Goal: Information Seeking & Learning: Learn about a topic

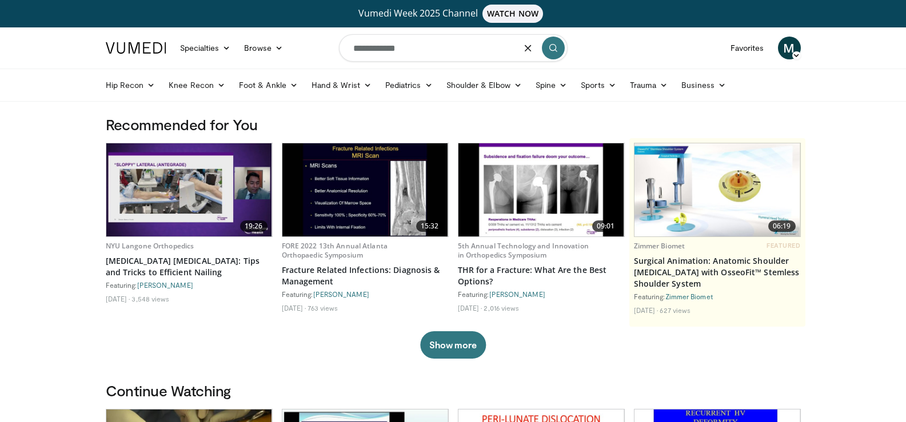
type input "**********"
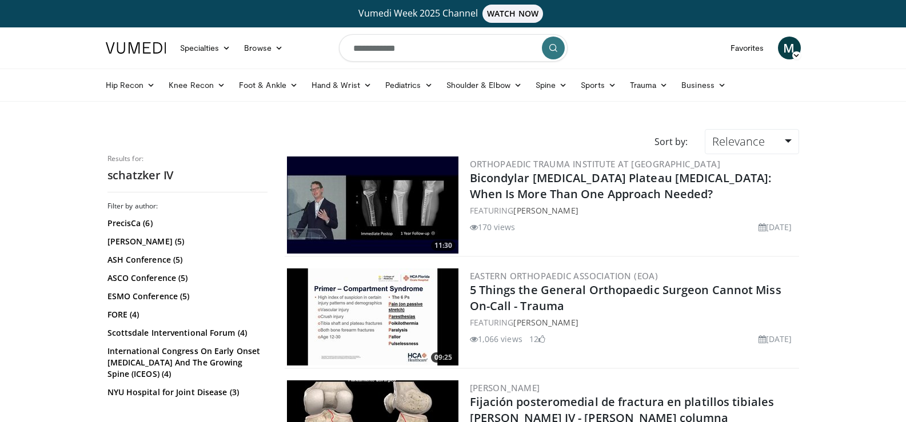
click at [368, 49] on input "**********" at bounding box center [453, 47] width 229 height 27
drag, startPoint x: 410, startPoint y: 55, endPoint x: 335, endPoint y: 58, distance: 74.4
click at [335, 58] on nav "Specialties Adult & Family Medicine Allergy, Asthma, Immunology Anesthesiology …" at bounding box center [453, 47] width 709 height 41
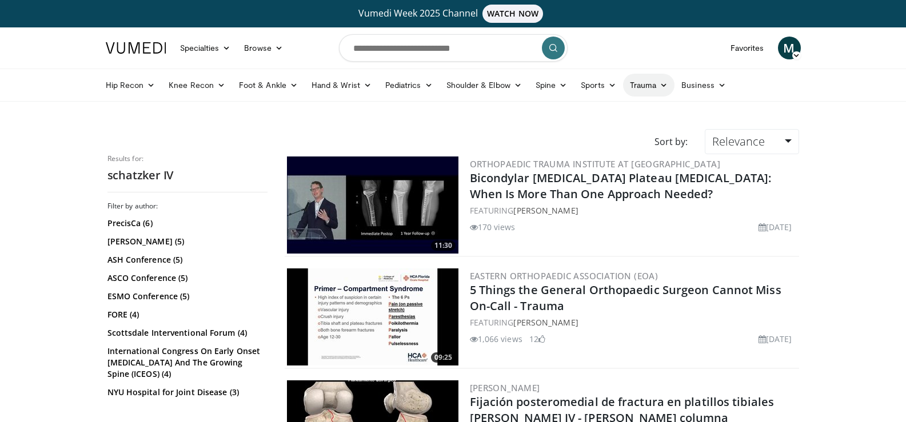
click at [639, 83] on link "Trauma" at bounding box center [649, 85] width 52 height 23
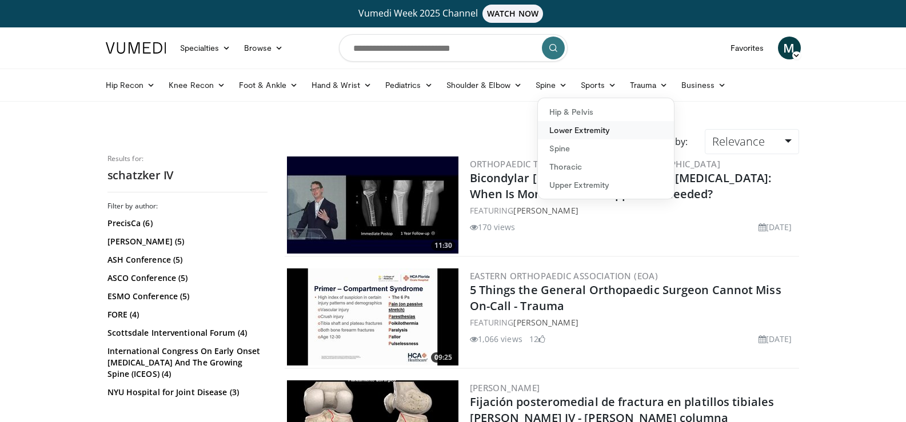
click at [594, 129] on link "Lower Extremity" at bounding box center [606, 130] width 136 height 18
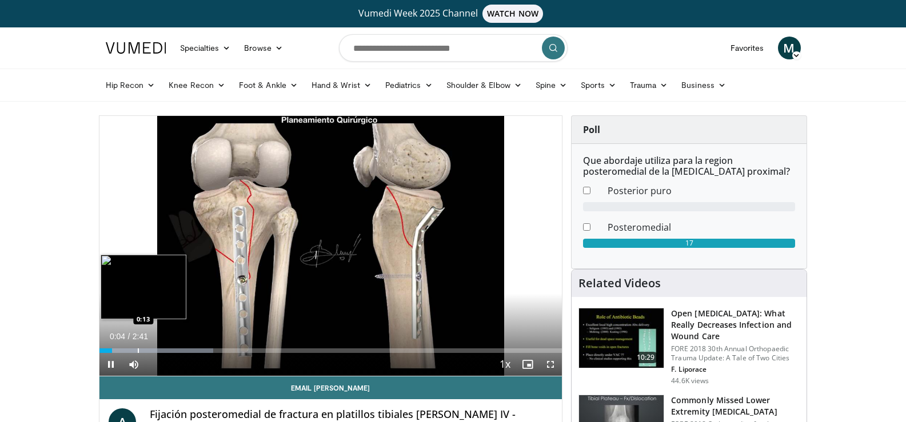
click at [138, 351] on div "Progress Bar" at bounding box center [138, 351] width 1 height 5
click at [177, 353] on div "Progress Bar" at bounding box center [176, 351] width 1 height 5
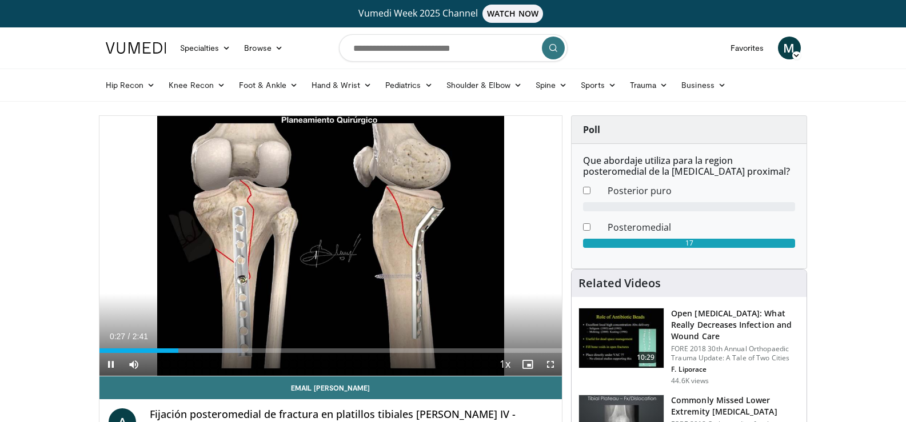
click at [198, 354] on div "Current Time 0:27 / Duration 2:41 Pause Skip Backward Skip Forward Mute 0% Load…" at bounding box center [330, 364] width 463 height 23
click at [205, 349] on div "Progress Bar" at bounding box center [205, 351] width 1 height 5
click at [228, 352] on div "Progress Bar" at bounding box center [228, 351] width 1 height 5
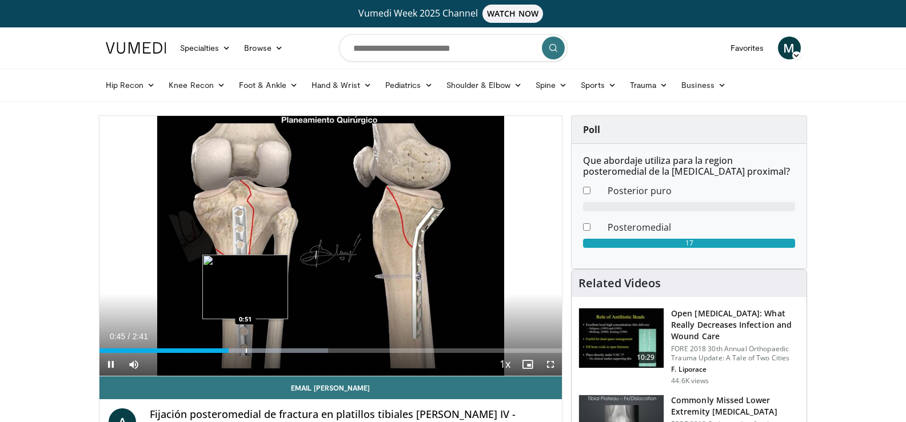
click at [246, 351] on div "Progress Bar" at bounding box center [246, 351] width 1 height 5
click at [255, 351] on div "Progress Bar" at bounding box center [255, 351] width 1 height 5
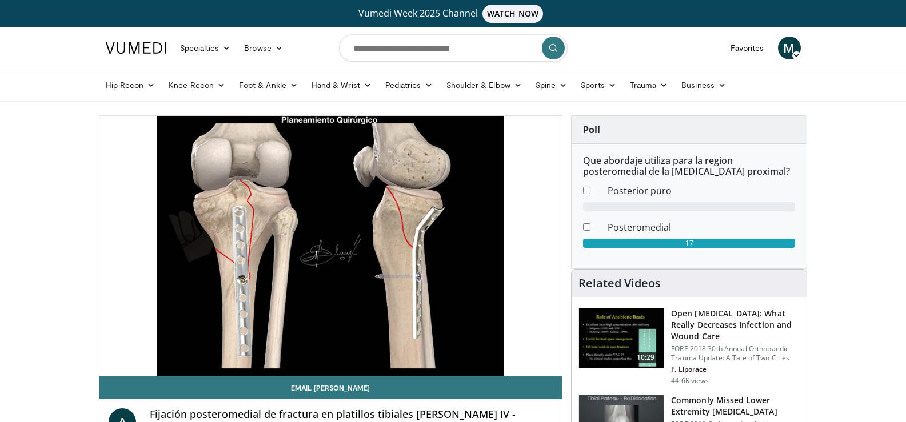
click at [287, 350] on video-js "**********" at bounding box center [330, 246] width 463 height 261
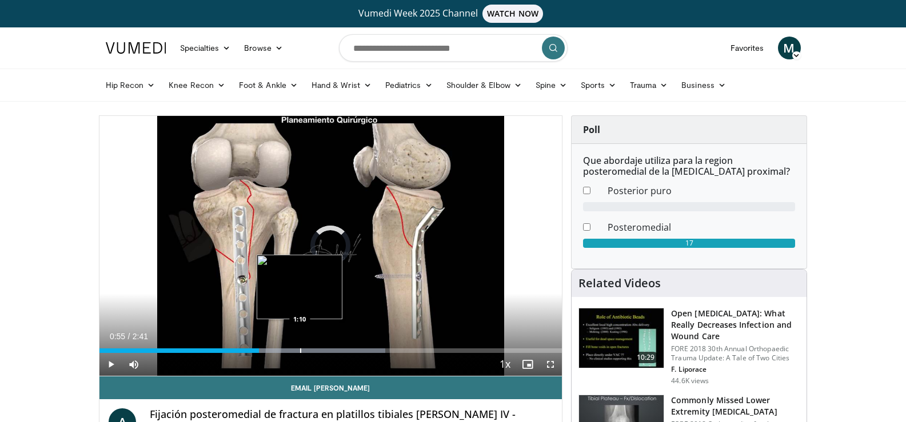
click at [300, 349] on div "Progress Bar" at bounding box center [300, 351] width 1 height 5
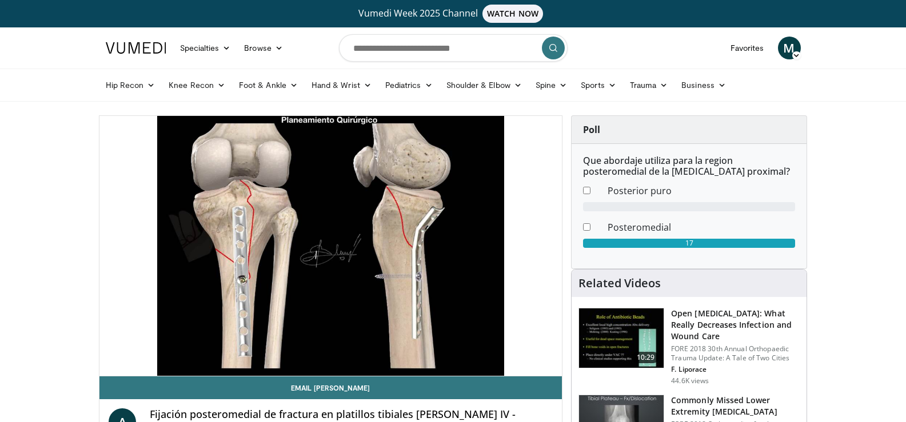
click at [325, 349] on video-js "**********" at bounding box center [330, 246] width 463 height 261
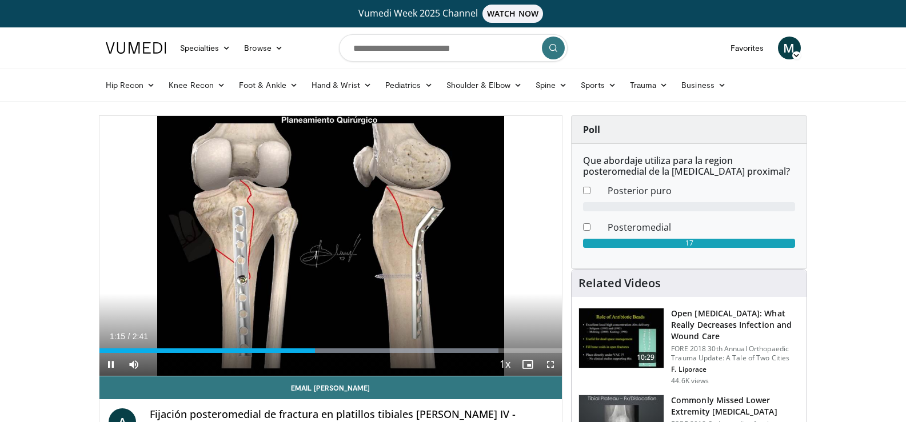
click at [342, 353] on div "Current Time 1:15 / Duration 2:41 Pause Skip Backward Skip Forward Mute 0% Load…" at bounding box center [330, 364] width 463 height 23
click at [358, 352] on div "Progress Bar" at bounding box center [358, 351] width 1 height 5
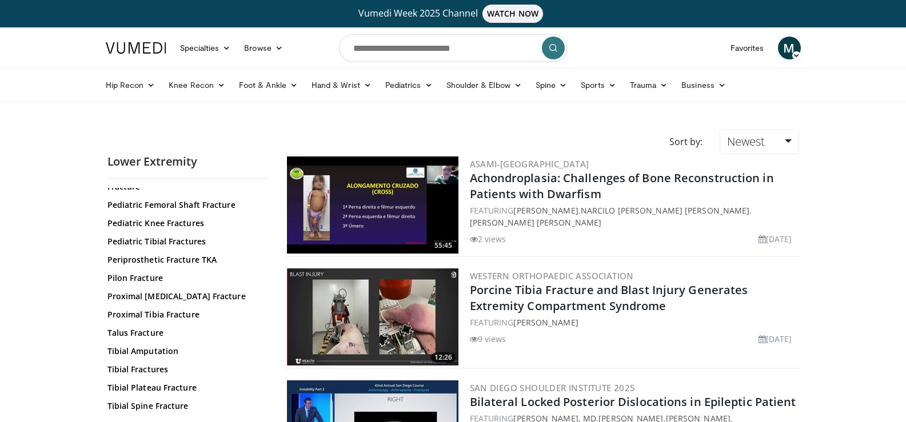
scroll to position [434, 0]
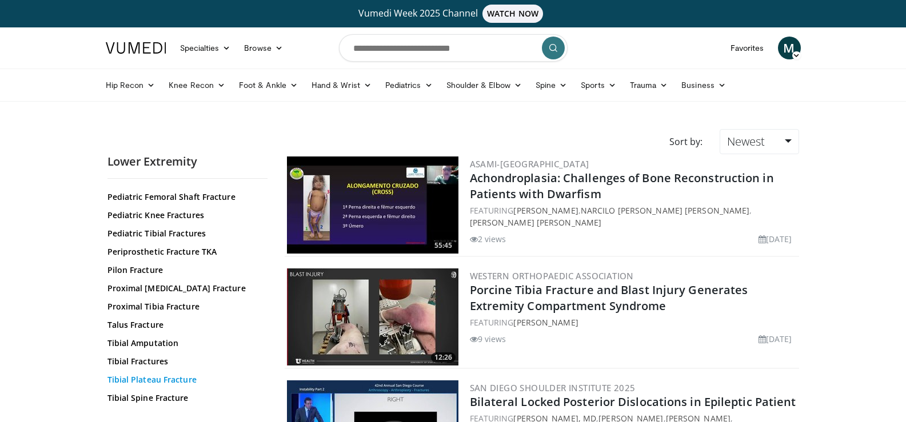
click at [156, 374] on link "Tibial Plateau Fracture" at bounding box center [184, 379] width 154 height 11
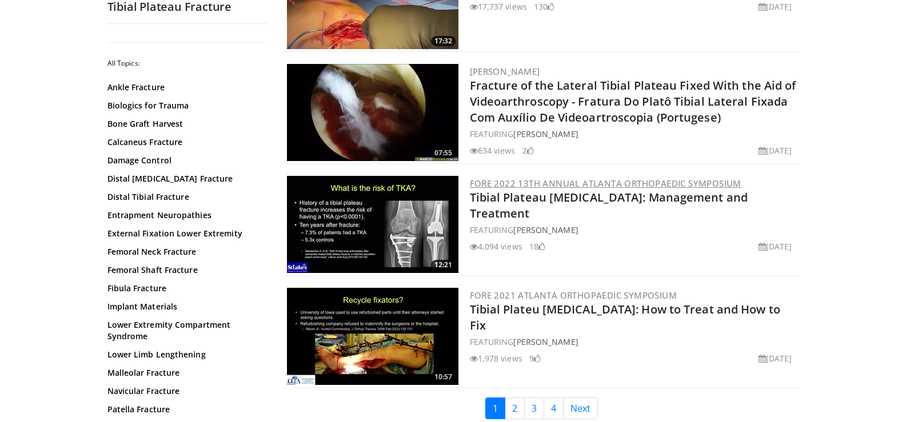
scroll to position [2628, 0]
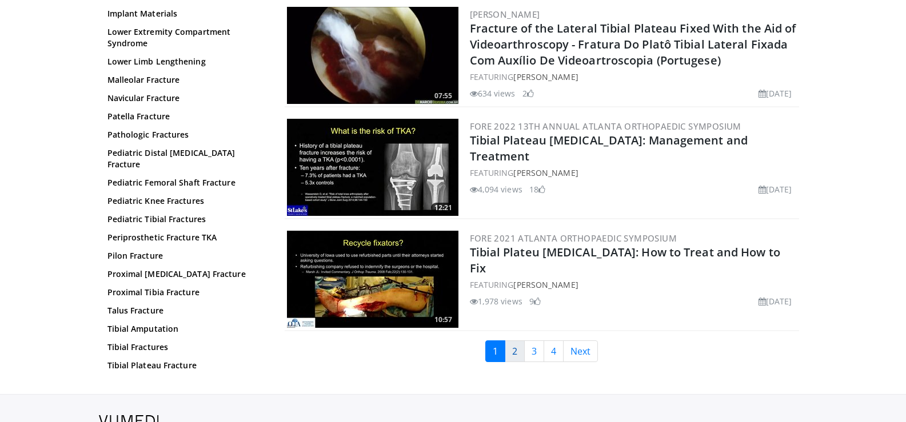
click at [512, 347] on link "2" at bounding box center [515, 352] width 20 height 22
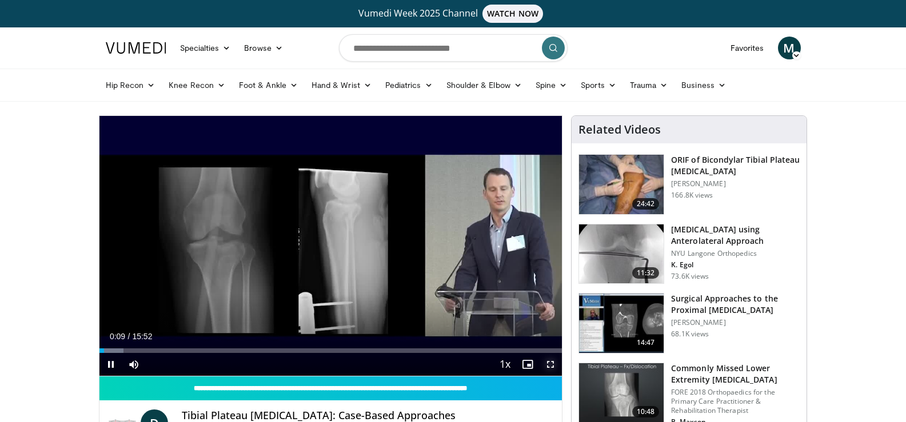
click at [551, 362] on span "Video Player" at bounding box center [550, 364] width 23 height 23
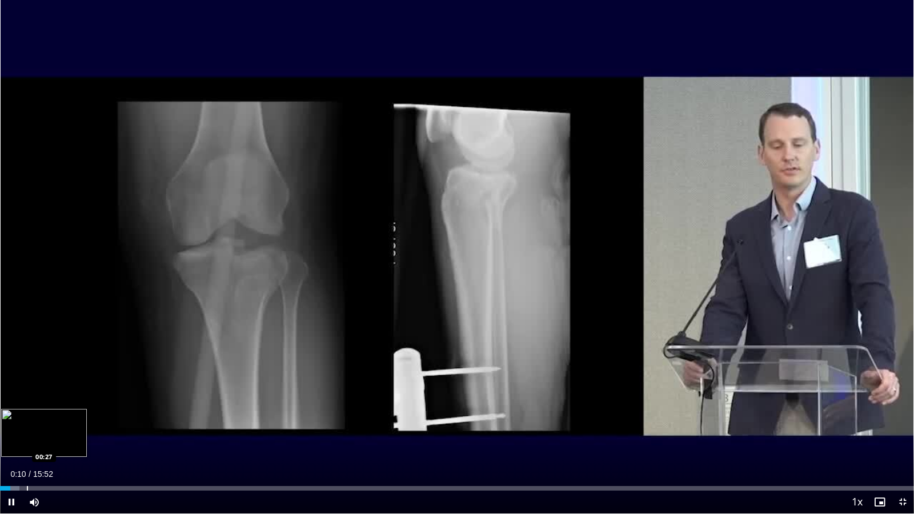
click at [25, 422] on div "Loaded : 2.10% 00:10 00:27" at bounding box center [457, 488] width 914 height 5
click at [40, 422] on div "Progress Bar" at bounding box center [40, 488] width 1 height 5
click at [62, 422] on div "Progress Bar" at bounding box center [62, 488] width 1 height 5
click at [75, 422] on div "Progress Bar" at bounding box center [75, 488] width 1 height 5
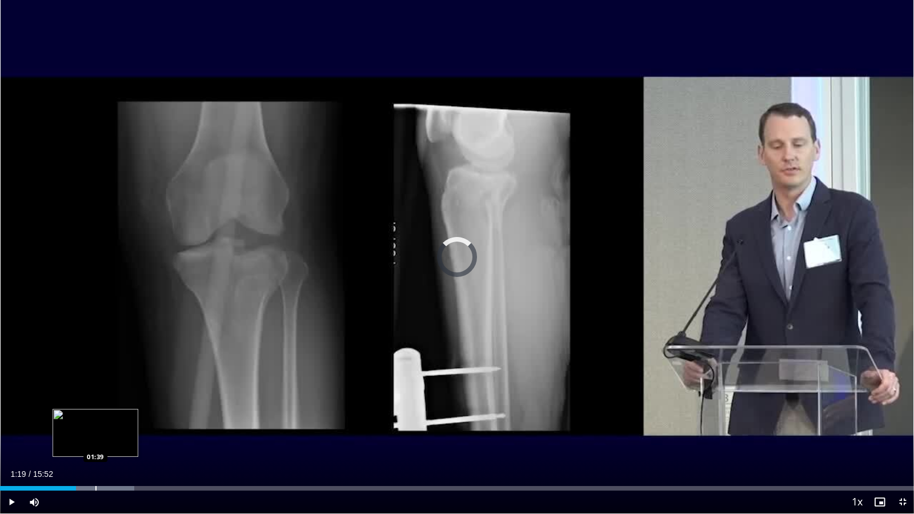
click at [95, 422] on div "Progress Bar" at bounding box center [95, 488] width 1 height 5
click at [121, 422] on div "Loaded : 17.81% 01:42 02:05" at bounding box center [457, 485] width 914 height 11
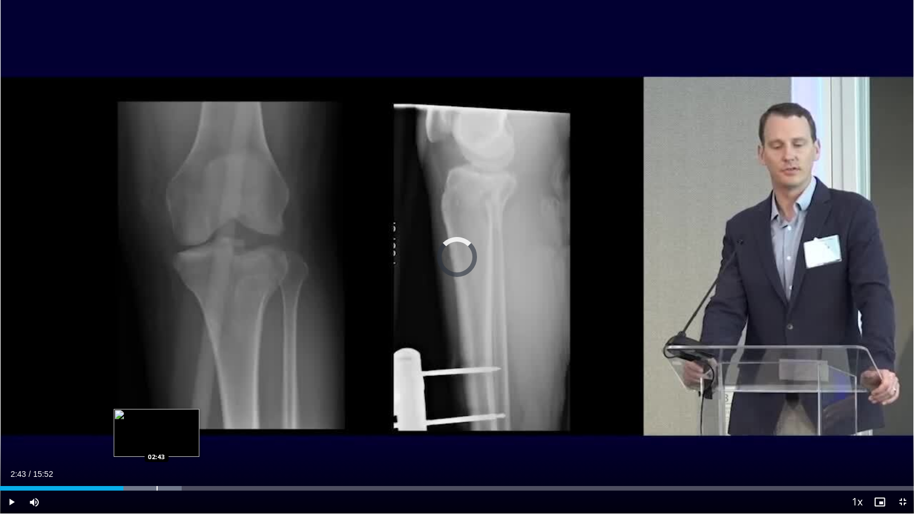
click at [157, 422] on div "Progress Bar" at bounding box center [157, 488] width 1 height 5
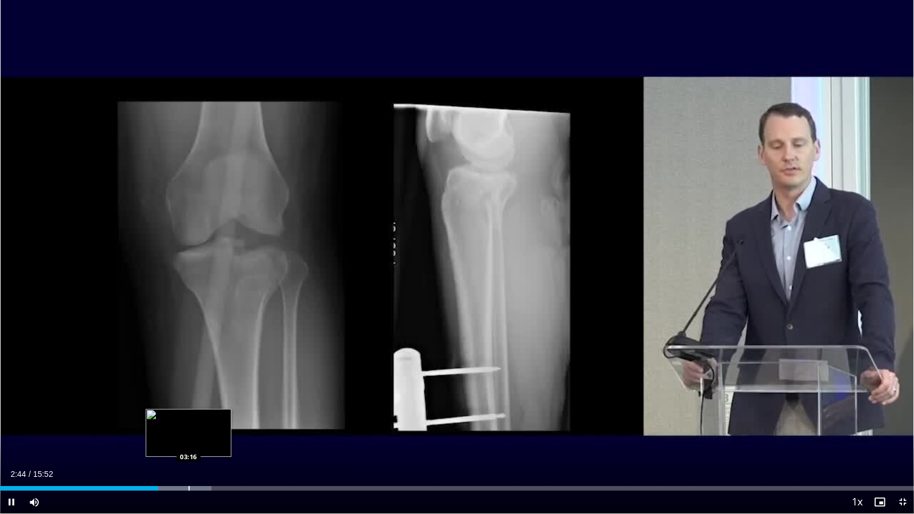
click at [189, 422] on div "Progress Bar" at bounding box center [189, 488] width 1 height 5
click at [211, 422] on div "Progress Bar" at bounding box center [211, 488] width 1 height 5
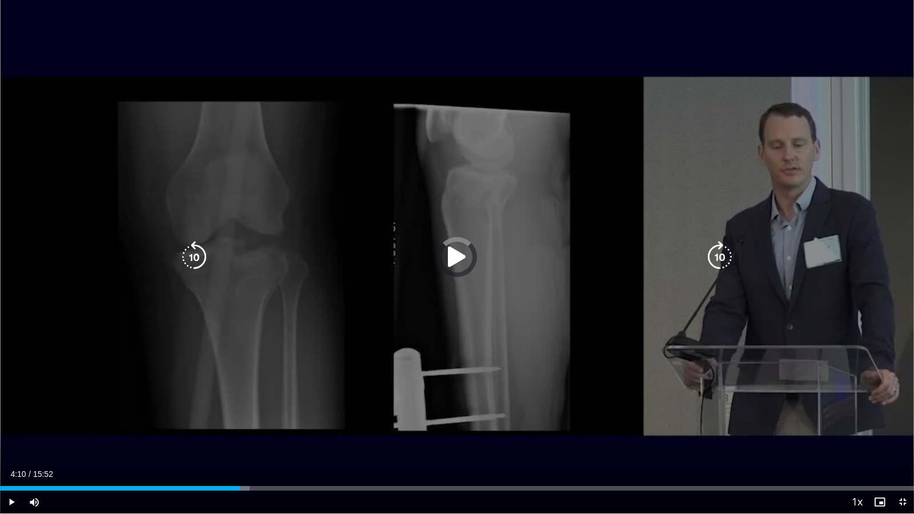
click at [240, 422] on div "Progress Bar" at bounding box center [217, 488] width 65 height 5
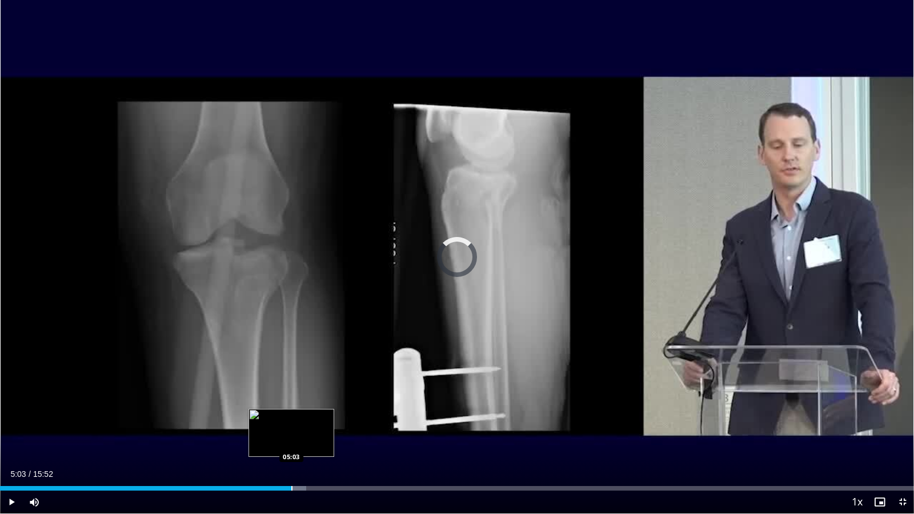
click at [291, 422] on div "Loaded : 33.52% 05:03 05:03" at bounding box center [457, 485] width 914 height 11
click at [327, 422] on div "Progress Bar" at bounding box center [327, 488] width 1 height 5
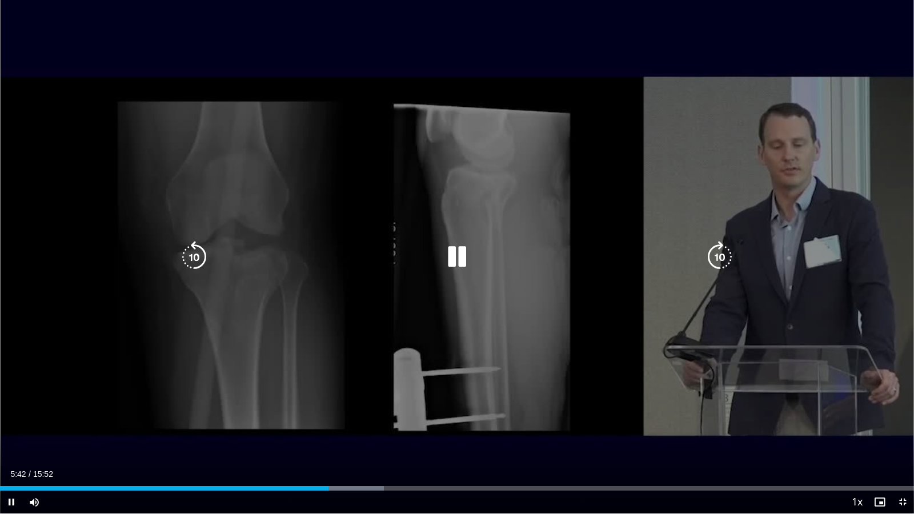
click at [367, 422] on div "Loaded : 42.02% 05:42 06:22" at bounding box center [457, 485] width 914 height 11
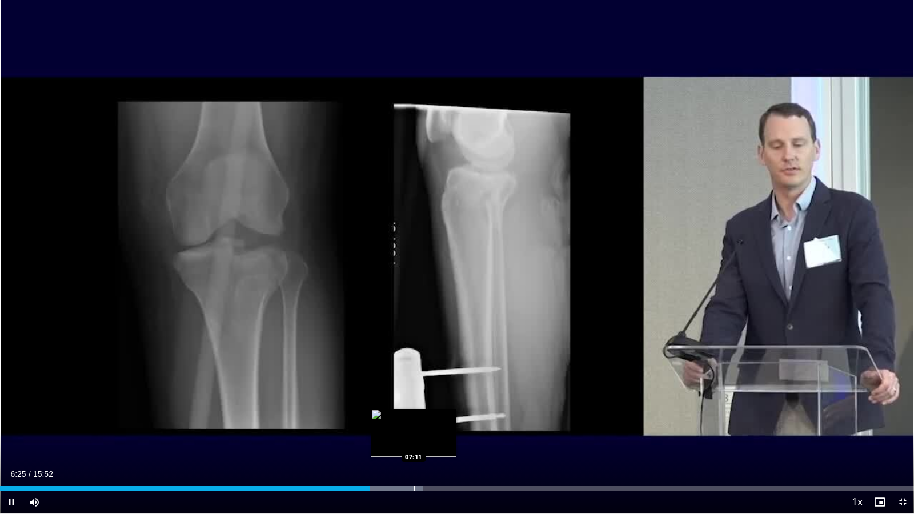
click at [414, 422] on div "Progress Bar" at bounding box center [414, 488] width 1 height 5
click at [441, 422] on div "Loaded : 50.43% 07:12 07:40" at bounding box center [457, 488] width 914 height 5
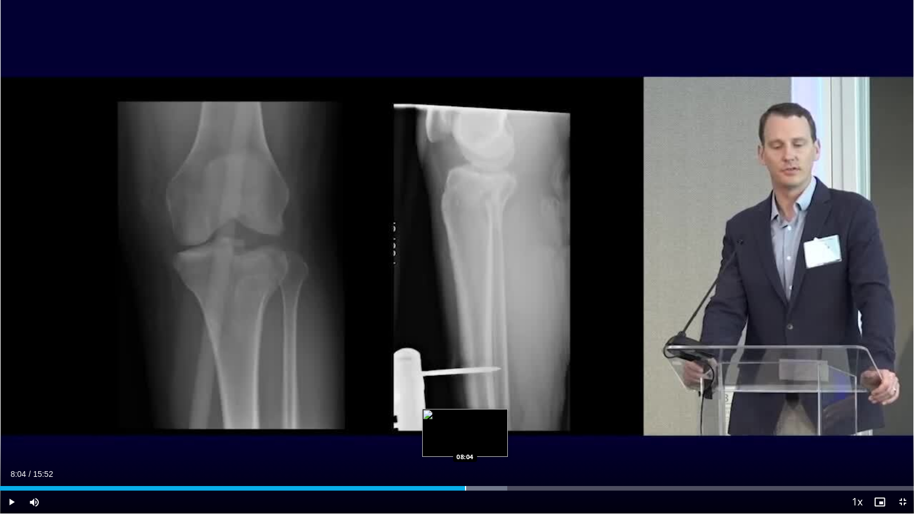
click at [465, 422] on div "Progress Bar" at bounding box center [465, 488] width 1 height 5
click at [483, 422] on div "Progress Bar" at bounding box center [483, 488] width 1 height 5
click at [468, 422] on div "Progress Bar" at bounding box center [467, 488] width 1 height 5
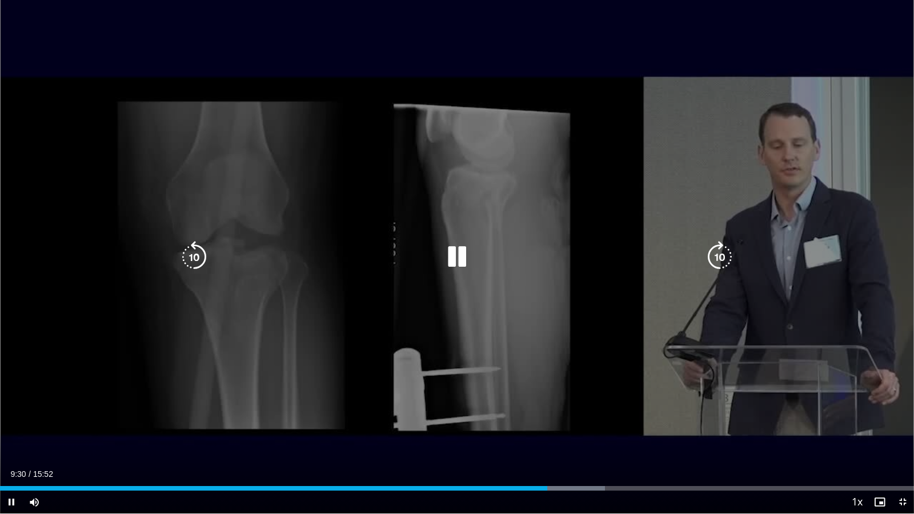
click at [454, 254] on icon "Video Player" at bounding box center [457, 257] width 32 height 32
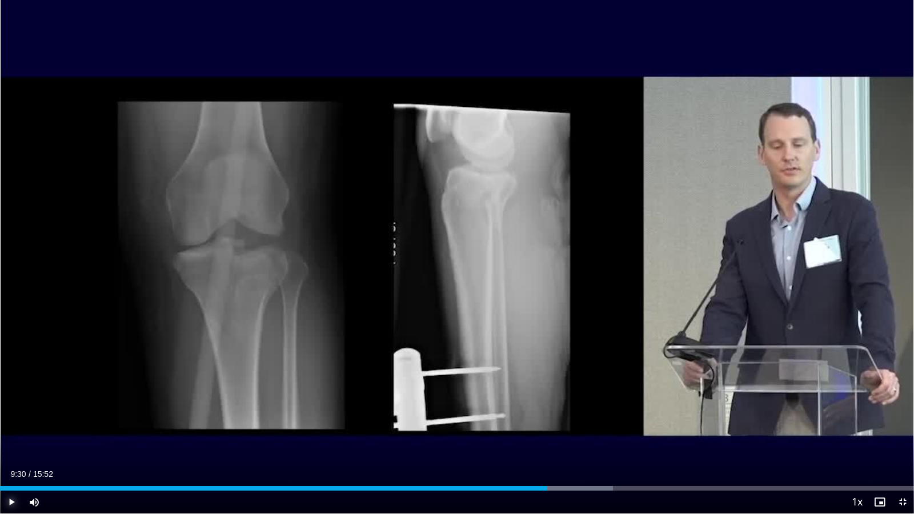
click at [13, 422] on span "Video Player" at bounding box center [11, 502] width 23 height 23
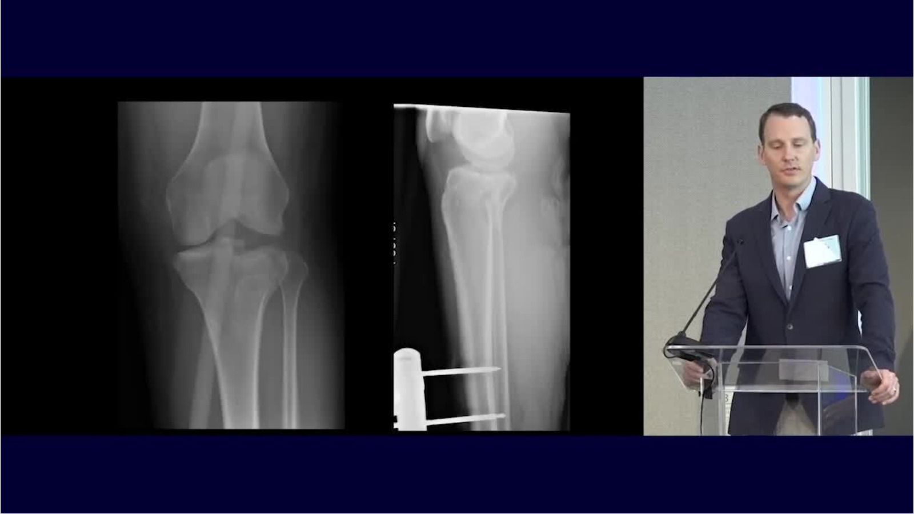
click at [0, 422] on button "Pause" at bounding box center [11, 502] width 23 height 23
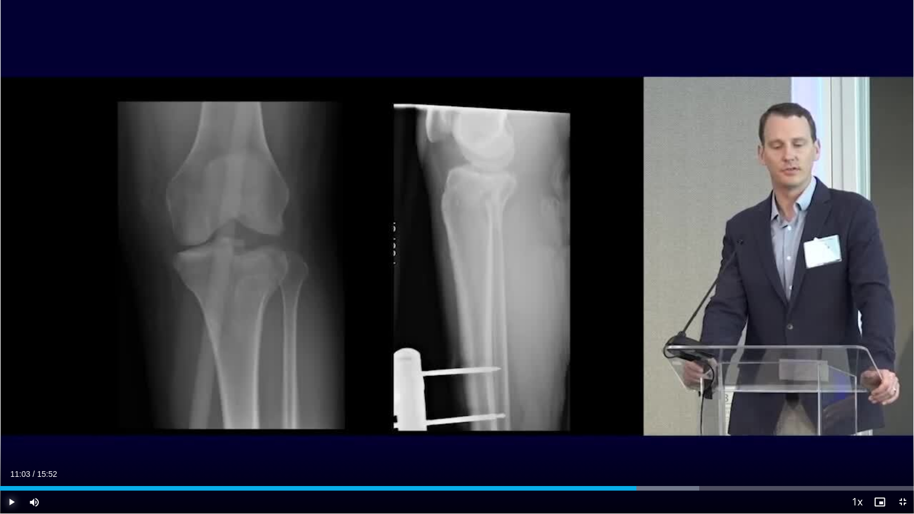
click at [0, 422] on button "Play" at bounding box center [11, 502] width 23 height 23
click at [649, 422] on div "Loaded : 78.58% 11:27 11:15" at bounding box center [457, 485] width 914 height 11
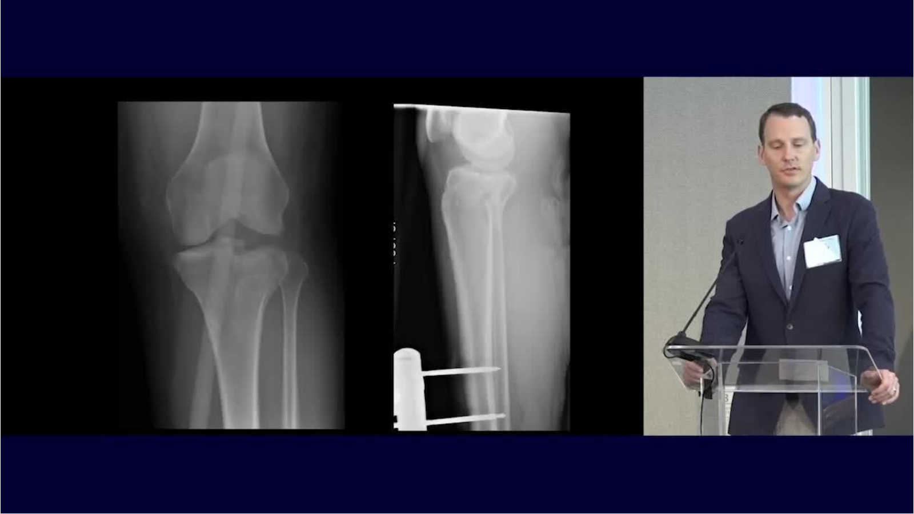
click at [11, 422] on video-js "**********" at bounding box center [457, 257] width 914 height 514
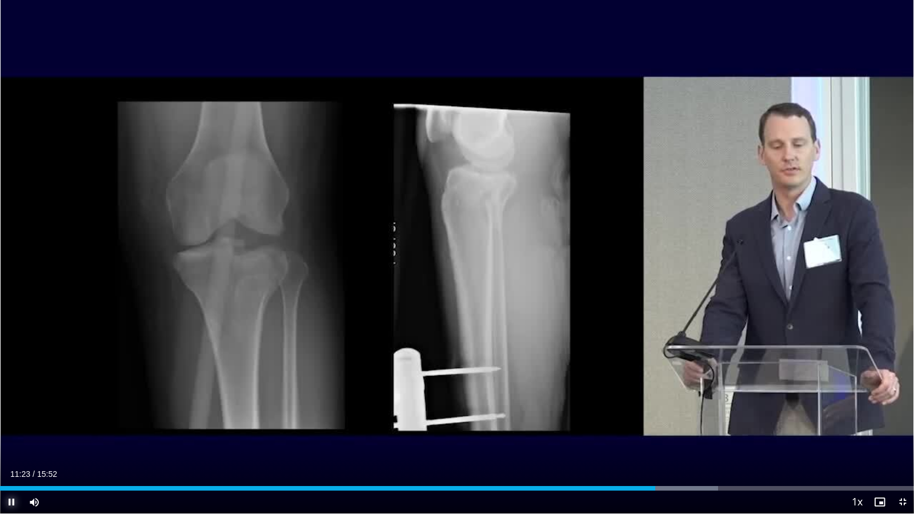
click at [9, 422] on span "Video Player" at bounding box center [11, 502] width 23 height 23
click at [15, 422] on span "Video Player" at bounding box center [11, 502] width 23 height 23
click at [9, 422] on span "Video Player" at bounding box center [11, 502] width 23 height 23
click at [15, 422] on span "Video Player" at bounding box center [11, 502] width 23 height 23
click at [902, 422] on span "Video Player" at bounding box center [902, 502] width 23 height 23
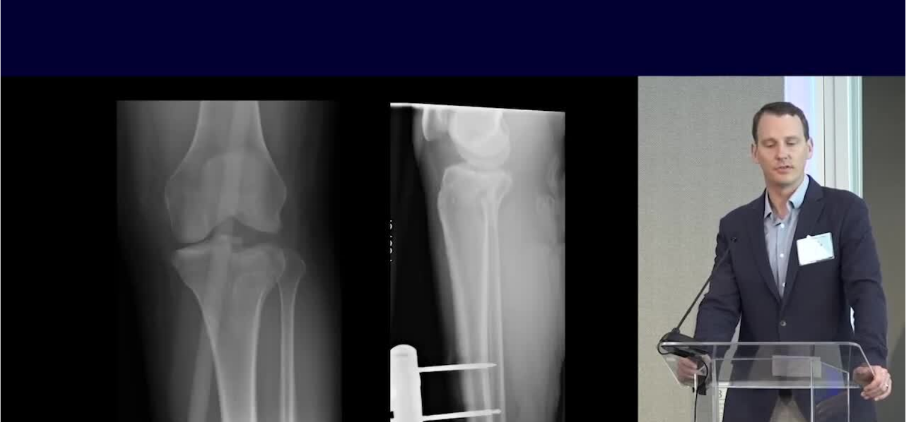
scroll to position [114, 0]
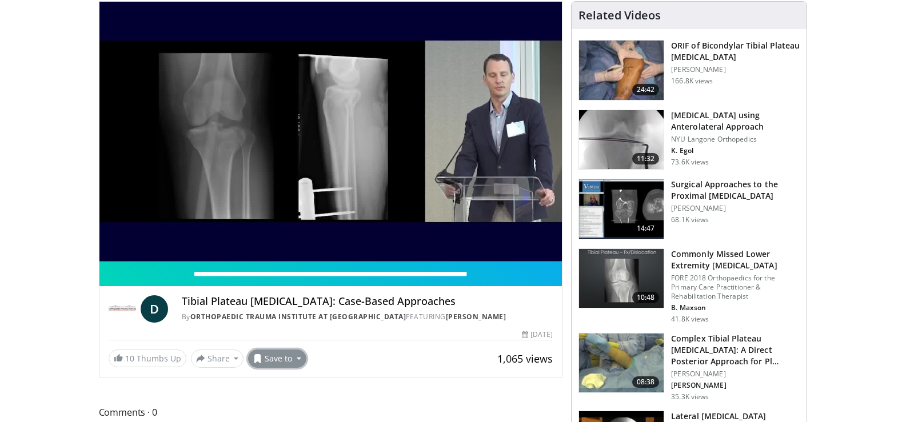
click at [265, 354] on button "Save to" at bounding box center [277, 359] width 58 height 18
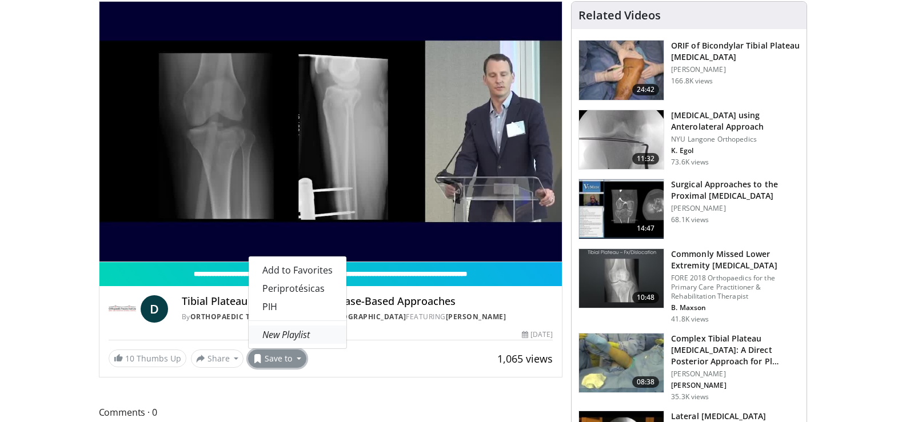
click at [287, 333] on em "New Playlist" at bounding box center [285, 335] width 47 height 13
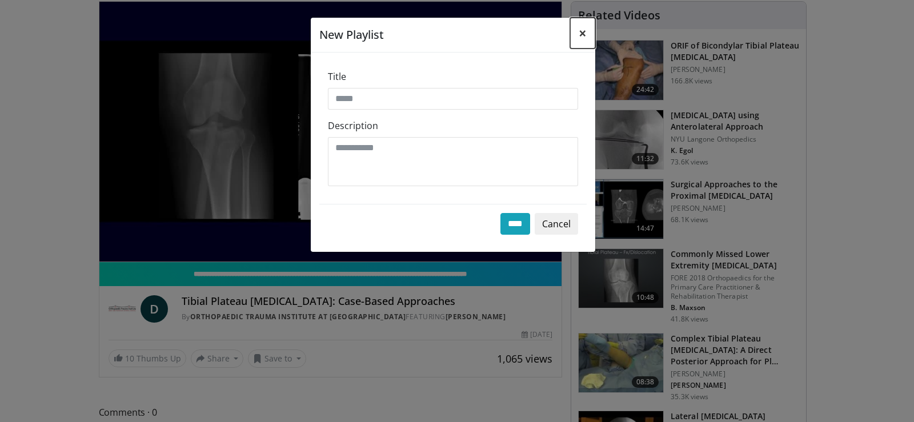
click at [595, 33] on button "×" at bounding box center [582, 33] width 25 height 31
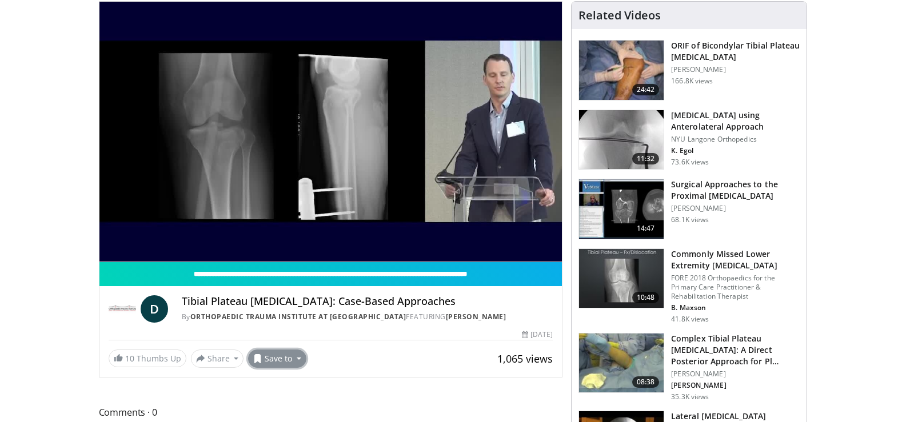
click at [277, 358] on button "Save to" at bounding box center [277, 359] width 58 height 18
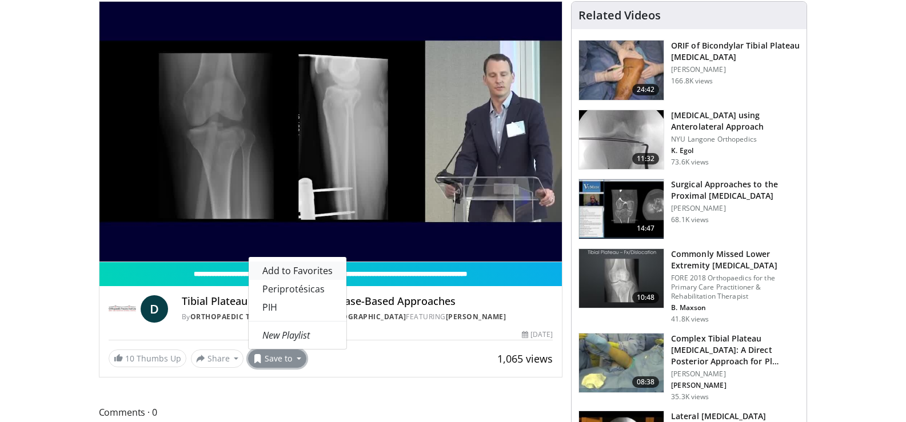
click at [289, 272] on span "Add to Favorites" at bounding box center [297, 271] width 70 height 13
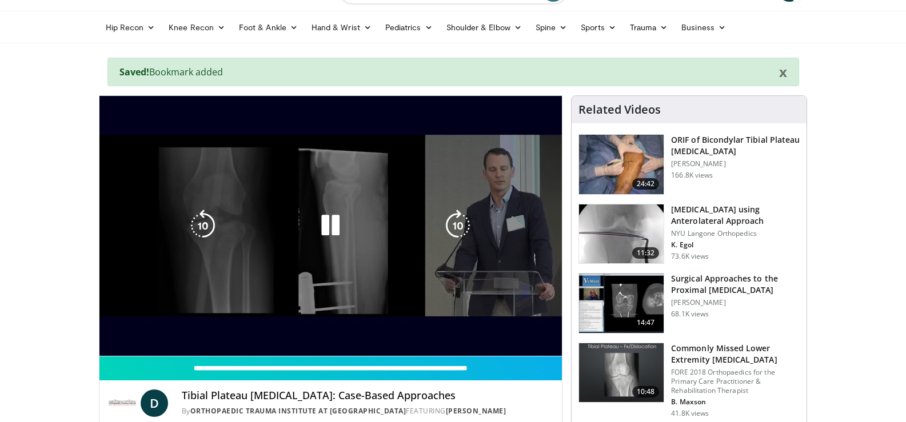
scroll to position [0, 0]
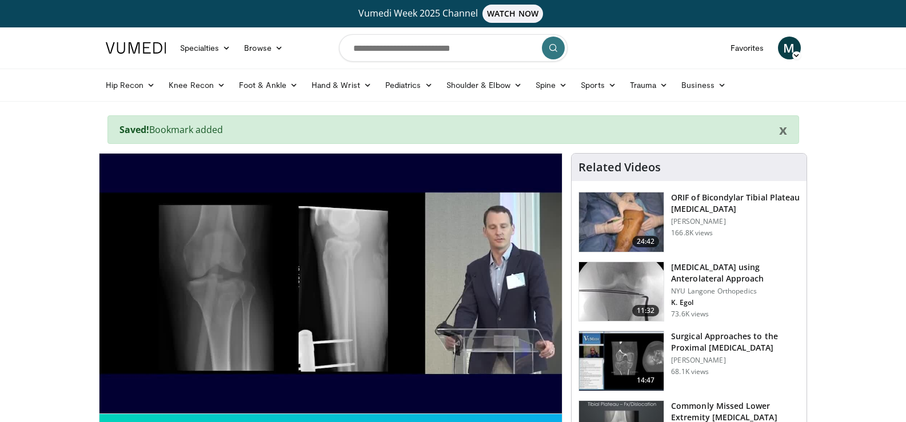
click at [794, 44] on span "M" at bounding box center [789, 48] width 23 height 23
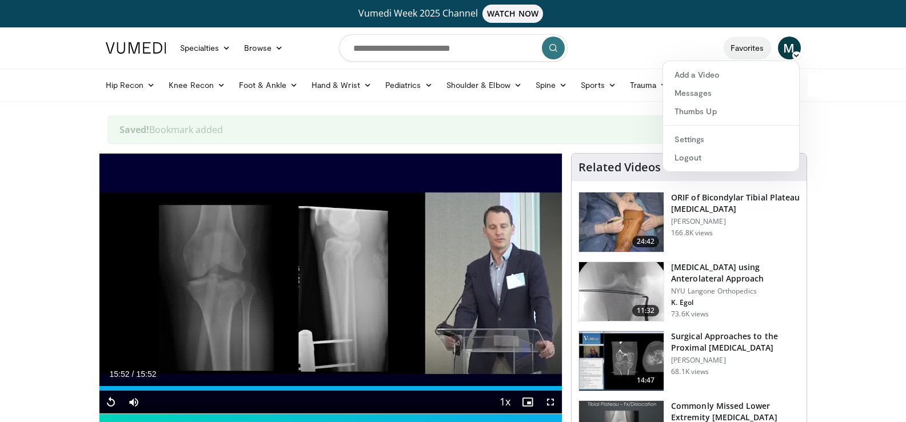
click at [755, 45] on link "Favorites" at bounding box center [746, 48] width 47 height 23
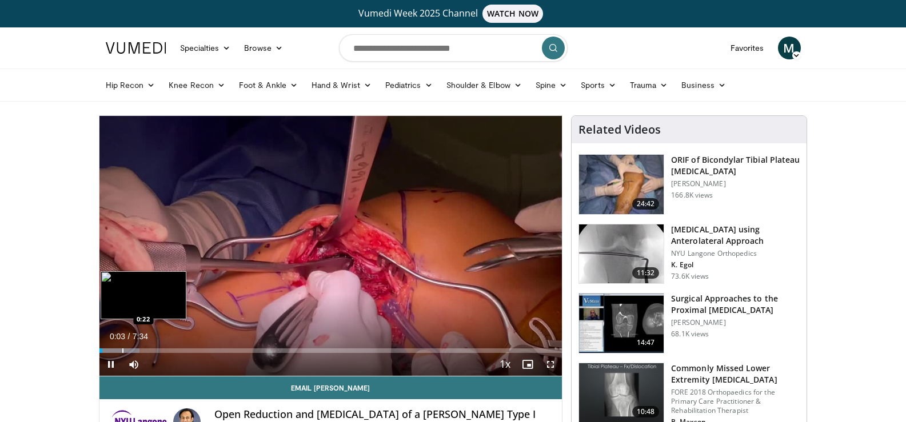
click at [122, 346] on div "Loaded : 8.72% 0:03 0:22" at bounding box center [330, 347] width 463 height 11
click at [133, 351] on div "Loaded : 19.64% 0:33 0:33" at bounding box center [330, 351] width 463 height 5
click at [143, 352] on div "Progress Bar" at bounding box center [143, 351] width 1 height 5
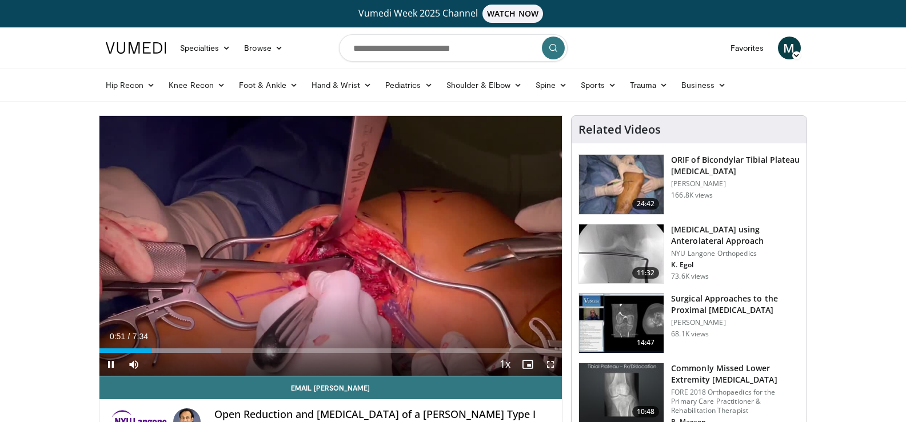
click at [553, 363] on span "Video Player" at bounding box center [550, 364] width 23 height 23
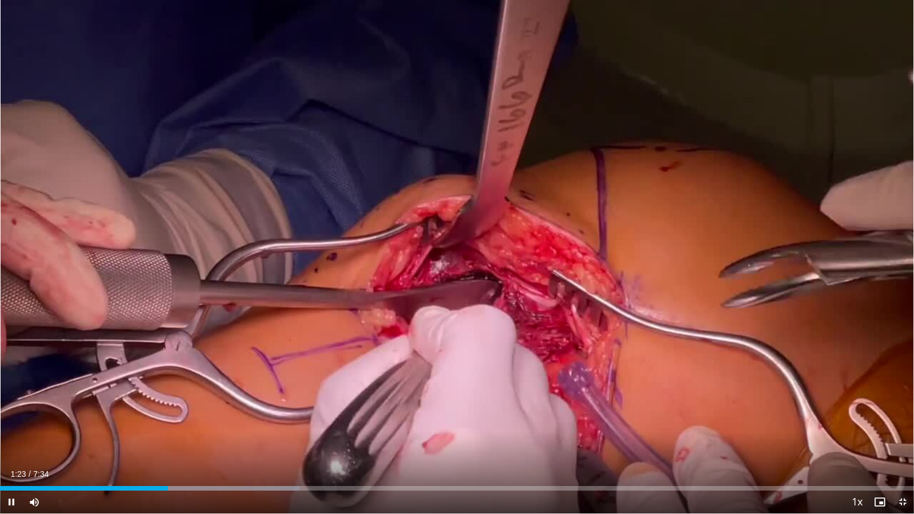
click at [905, 422] on span "Video Player" at bounding box center [902, 502] width 23 height 23
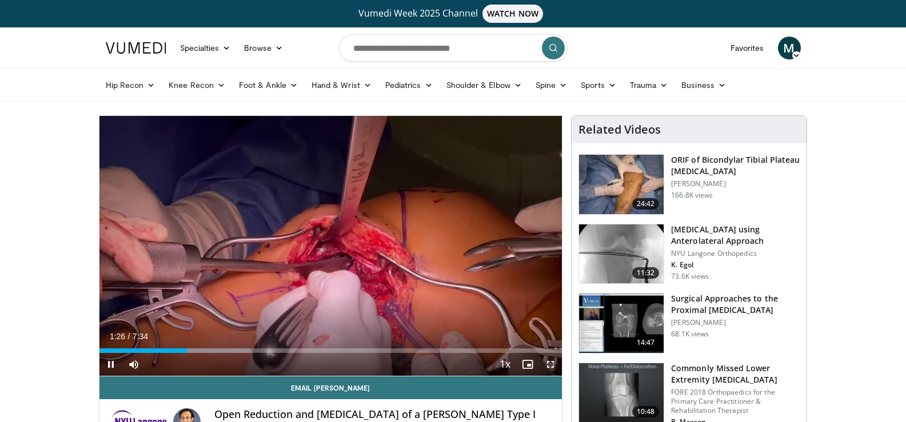
click at [547, 364] on span "Video Player" at bounding box center [550, 364] width 23 height 23
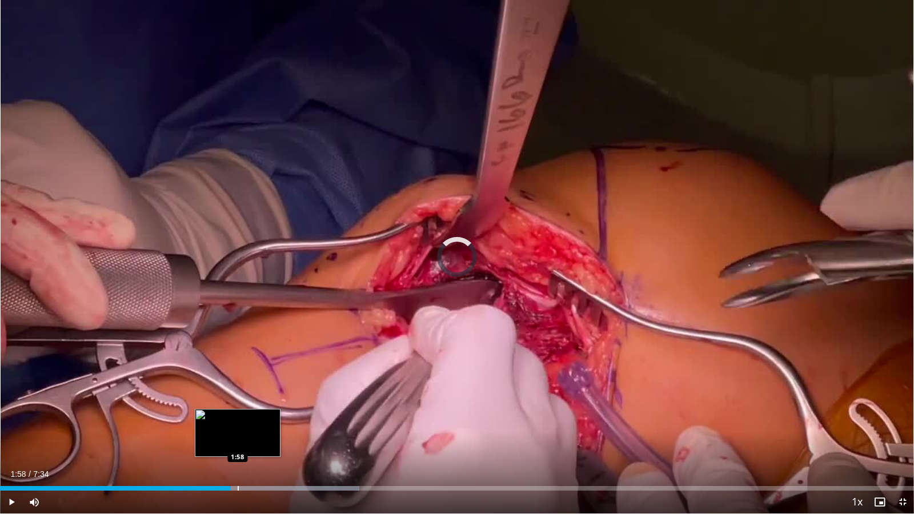
click at [238, 422] on div "Progress Bar" at bounding box center [238, 488] width 1 height 5
click at [250, 422] on div "Progress Bar" at bounding box center [250, 488] width 1 height 5
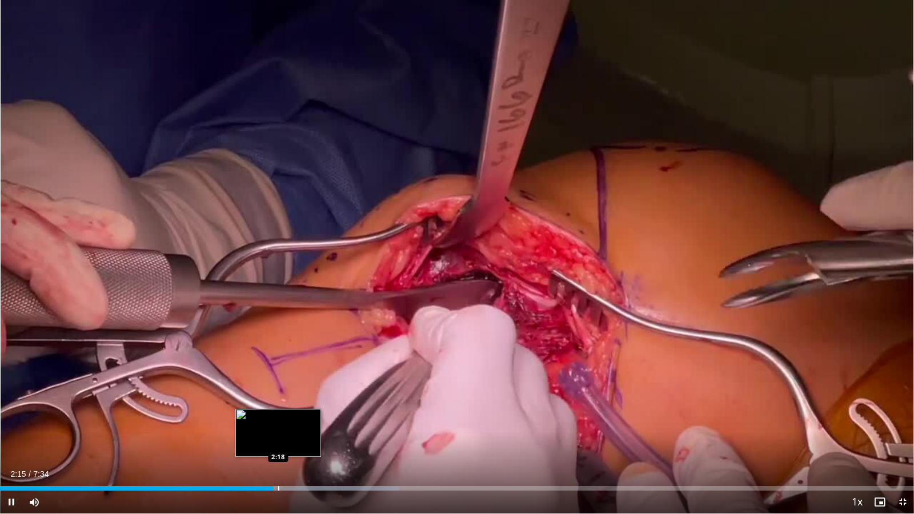
click at [279, 422] on div "Loaded : 43.66% 2:15 2:18" at bounding box center [457, 485] width 914 height 11
click at [288, 422] on div "Progress Bar" at bounding box center [288, 488] width 1 height 5
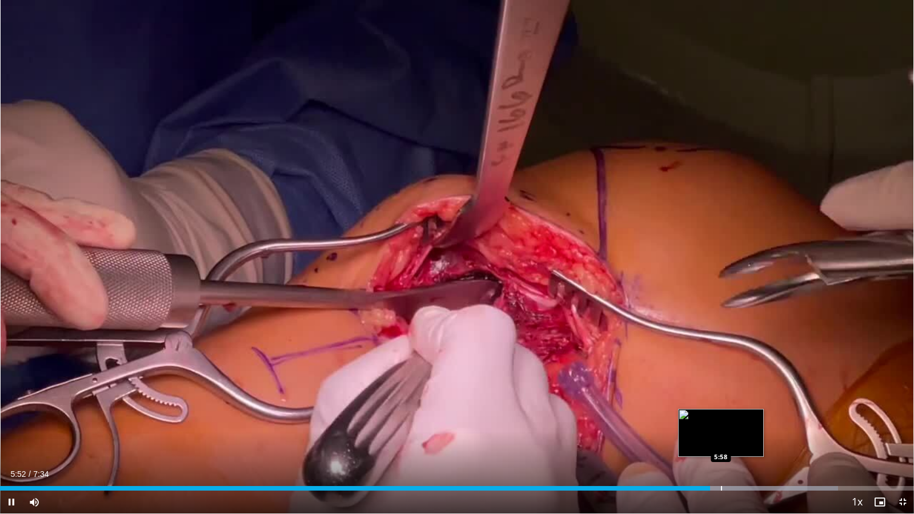
click at [721, 422] on div "Progress Bar" at bounding box center [721, 488] width 1 height 5
click at [734, 422] on div "Progress Bar" at bounding box center [734, 488] width 1 height 5
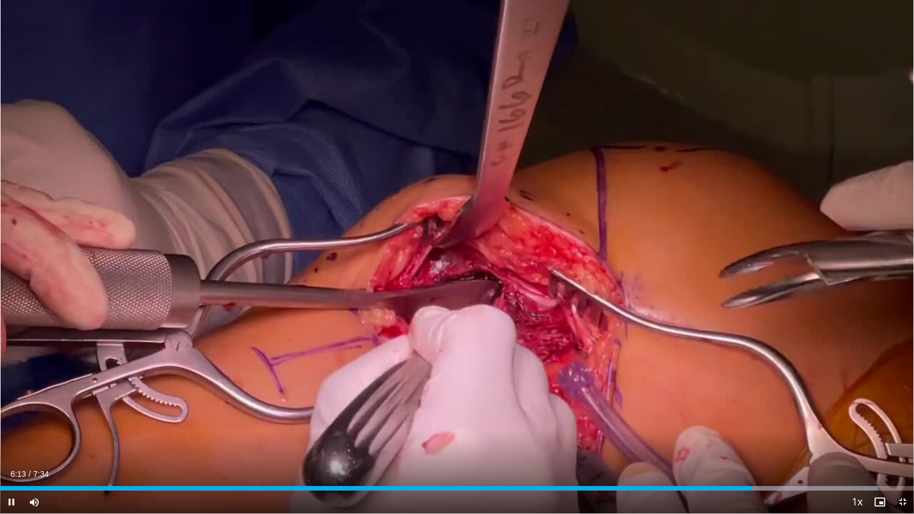
click at [763, 422] on div "Current Time 6:13 / Duration 7:34 Pause Skip Backward Skip Forward Mute 42% Loa…" at bounding box center [457, 502] width 914 height 23
click at [770, 422] on div "Progress Bar" at bounding box center [770, 488] width 1 height 5
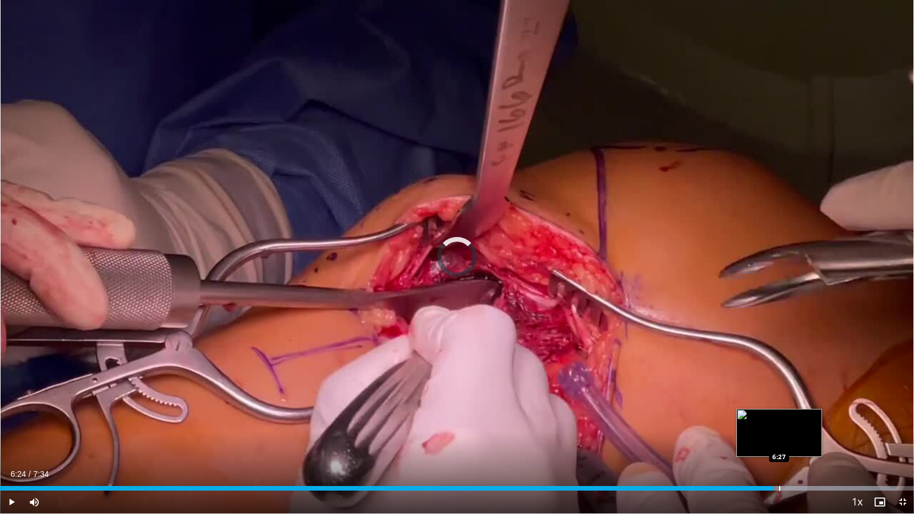
click at [779, 422] on div "Progress Bar" at bounding box center [779, 488] width 1 height 5
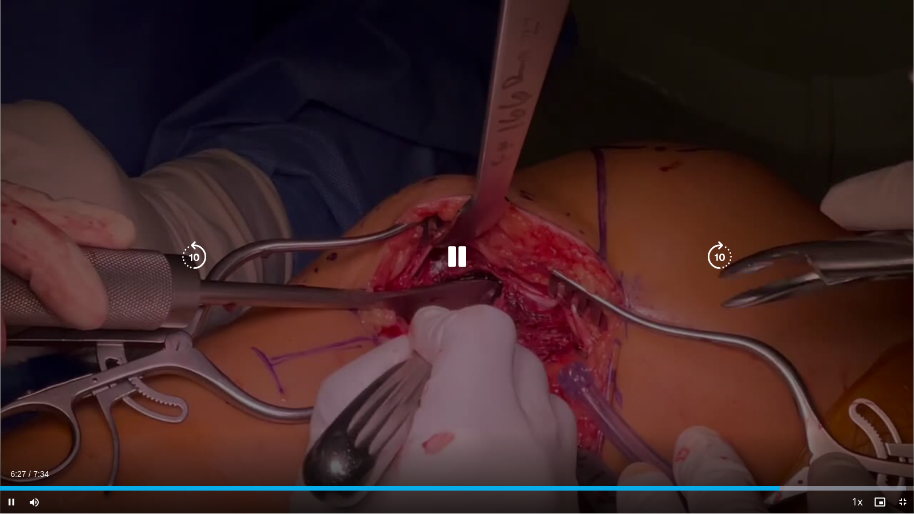
click at [791, 422] on div "Loaded : 99.15% 6:27 6:32" at bounding box center [457, 488] width 914 height 5
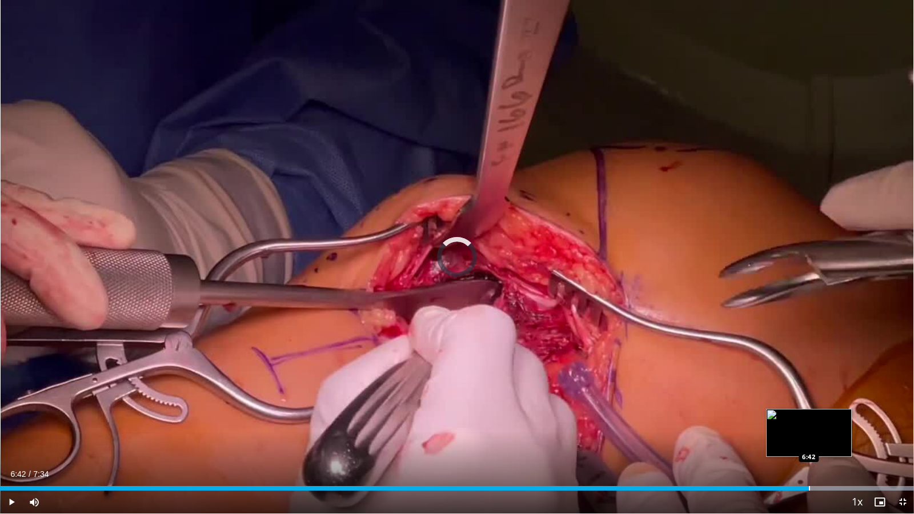
click at [810, 422] on div "Progress Bar" at bounding box center [809, 488] width 1 height 5
click at [826, 422] on div "Progress Bar" at bounding box center [826, 488] width 1 height 5
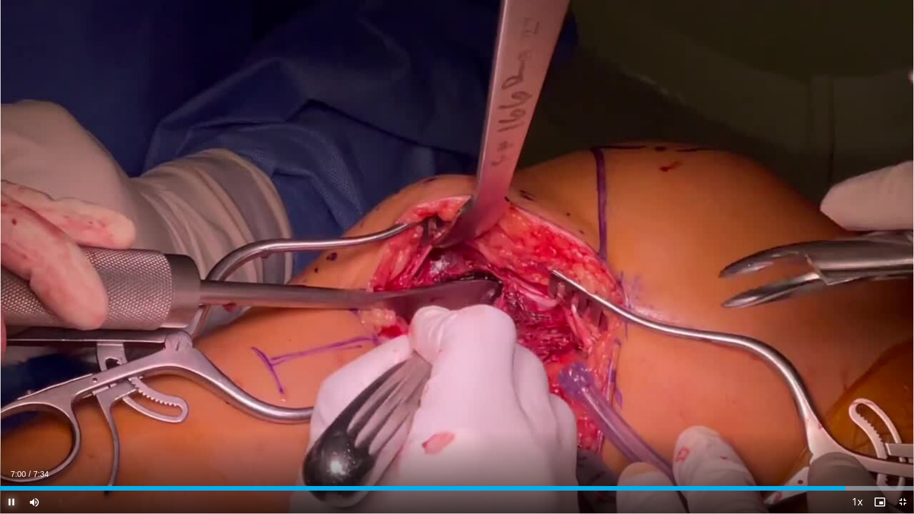
click at [8, 422] on span "Video Player" at bounding box center [11, 502] width 23 height 23
click at [898, 422] on span "Video Player" at bounding box center [902, 502] width 23 height 23
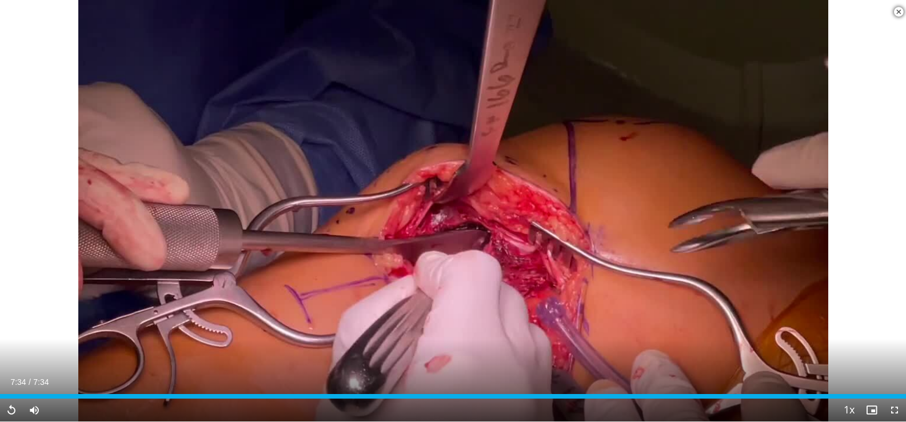
scroll to position [343, 0]
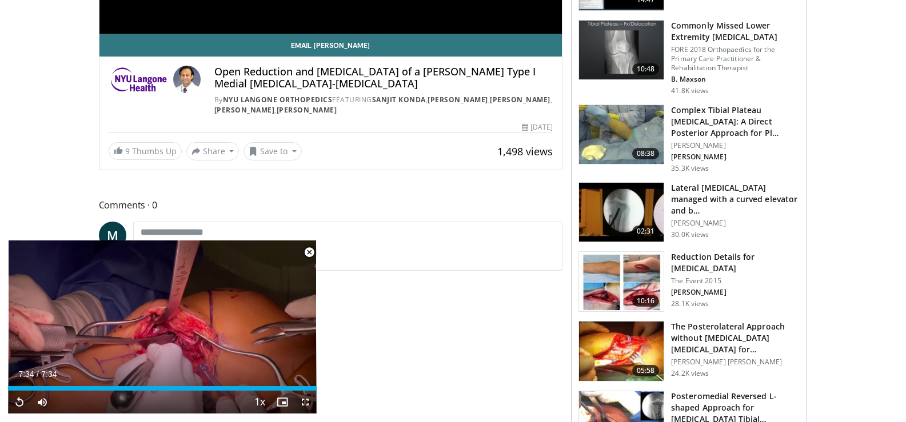
click at [310, 253] on span "Video Player" at bounding box center [309, 252] width 23 height 23
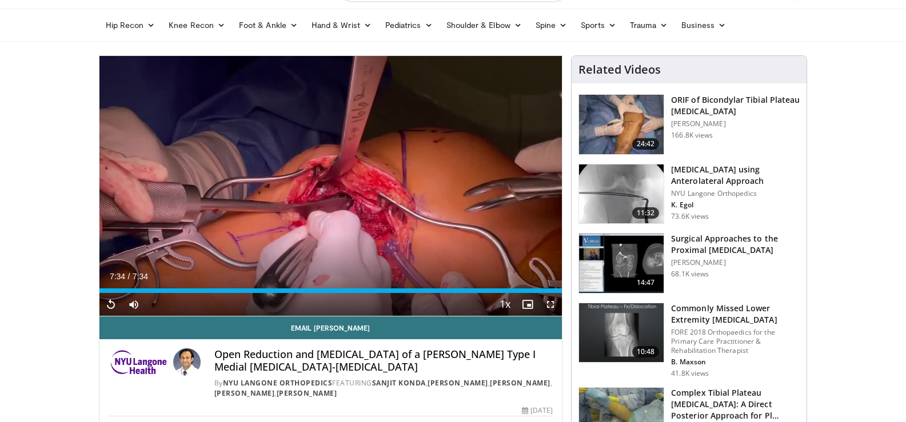
scroll to position [57, 0]
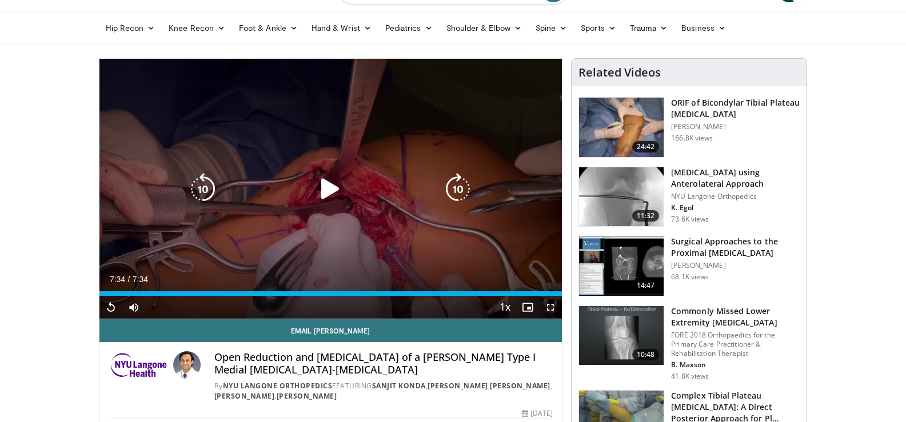
click at [323, 192] on icon "Video Player" at bounding box center [330, 189] width 32 height 32
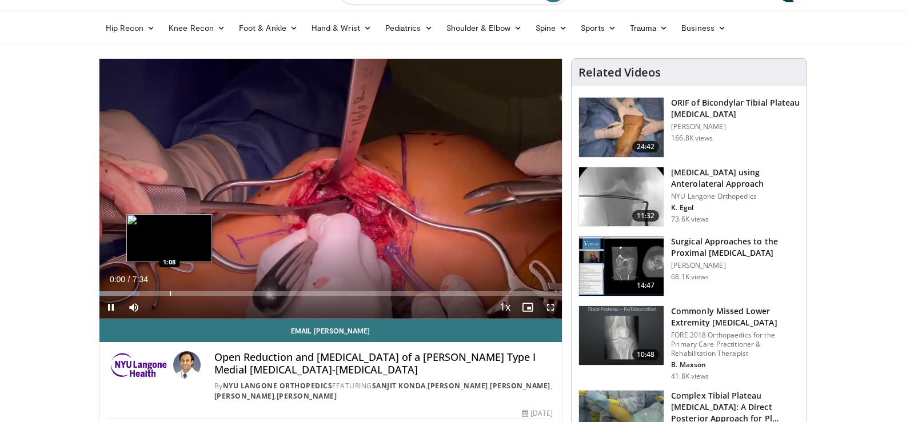
click at [168, 293] on div "Loaded : 8.72% 0:00 1:08" at bounding box center [330, 293] width 463 height 5
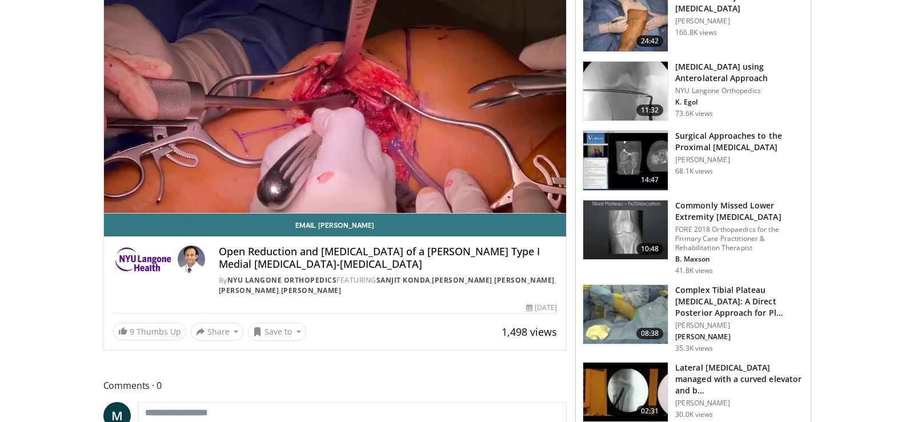
scroll to position [171, 0]
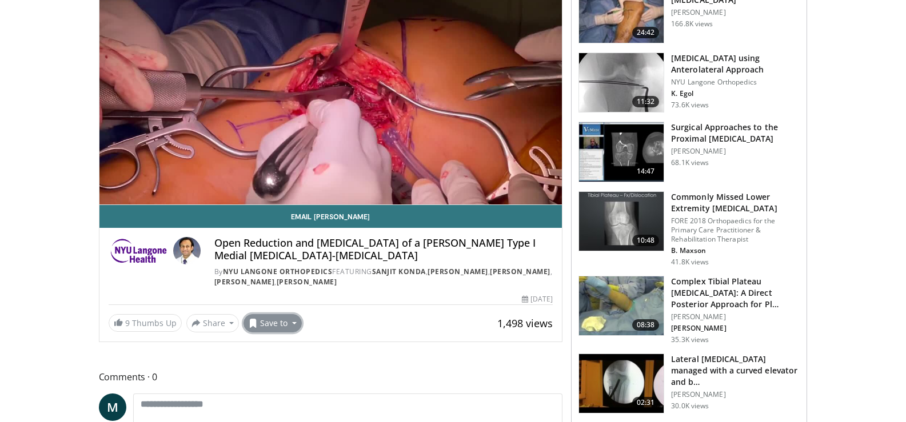
click at [265, 322] on button "Save to" at bounding box center [272, 323] width 58 height 18
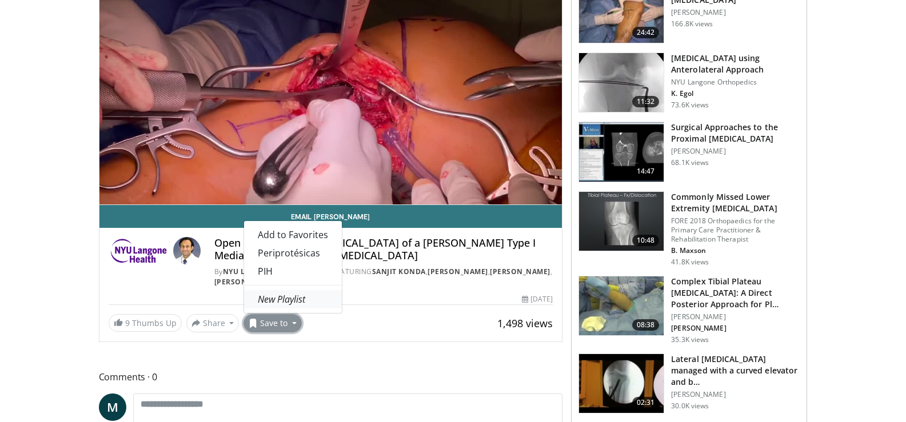
click at [279, 294] on em "New Playlist" at bounding box center [281, 299] width 47 height 13
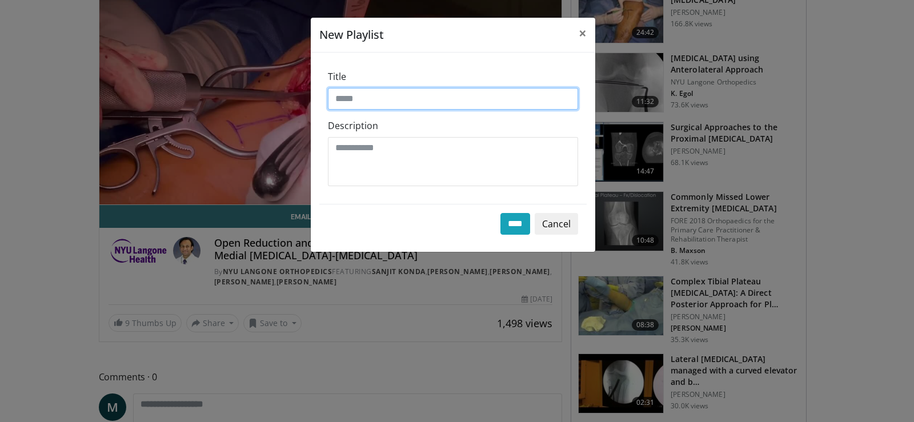
click at [439, 101] on input "Title" at bounding box center [453, 99] width 250 height 22
type input "******"
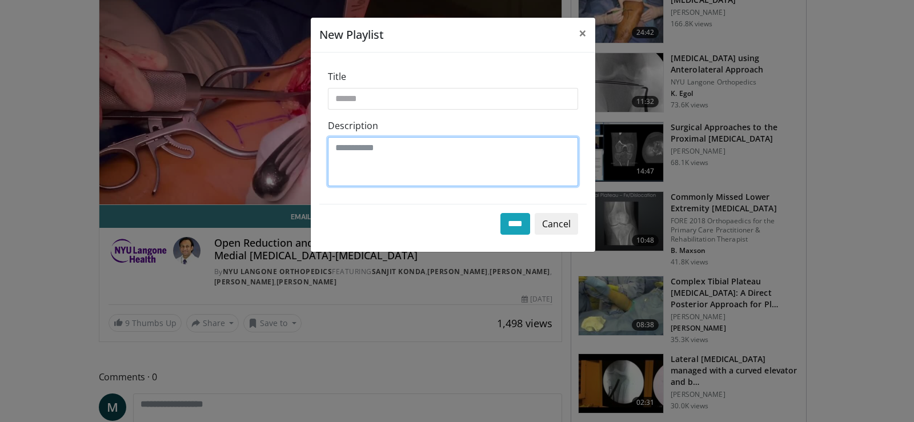
click at [449, 149] on textarea "Description" at bounding box center [453, 161] width 250 height 49
type textarea "*"
type textarea "******"
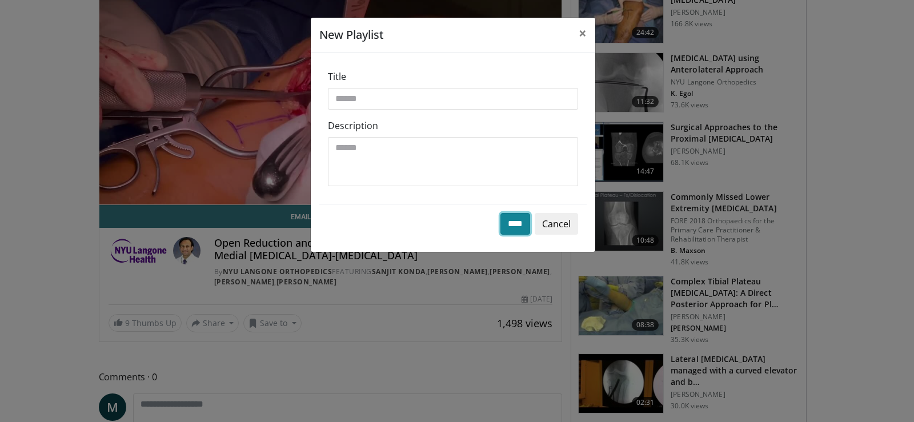
click at [511, 228] on input "****" at bounding box center [516, 224] width 30 height 22
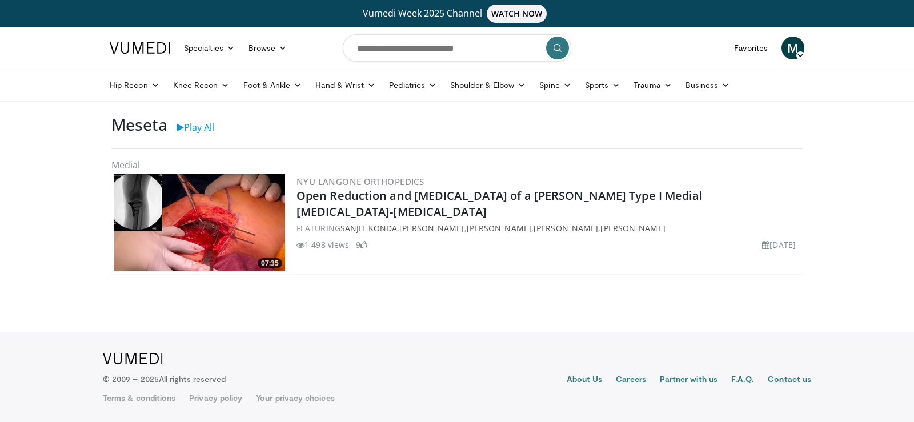
click at [224, 218] on img at bounding box center [199, 222] width 171 height 97
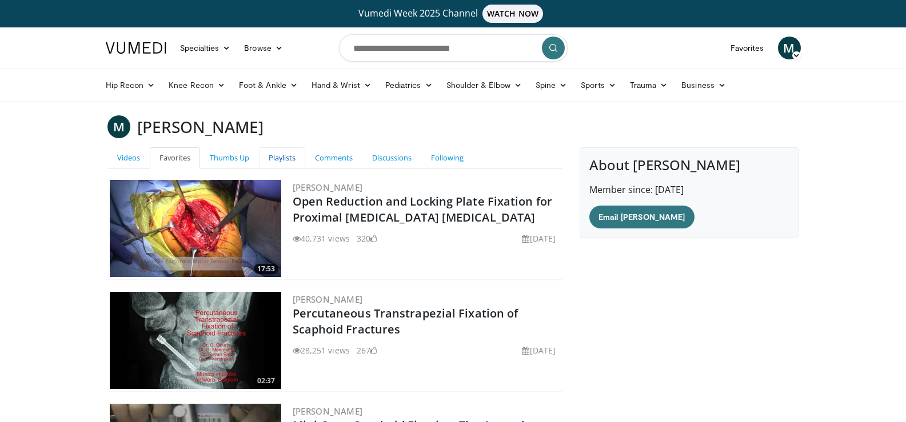
click at [286, 155] on link "Playlists" at bounding box center [282, 157] width 46 height 21
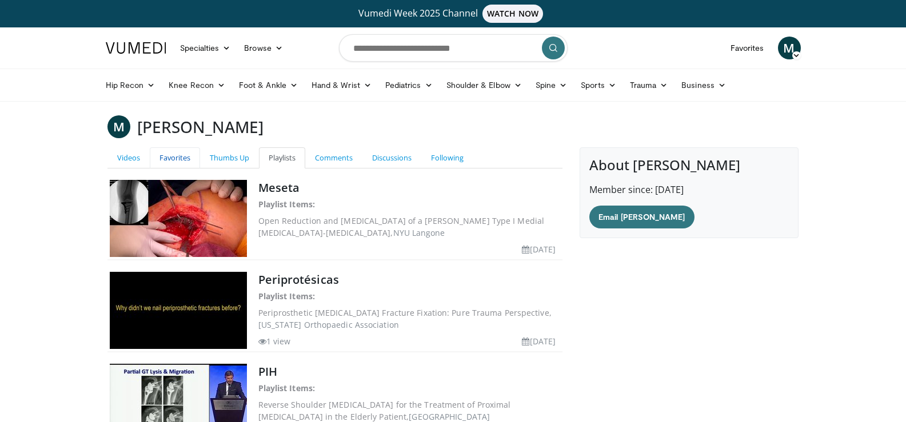
click at [171, 162] on link "Favorites" at bounding box center [175, 157] width 50 height 21
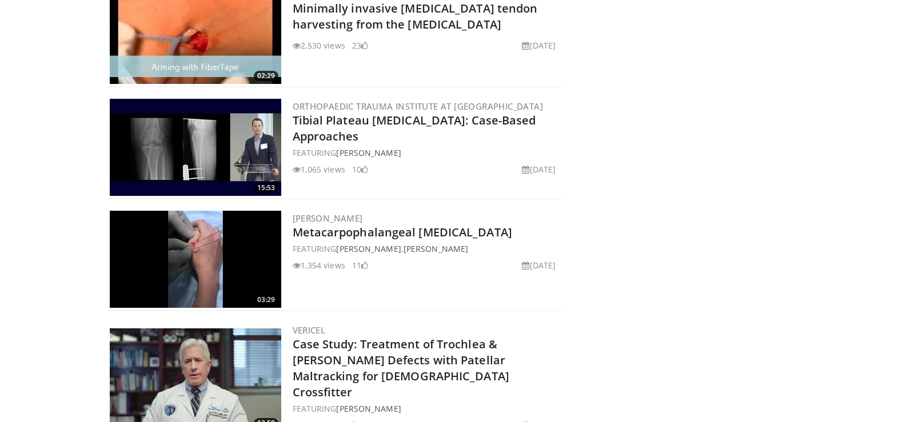
scroll to position [1314, 0]
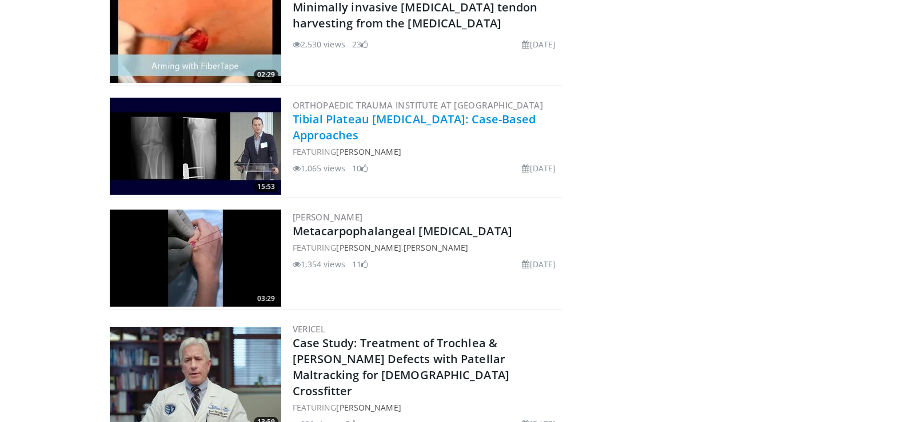
click at [425, 123] on link "Tibial Plateau [MEDICAL_DATA]: Case-Based Approaches" at bounding box center [414, 126] width 243 height 31
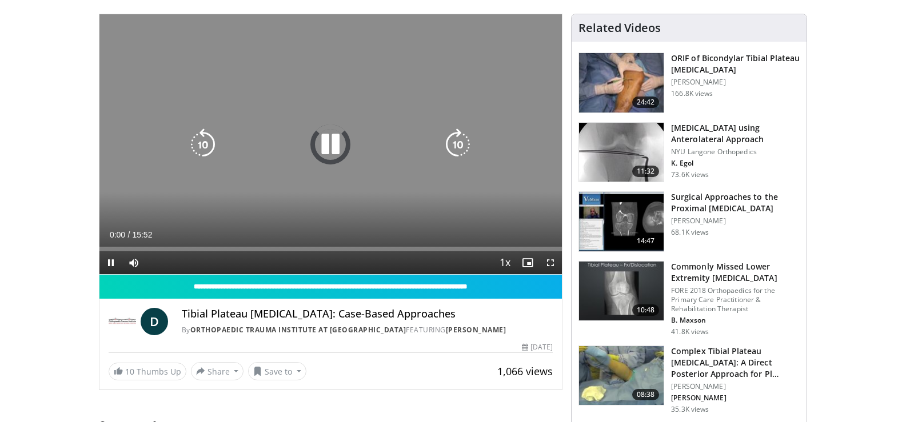
scroll to position [171, 0]
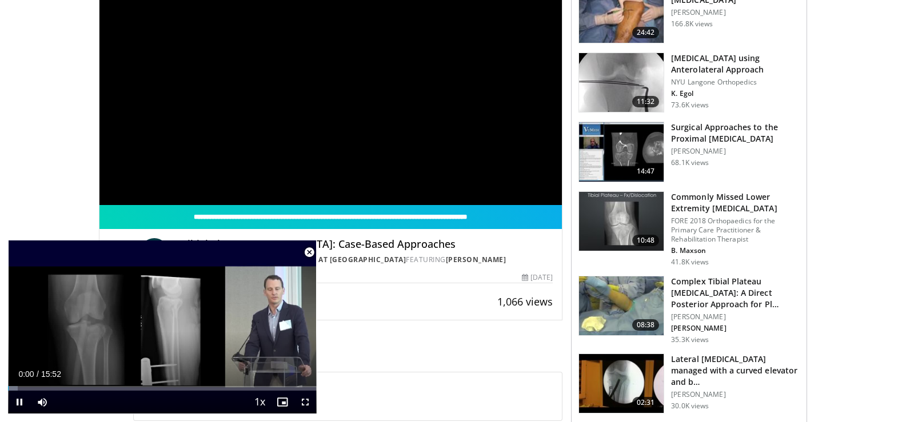
click at [310, 254] on span "Video Player" at bounding box center [309, 252] width 23 height 23
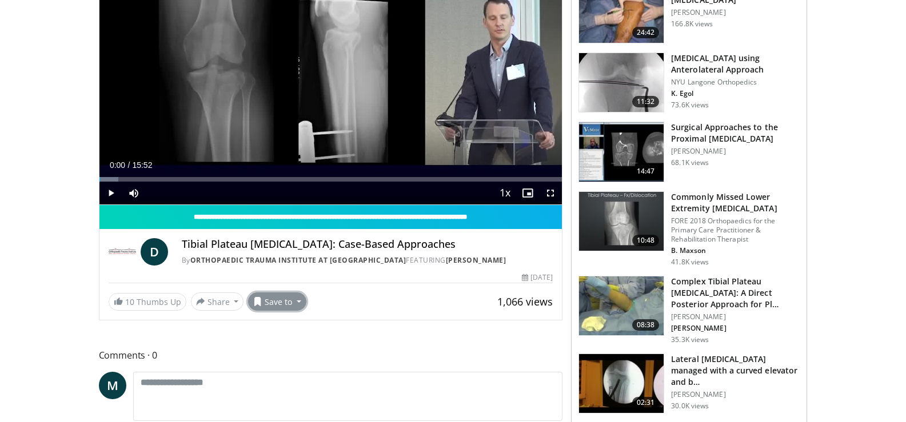
click at [294, 299] on button "Save to" at bounding box center [277, 302] width 58 height 18
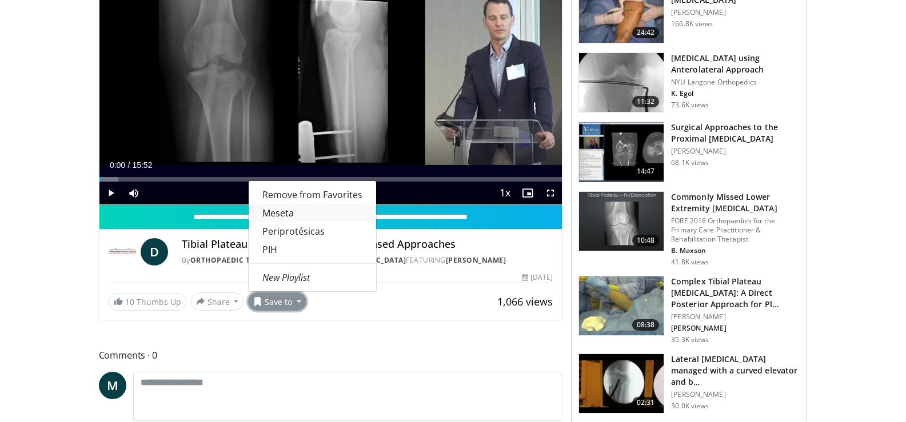
click at [286, 213] on link "Meseta" at bounding box center [312, 213] width 127 height 18
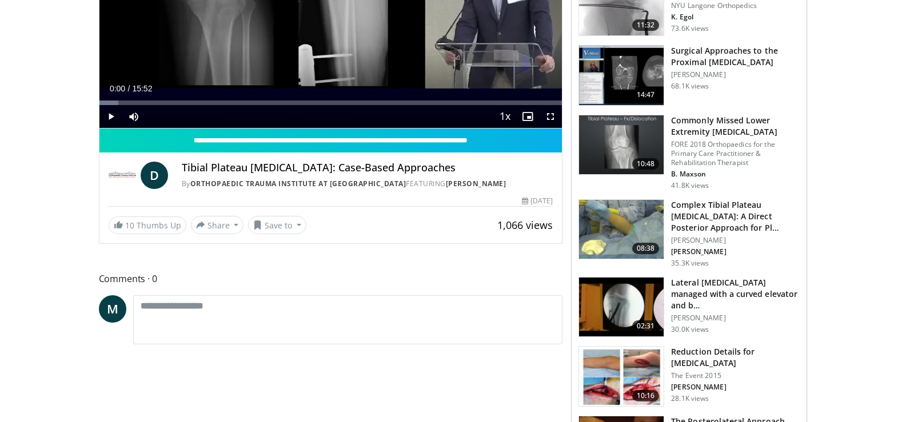
scroll to position [0, 0]
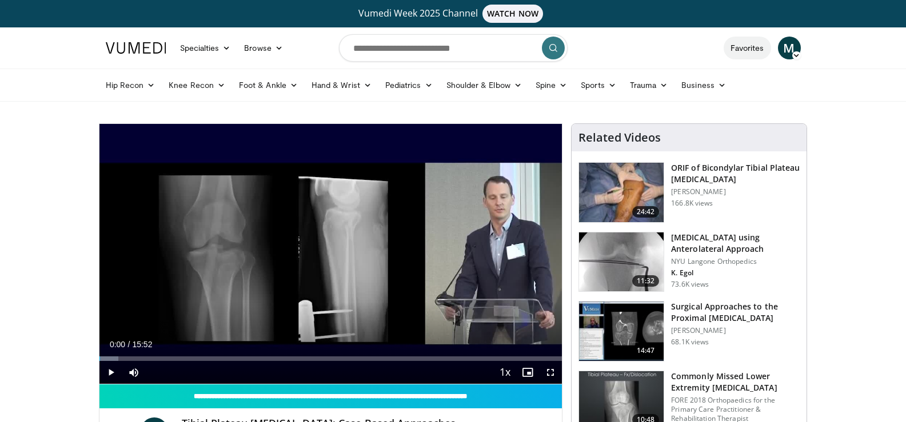
click at [756, 44] on link "Favorites" at bounding box center [746, 48] width 47 height 23
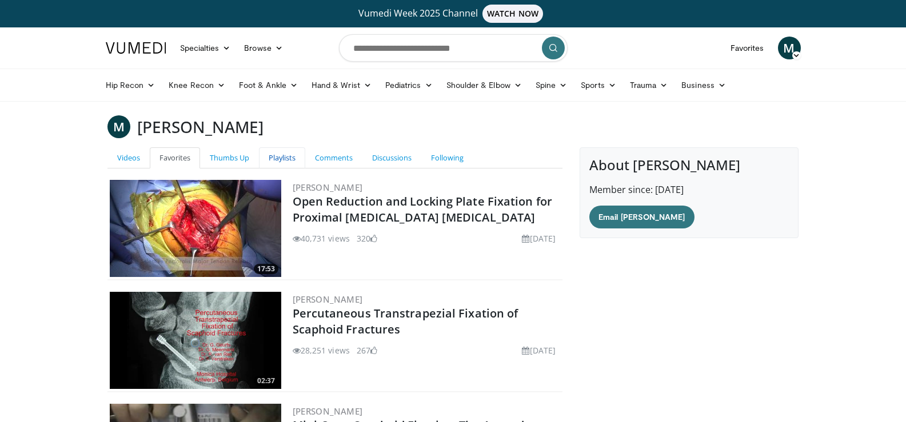
click at [281, 155] on link "Playlists" at bounding box center [282, 157] width 46 height 21
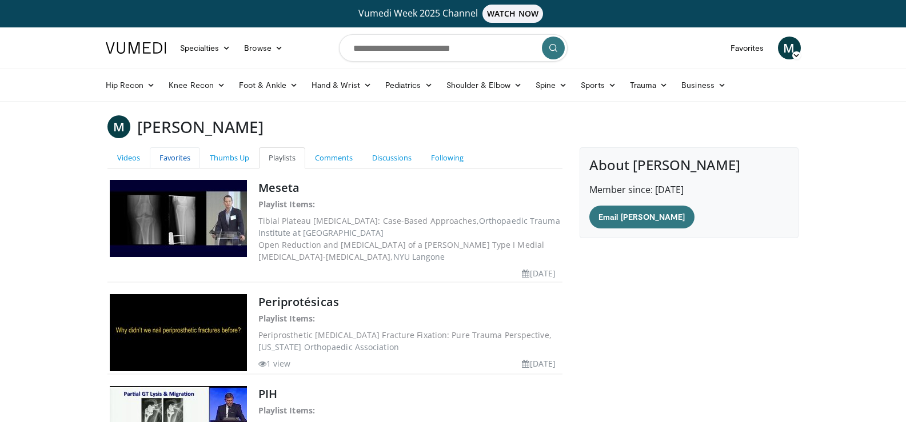
click at [164, 157] on link "Favorites" at bounding box center [175, 157] width 50 height 21
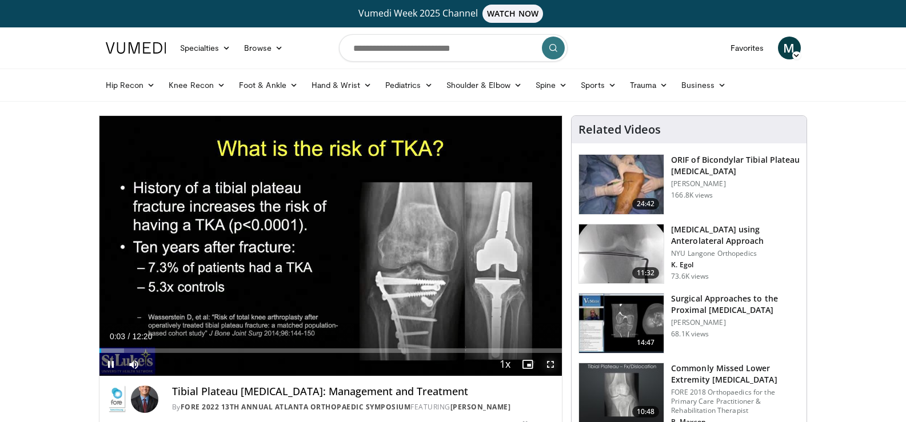
click at [545, 365] on span "Video Player" at bounding box center [550, 364] width 23 height 23
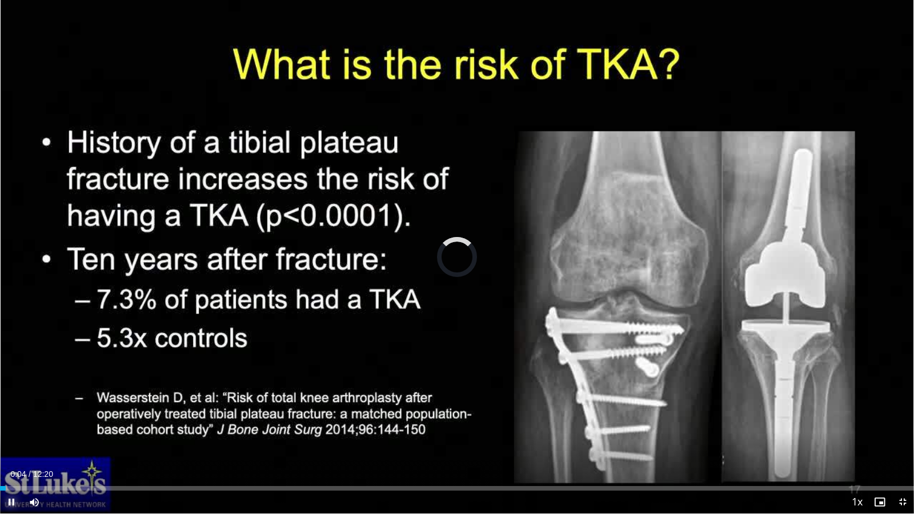
click at [12, 422] on span "Video Player" at bounding box center [11, 502] width 23 height 23
click at [10, 422] on span "Video Player" at bounding box center [11, 502] width 23 height 23
click at [81, 422] on div "Progress Bar" at bounding box center [81, 488] width 1 height 5
click at [95, 422] on div "Progress Bar" at bounding box center [94, 488] width 1 height 5
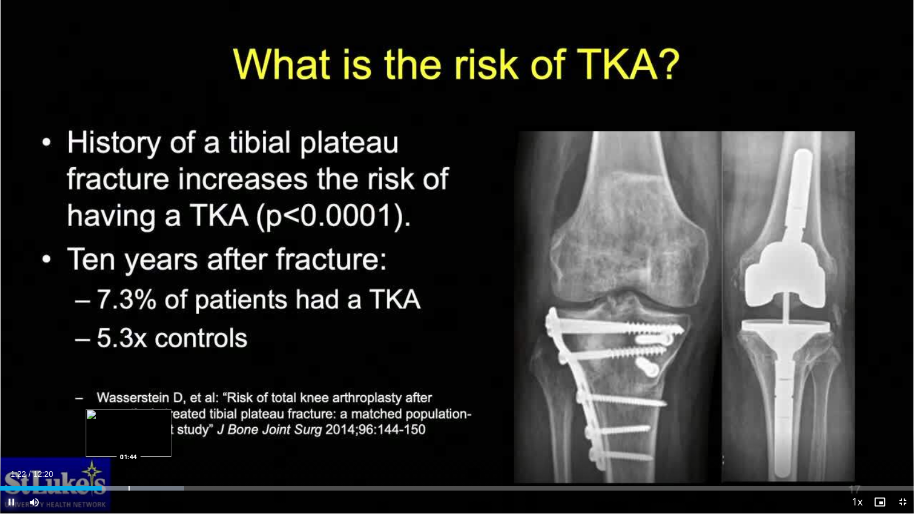
click at [129, 422] on div "Loaded : 20.10% 01:22 01:44" at bounding box center [457, 485] width 914 height 11
click at [159, 422] on div "Progress Bar" at bounding box center [159, 488] width 1 height 5
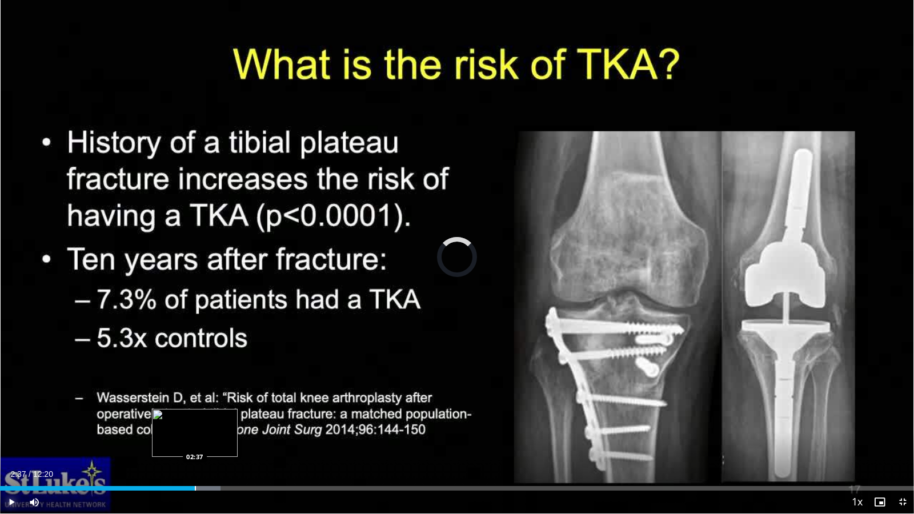
click at [195, 422] on div "Loaded : 24.12% 02:10 02:37" at bounding box center [457, 485] width 914 height 11
click at [221, 422] on div "Loaded : 27.02% 02:38 02:58" at bounding box center [457, 485] width 914 height 11
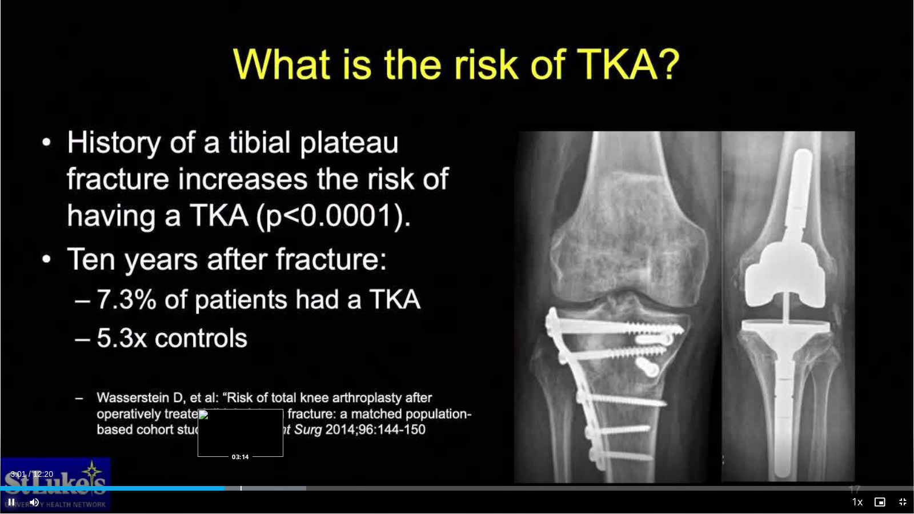
click at [241, 422] on div "Progress Bar" at bounding box center [241, 488] width 1 height 5
click at [237, 422] on div "Progress Bar" at bounding box center [237, 488] width 1 height 5
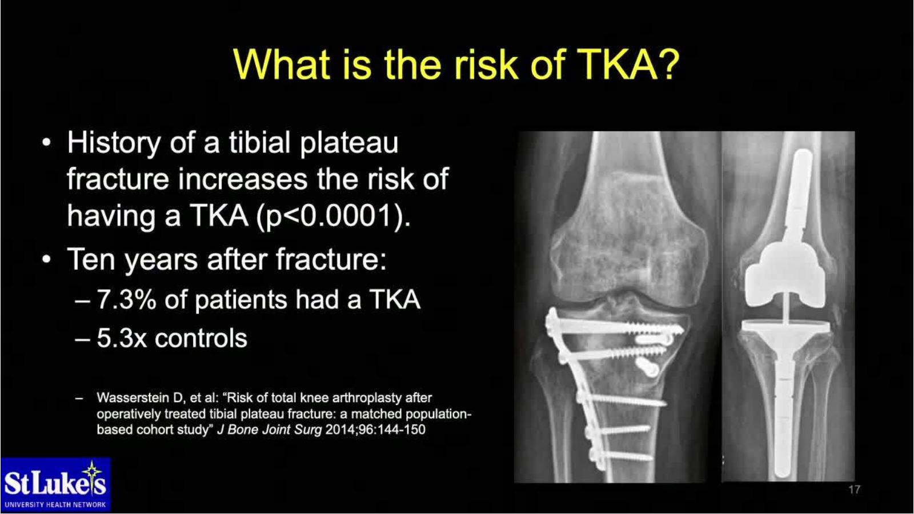
click at [259, 422] on div "10 seconds Tap to unmute" at bounding box center [457, 257] width 914 height 514
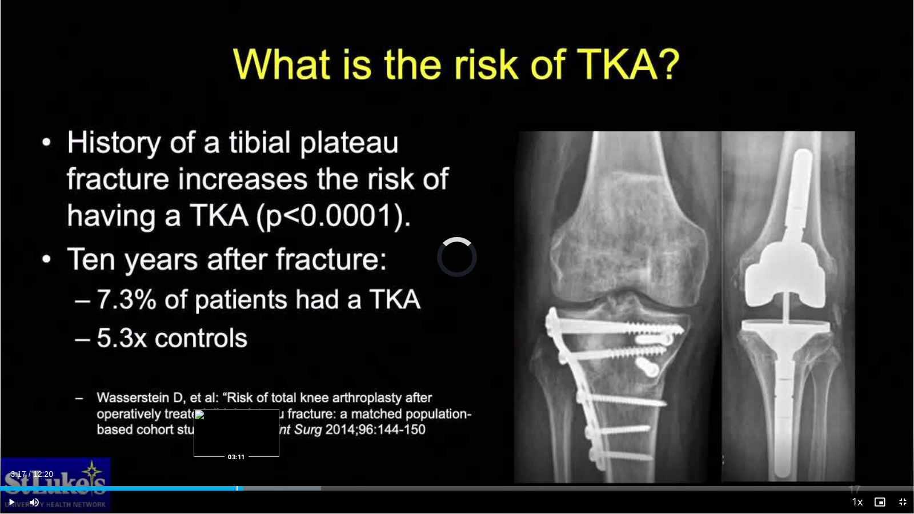
click at [237, 422] on div "Progress Bar" at bounding box center [237, 488] width 1 height 5
click at [8, 422] on span "Video Player" at bounding box center [11, 502] width 23 height 23
click at [262, 422] on div "Progress Bar" at bounding box center [262, 488] width 1 height 5
click at [287, 422] on div "10 seconds Tap to unmute" at bounding box center [457, 257] width 914 height 514
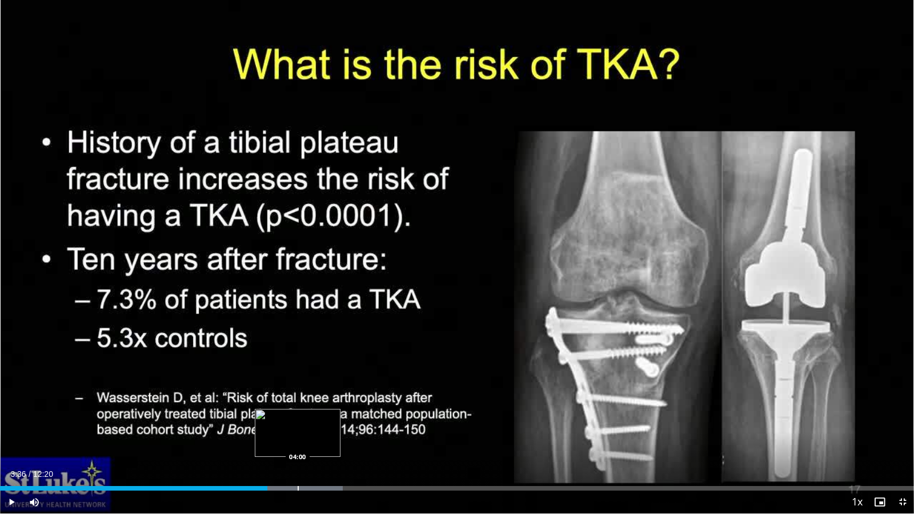
click at [298, 422] on div "Progress Bar" at bounding box center [298, 488] width 1 height 5
click at [328, 422] on div "Progress Bar" at bounding box center [328, 488] width 1 height 5
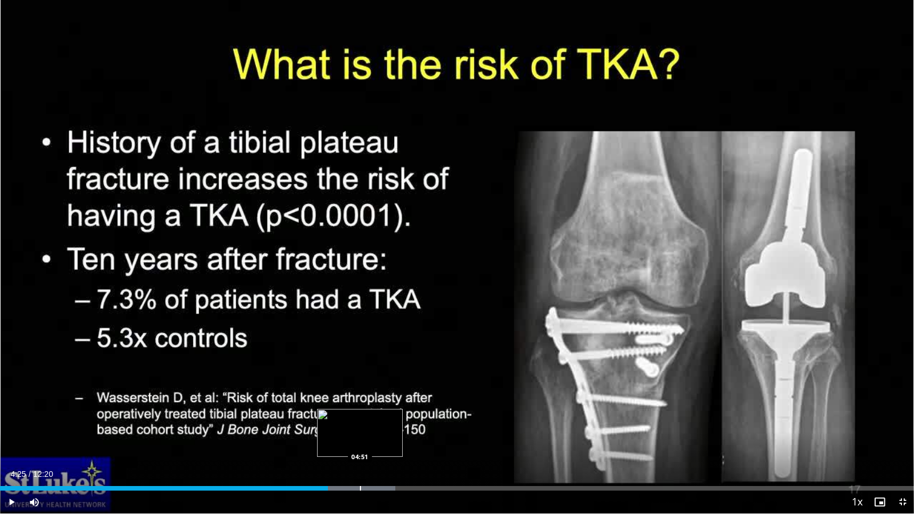
click at [360, 422] on div "Progress Bar" at bounding box center [360, 488] width 1 height 5
click at [386, 422] on div "Current Time 4:51 / Duration 12:20 Play Skip Backward Skip Forward Mute 100% Lo…" at bounding box center [457, 502] width 914 height 23
click at [393, 422] on div "Loaded : 48.25% 04:51 05:18" at bounding box center [457, 485] width 914 height 11
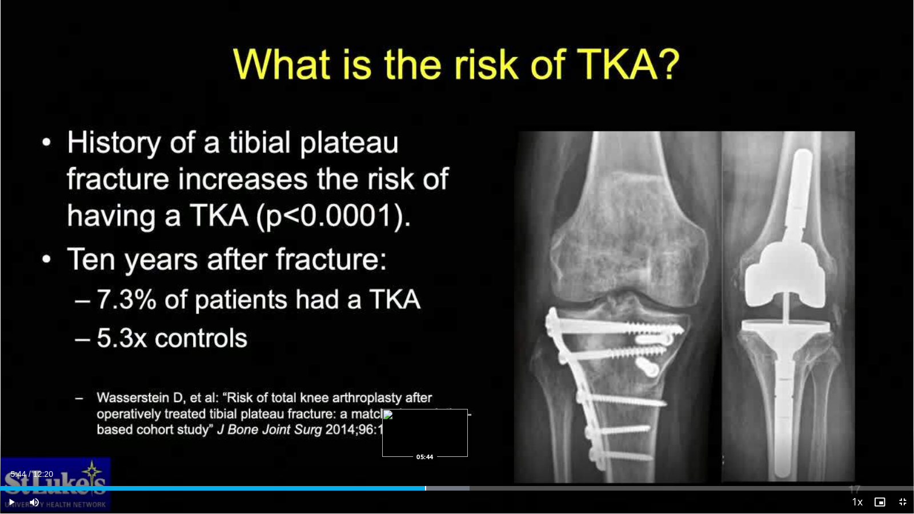
click at [426, 422] on div "Loaded : 51.35% 05:44 05:44" at bounding box center [457, 485] width 914 height 11
click at [448, 422] on div "Progress Bar" at bounding box center [448, 488] width 1 height 5
click at [485, 422] on div "Progress Bar" at bounding box center [485, 488] width 1 height 5
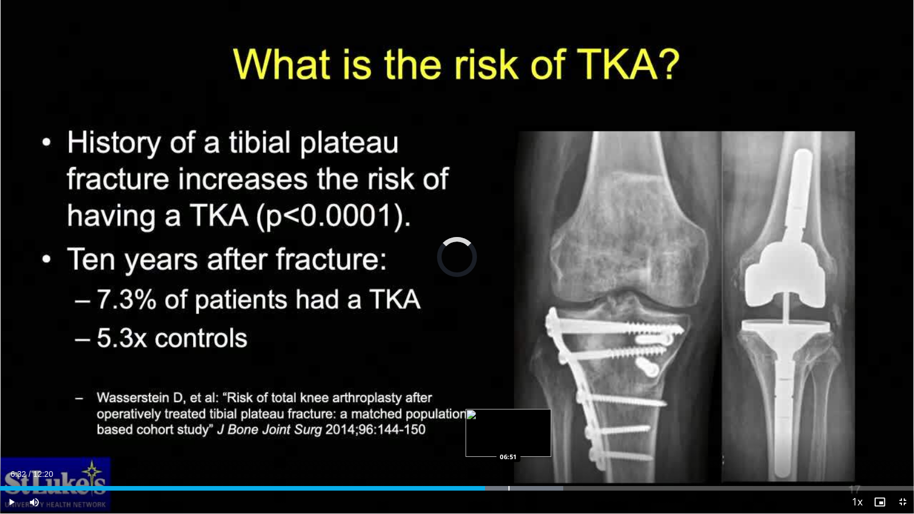
click at [509, 422] on div "Progress Bar" at bounding box center [509, 488] width 1 height 5
click at [531, 422] on div "Loaded : 64.33% 06:51 07:09" at bounding box center [457, 485] width 914 height 11
click at [547, 422] on div "Loaded : 67.01% 07:10 07:22" at bounding box center [457, 485] width 914 height 11
click at [11, 422] on span "Video Player" at bounding box center [11, 502] width 23 height 23
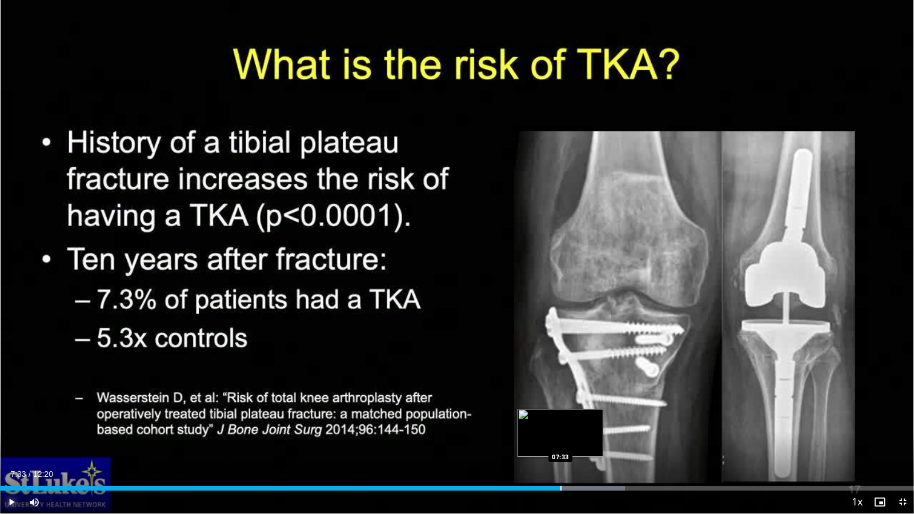
click at [561, 422] on div "Progress Bar" at bounding box center [561, 488] width 1 height 5
click at [583, 422] on div "Progress Bar" at bounding box center [583, 488] width 1 height 5
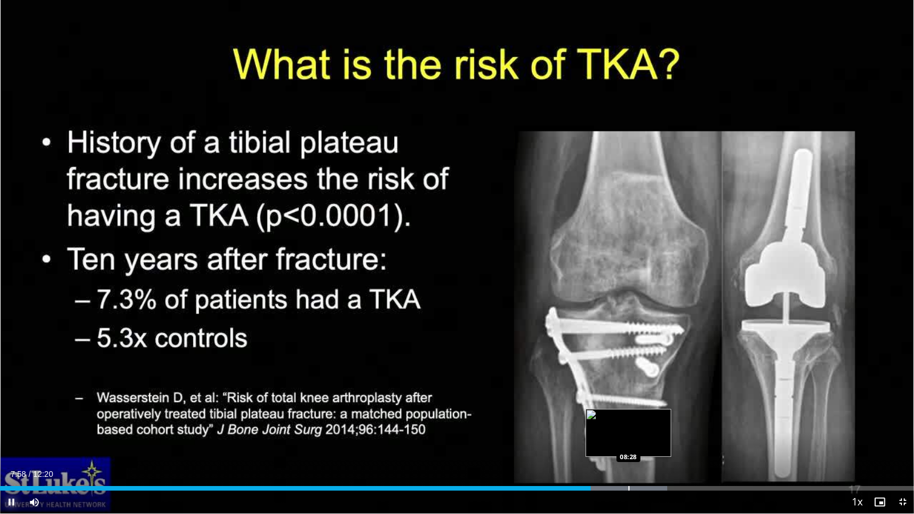
click at [629, 422] on div "Progress Bar" at bounding box center [629, 488] width 1 height 5
click at [662, 422] on div "Progress Bar" at bounding box center [662, 488] width 1 height 5
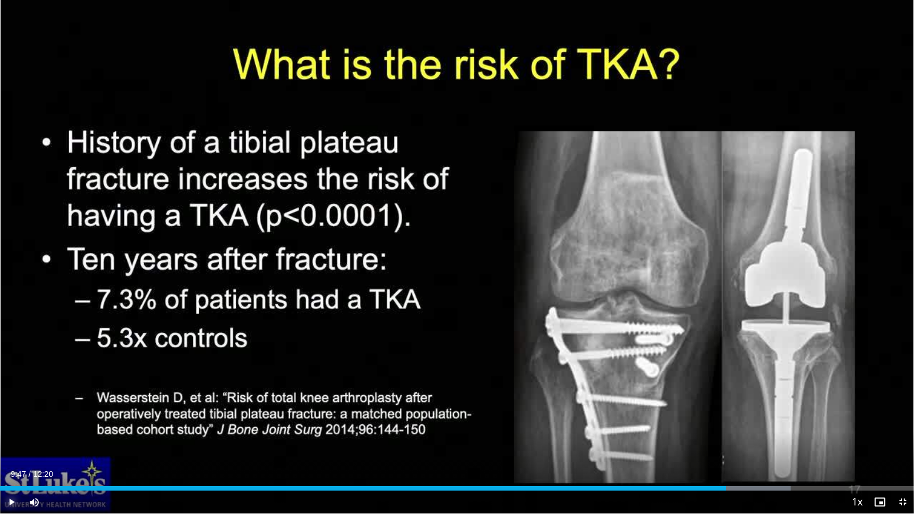
click at [726, 422] on div "Progress Bar" at bounding box center [726, 488] width 1 height 5
click at [757, 422] on div "Progress Bar" at bounding box center [757, 488] width 1 height 5
click at [903, 422] on span "Video Player" at bounding box center [902, 502] width 23 height 23
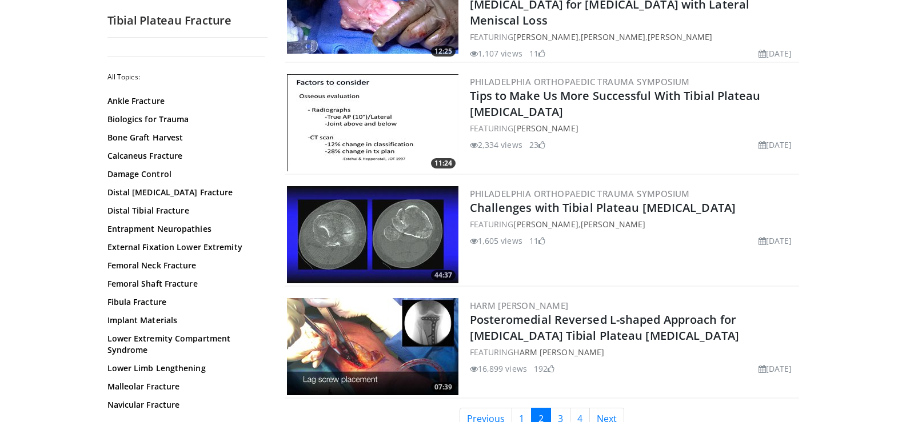
scroll to position [2628, 0]
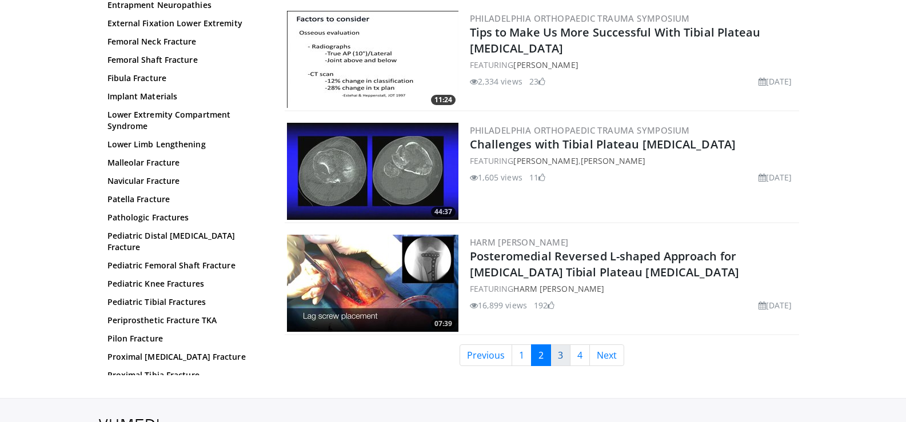
click at [562, 345] on link "3" at bounding box center [560, 356] width 20 height 22
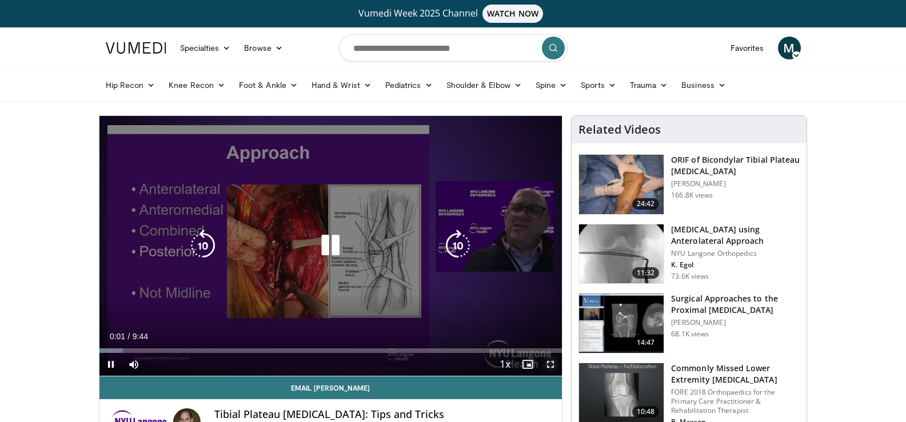
click at [547, 361] on span "Video Player" at bounding box center [550, 364] width 23 height 23
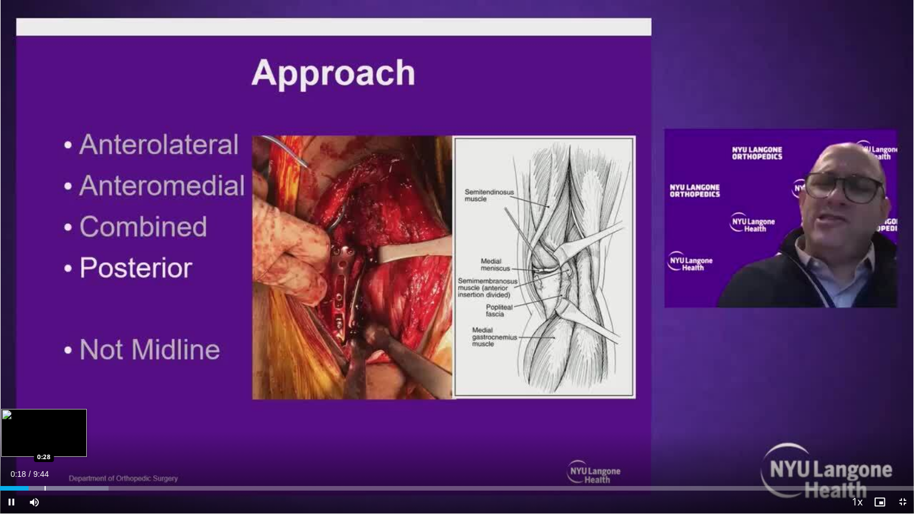
click at [46, 422] on div "Progress Bar" at bounding box center [45, 488] width 1 height 5
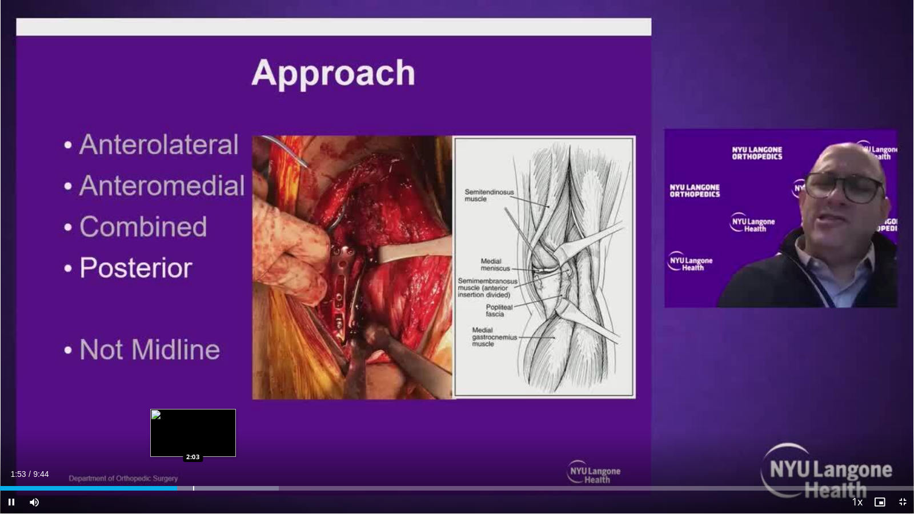
click at [193, 422] on div "Progress Bar" at bounding box center [193, 488] width 1 height 5
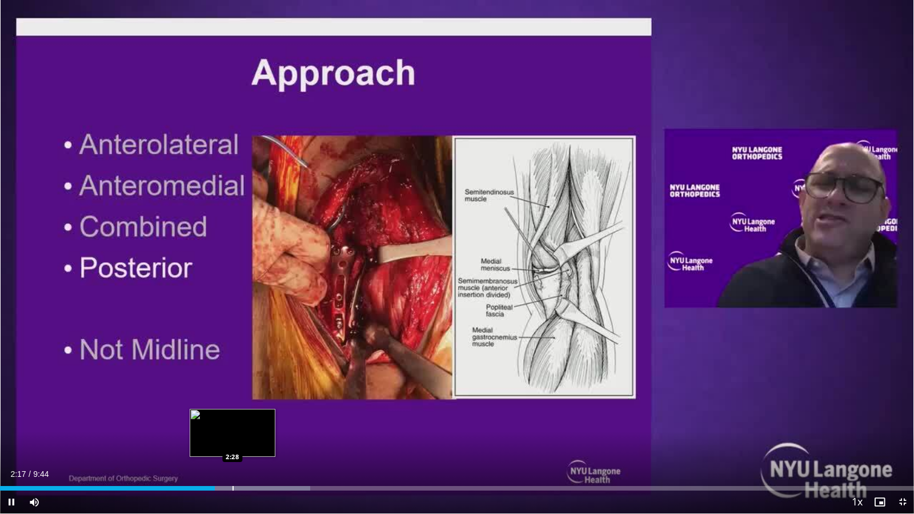
click at [233, 422] on div "Loaded : 33.92% 2:17 2:28" at bounding box center [457, 485] width 914 height 11
click at [256, 422] on div "Progress Bar" at bounding box center [256, 488] width 1 height 5
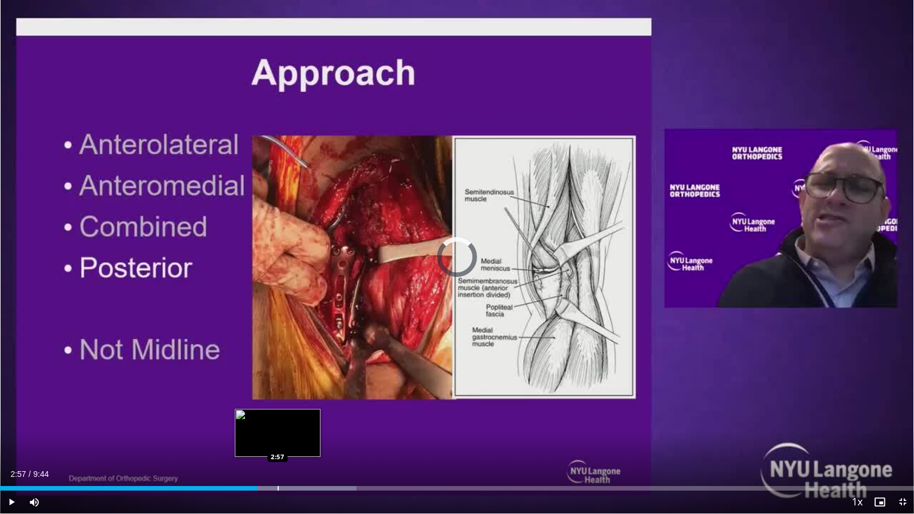
click at [278, 422] on div "Progress Bar" at bounding box center [278, 488] width 1 height 5
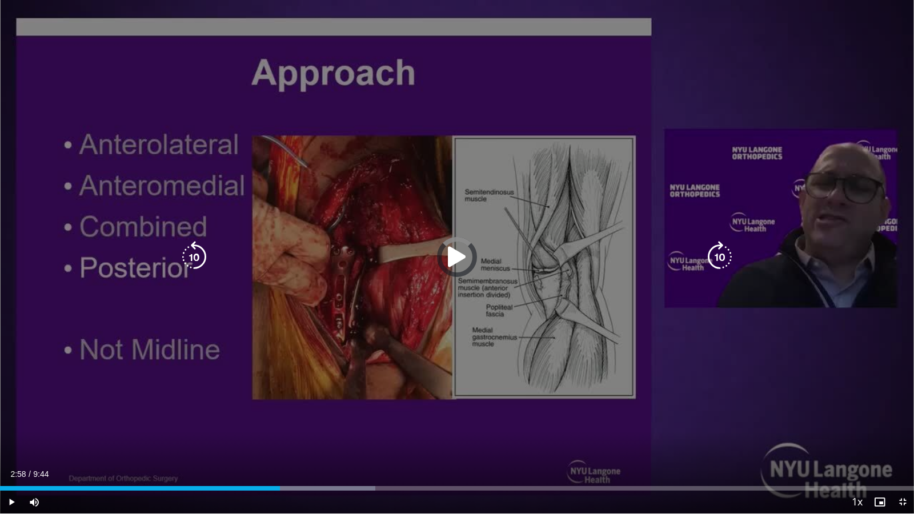
click at [293, 422] on div "Progress Bar" at bounding box center [303, 488] width 144 height 5
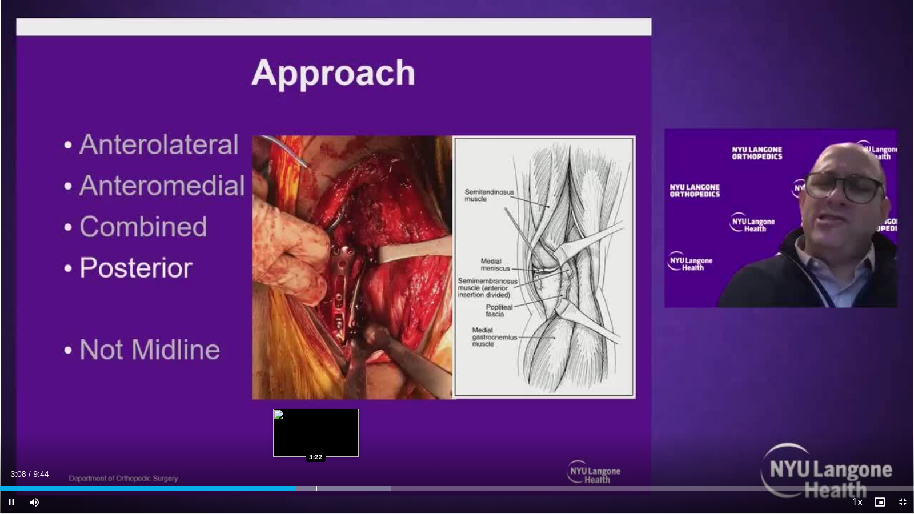
click at [316, 422] on div "Progress Bar" at bounding box center [316, 488] width 1 height 5
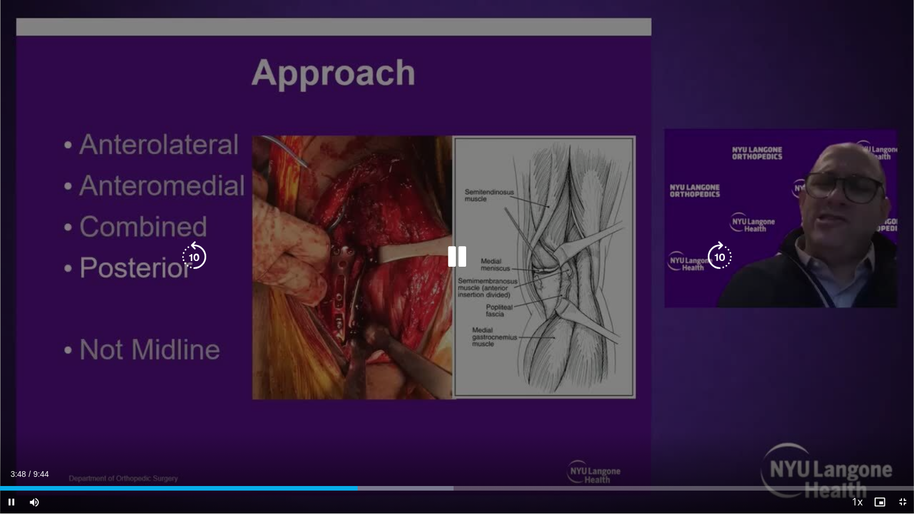
click at [459, 251] on icon "Video Player" at bounding box center [457, 257] width 32 height 32
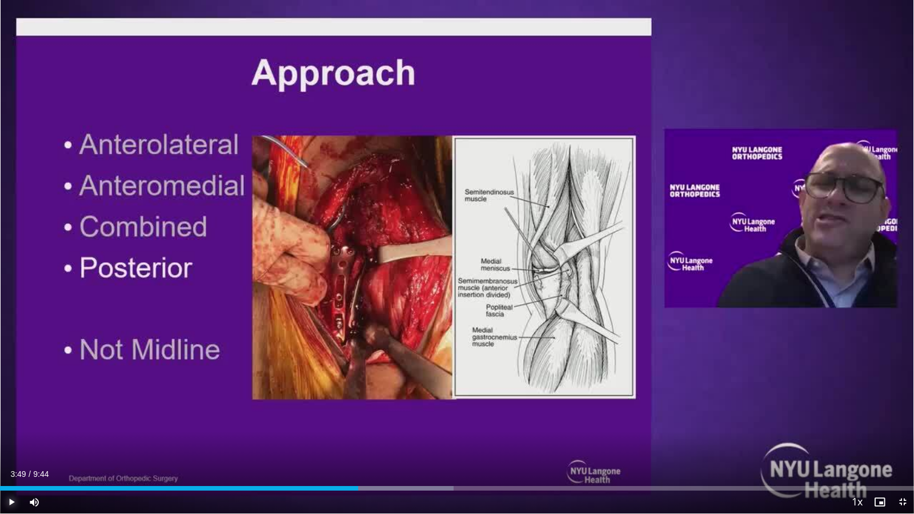
click at [7, 422] on span "Video Player" at bounding box center [11, 502] width 23 height 23
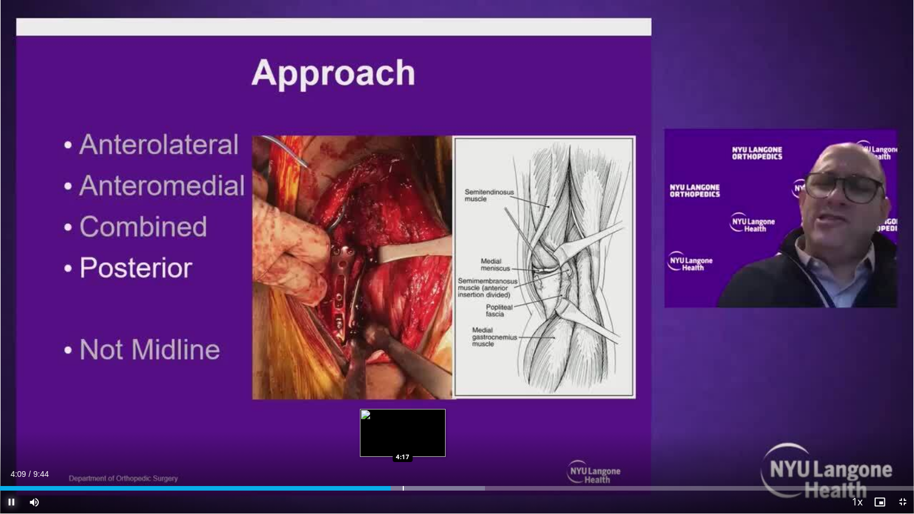
click at [402, 422] on div "Progress Bar" at bounding box center [413, 488] width 145 height 5
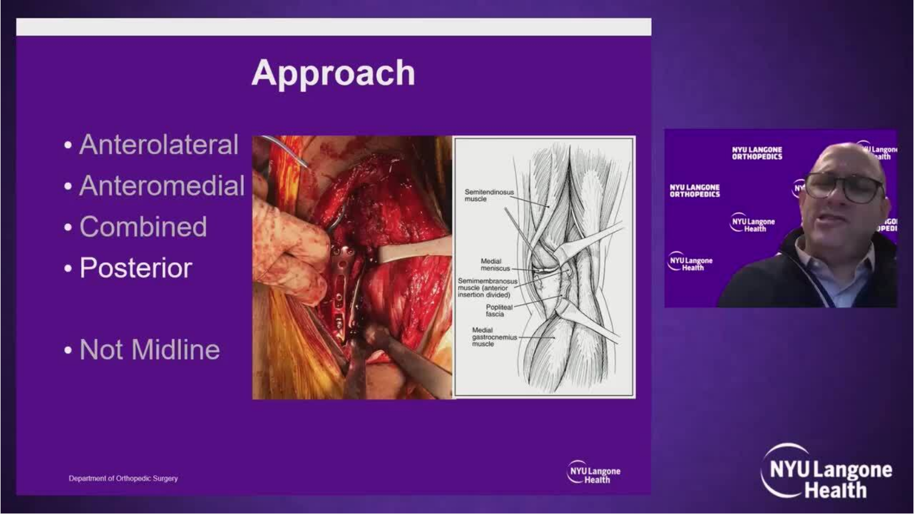
click at [398, 422] on div "10 seconds Tap to unmute" at bounding box center [457, 257] width 914 height 514
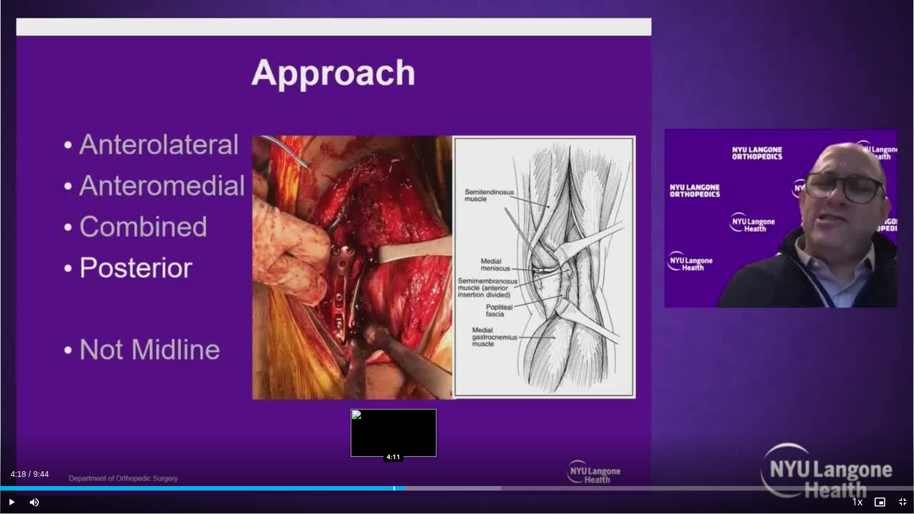
click at [394, 422] on div "Progress Bar" at bounding box center [394, 488] width 1 height 5
click at [11, 422] on span "Video Player" at bounding box center [11, 502] width 23 height 23
click at [416, 422] on div "Progress Bar" at bounding box center [416, 488] width 1 height 5
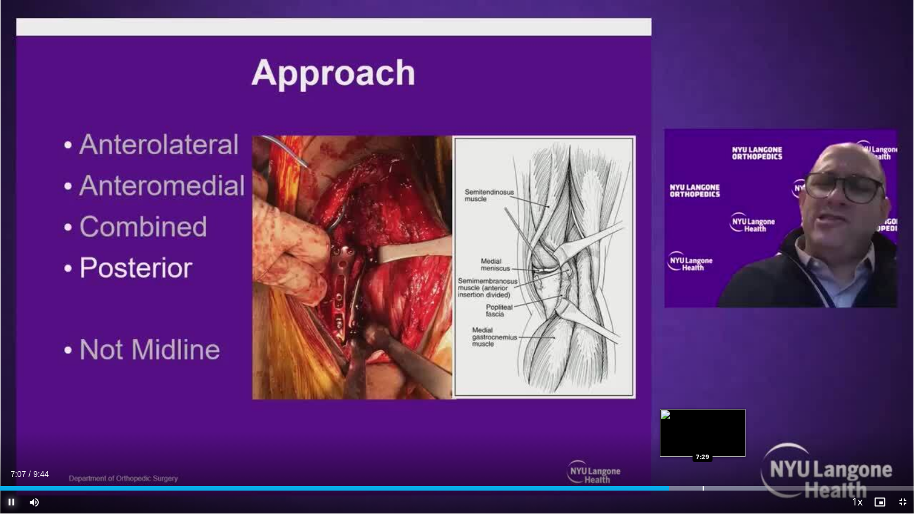
click at [703, 422] on div "Loaded : 83.89% 7:08 7:29" at bounding box center [457, 485] width 914 height 11
click at [703, 422] on div "10 seconds Tap to unmute" at bounding box center [457, 257] width 914 height 514
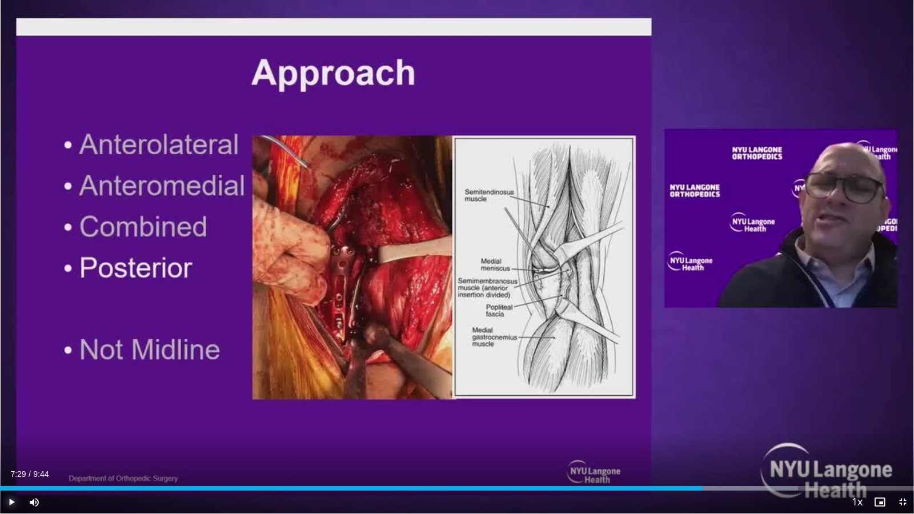
click at [9, 422] on span "Video Player" at bounding box center [11, 502] width 23 height 23
click at [15, 422] on span "Video Player" at bounding box center [11, 502] width 23 height 23
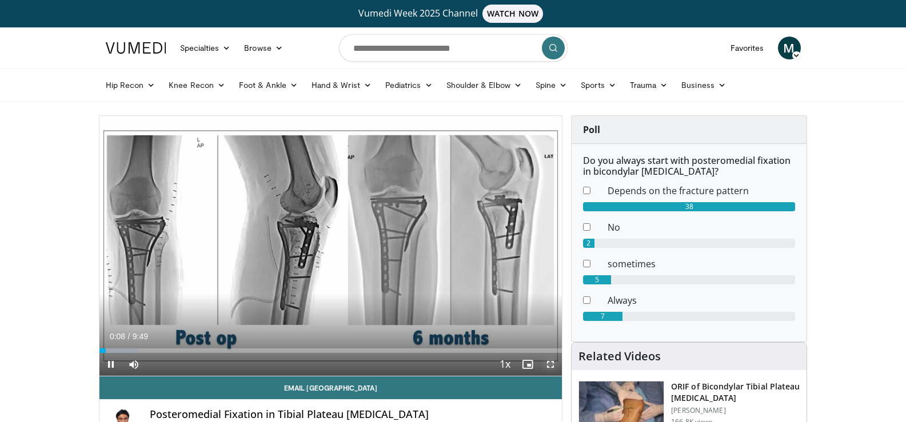
click at [554, 362] on span "Video Player" at bounding box center [550, 364] width 23 height 23
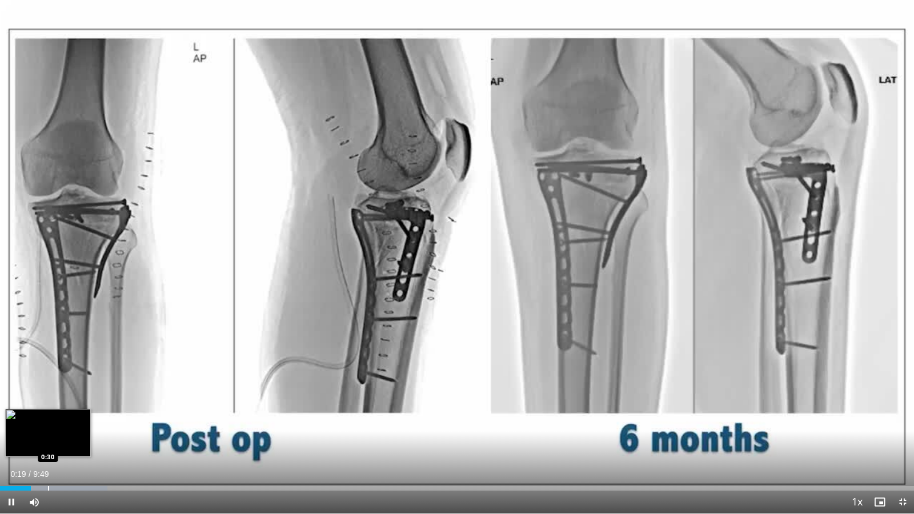
click at [48, 422] on div "Progress Bar" at bounding box center [48, 488] width 1 height 5
click at [62, 422] on div "Progress Bar" at bounding box center [62, 488] width 1 height 5
click at [73, 422] on div "Progress Bar" at bounding box center [73, 488] width 1 height 5
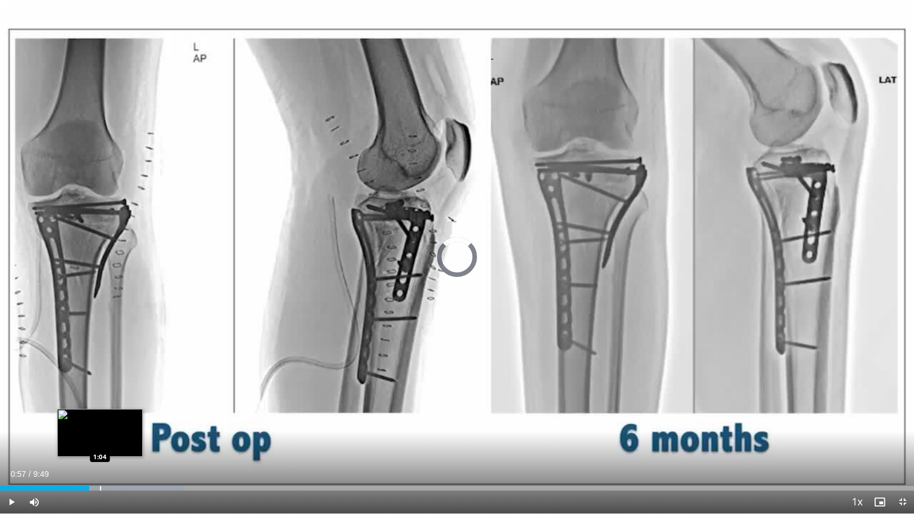
click at [100, 422] on div "Loaded : 20.19% 0:57 1:04" at bounding box center [457, 485] width 914 height 11
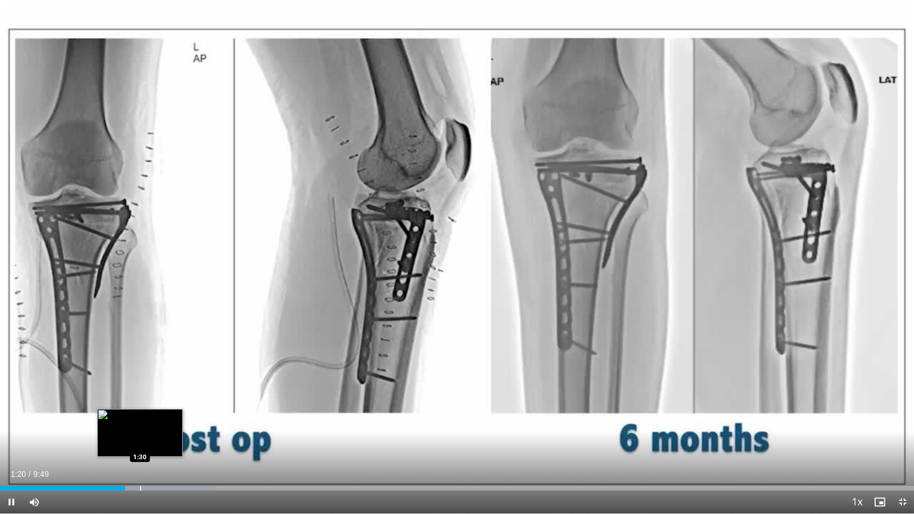
click at [140, 422] on div "Progress Bar" at bounding box center [140, 488] width 1 height 5
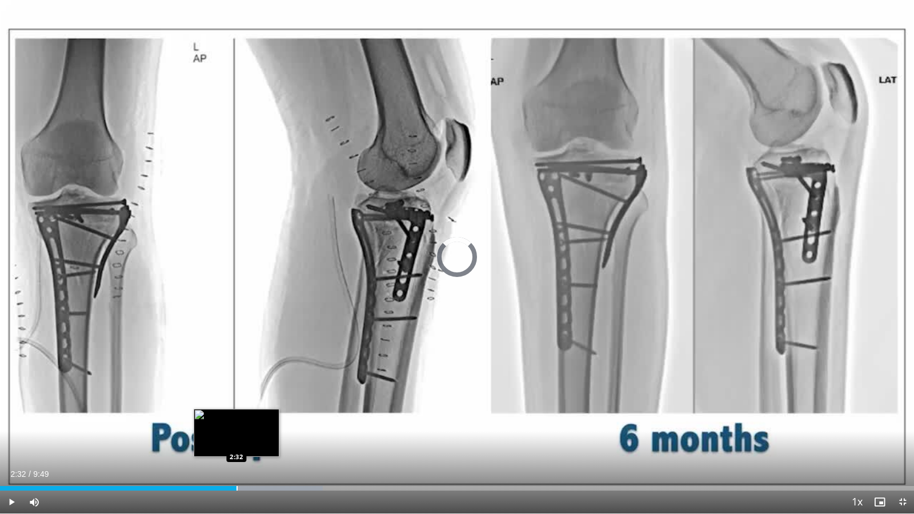
click at [237, 422] on div "Progress Bar" at bounding box center [237, 488] width 1 height 5
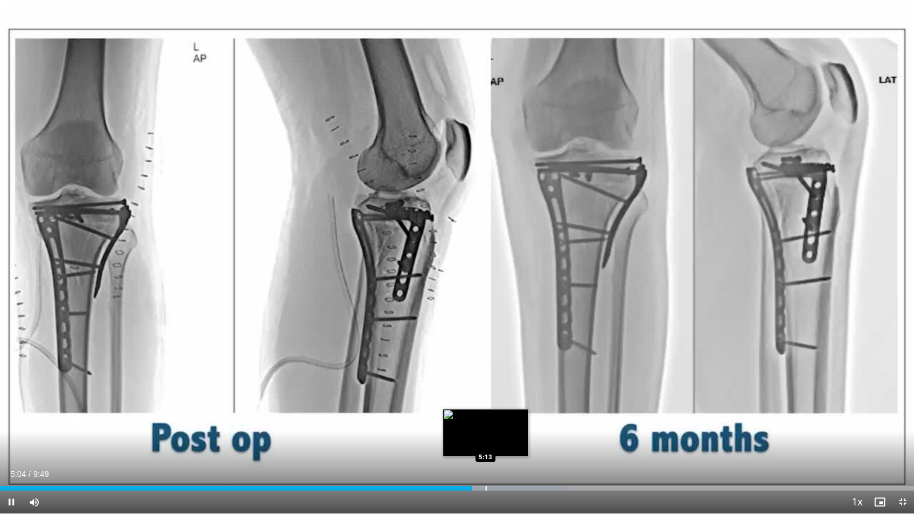
click at [486, 422] on div "Loaded : 62.26% 5:04 5:13" at bounding box center [457, 485] width 914 height 11
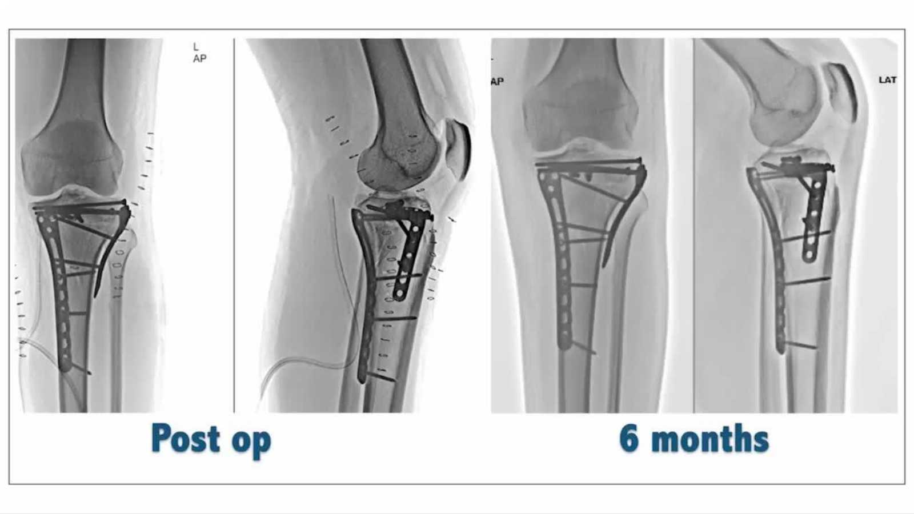
click at [486, 422] on div "10 seconds Tap to unmute" at bounding box center [457, 257] width 914 height 514
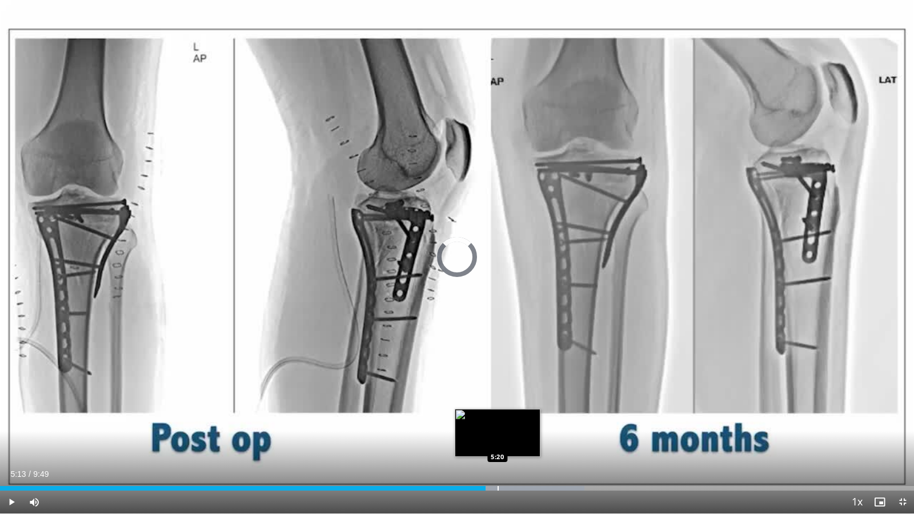
click at [498, 422] on div "Loaded : 63.95% 5:13 5:20" at bounding box center [457, 485] width 914 height 11
click at [513, 422] on div "Progress Bar" at bounding box center [525, 488] width 149 height 5
click at [524, 422] on div "Progress Bar" at bounding box center [523, 488] width 1 height 5
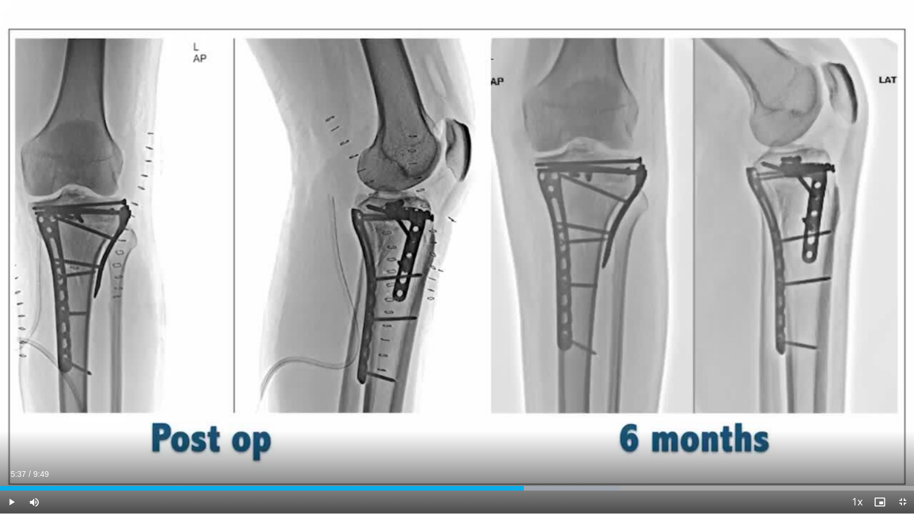
click at [534, 422] on div "Current Time 5:37 / Duration 9:49 Play Skip Backward Skip Forward Mute Loaded :…" at bounding box center [457, 502] width 914 height 23
click at [541, 422] on div "Progress Bar" at bounding box center [541, 488] width 1 height 5
click at [553, 422] on div "Progress Bar" at bounding box center [553, 488] width 1 height 5
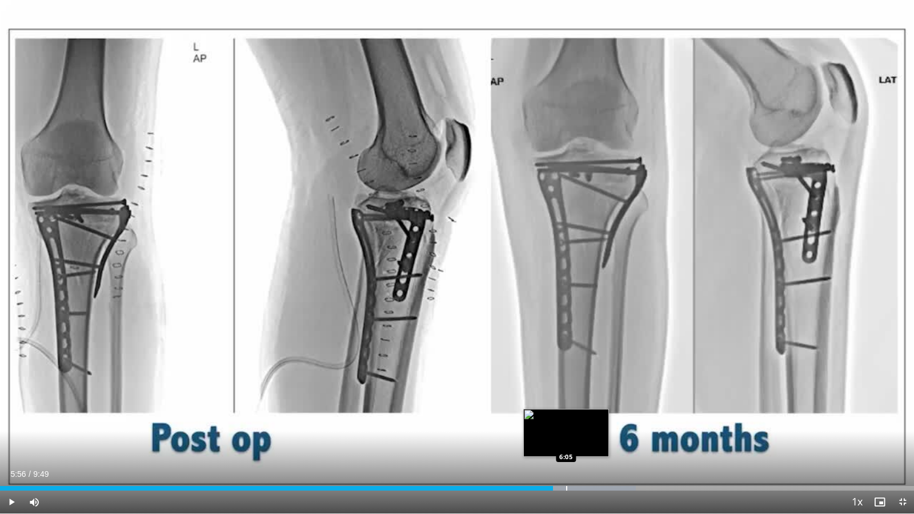
click at [566, 422] on div "Progress Bar" at bounding box center [566, 488] width 1 height 5
click at [580, 422] on div "Progress Bar" at bounding box center [580, 488] width 1 height 5
click at [588, 422] on div "Progress Bar" at bounding box center [588, 488] width 1 height 5
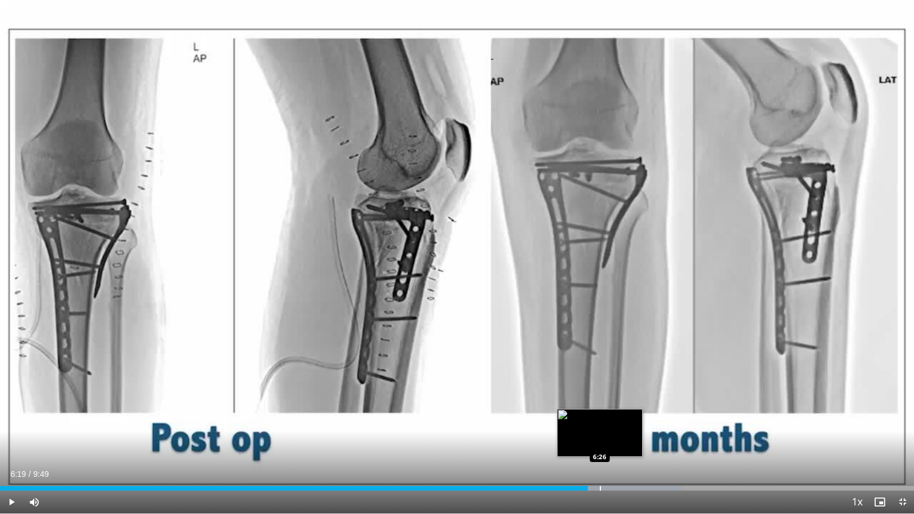
click at [600, 422] on div "Progress Bar" at bounding box center [600, 488] width 1 height 5
click at [620, 422] on div "Progress Bar" at bounding box center [620, 488] width 1 height 5
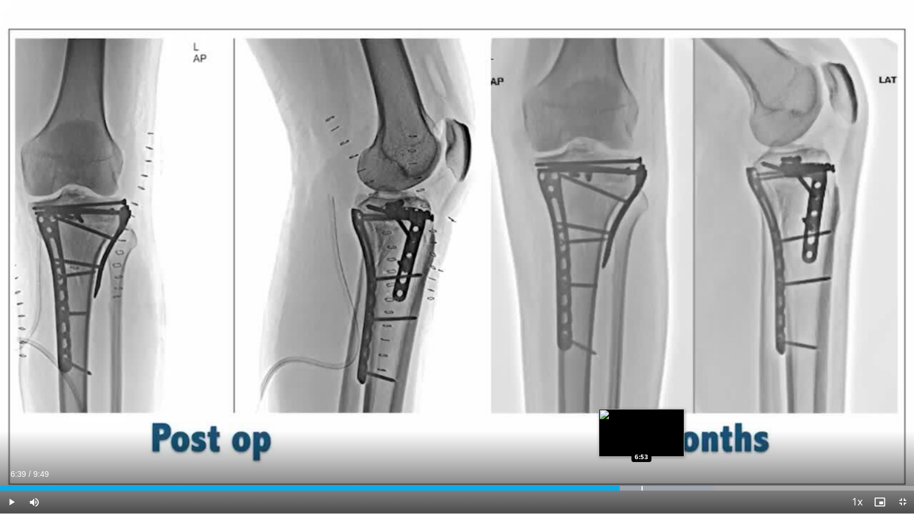
click at [642, 422] on div "Loaded : 78.05% 6:39 6:53" at bounding box center [457, 485] width 914 height 11
click at [660, 422] on div "Progress Bar" at bounding box center [660, 488] width 1 height 5
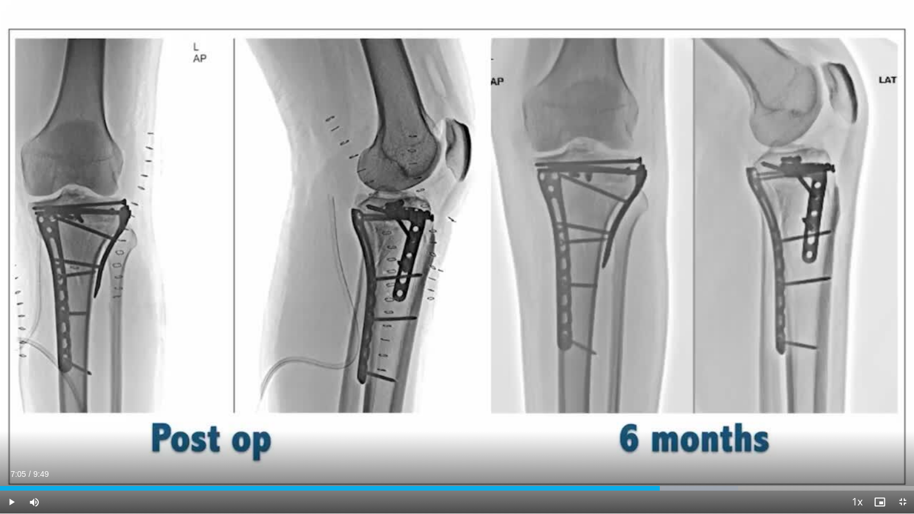
click at [673, 422] on div "Current Time 7:05 / Duration 9:49 Play Skip Backward Skip Forward Mute Loaded :…" at bounding box center [457, 502] width 914 height 23
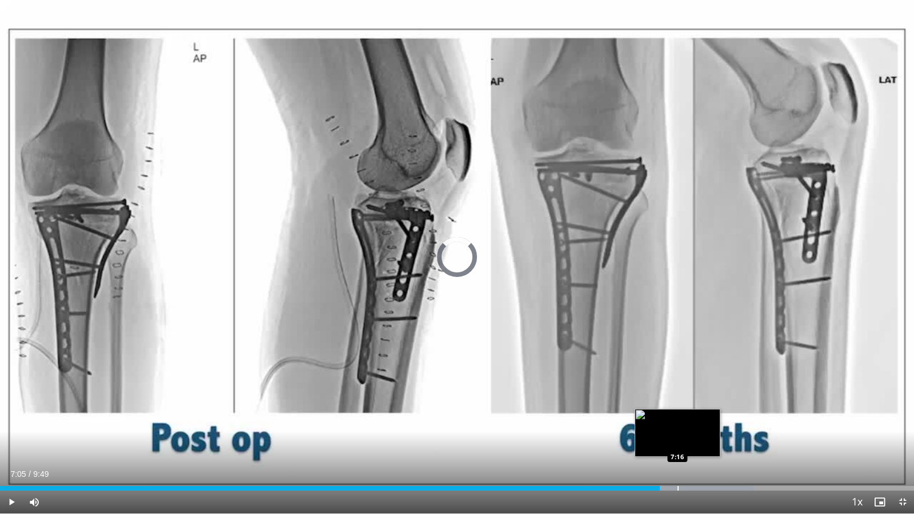
click at [678, 422] on div "Progress Bar" at bounding box center [678, 488] width 1 height 5
click at [697, 422] on div "Progress Bar" at bounding box center [697, 488] width 1 height 5
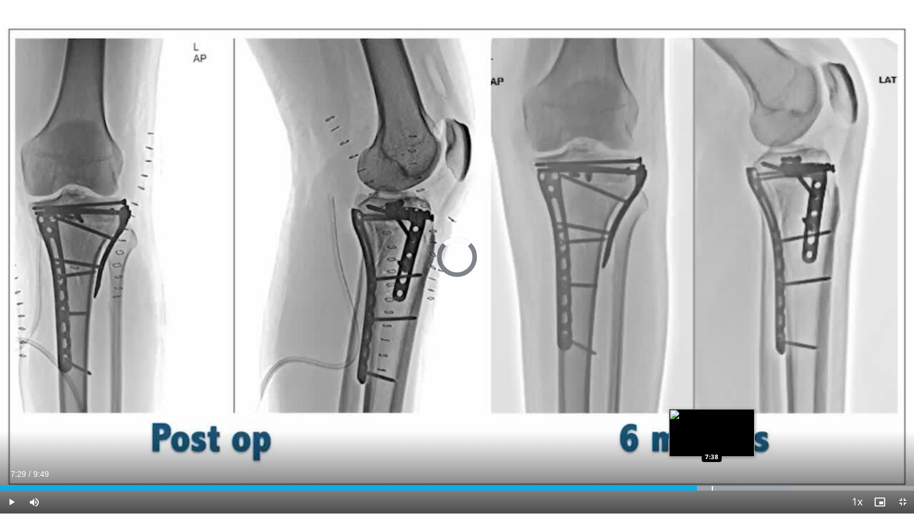
click at [712, 422] on div "Progress Bar" at bounding box center [712, 488] width 1 height 5
click at [724, 422] on div "Progress Bar" at bounding box center [724, 488] width 1 height 5
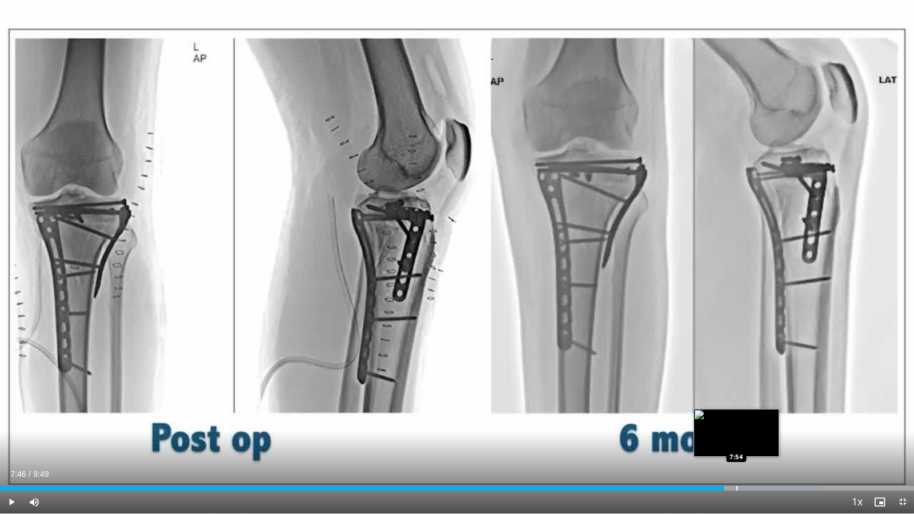
click at [737, 422] on div "Loaded : 89.92% 7:46 7:54" at bounding box center [457, 485] width 914 height 11
click at [750, 422] on div "Progress Bar" at bounding box center [750, 488] width 1 height 5
click at [763, 422] on div "Progress Bar" at bounding box center [762, 488] width 1 height 5
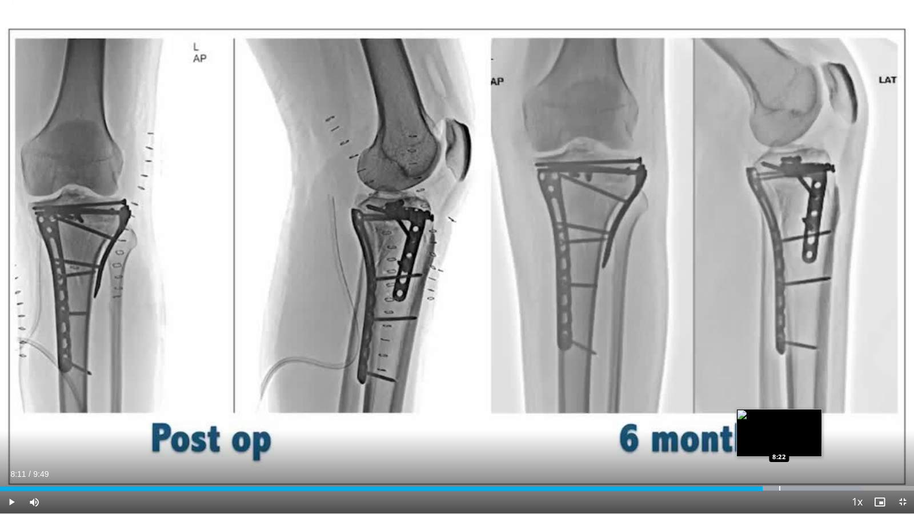
click at [779, 422] on div "Progress Bar" at bounding box center [779, 488] width 1 height 5
click at [800, 422] on div "Progress Bar" at bounding box center [799, 488] width 1 height 5
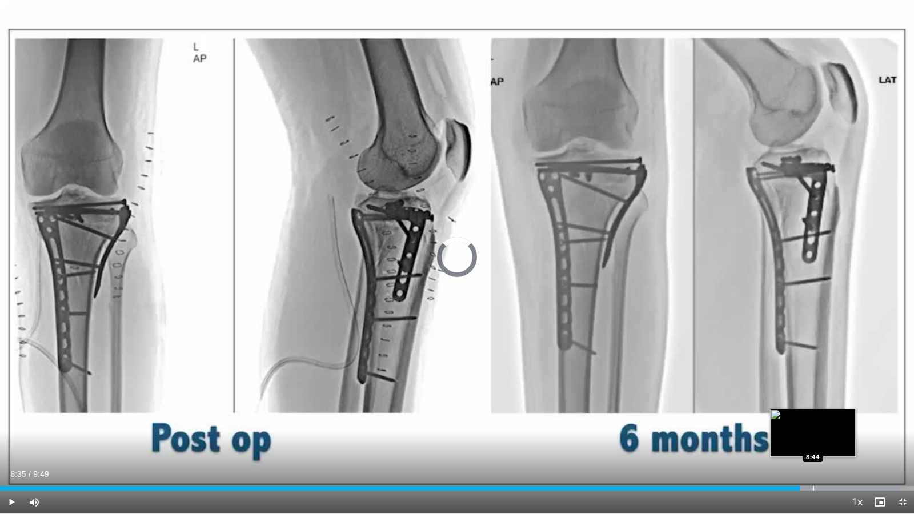
click at [813, 422] on div "Progress Bar" at bounding box center [813, 488] width 1 height 5
click at [823, 422] on div "Progress Bar" at bounding box center [823, 488] width 1 height 5
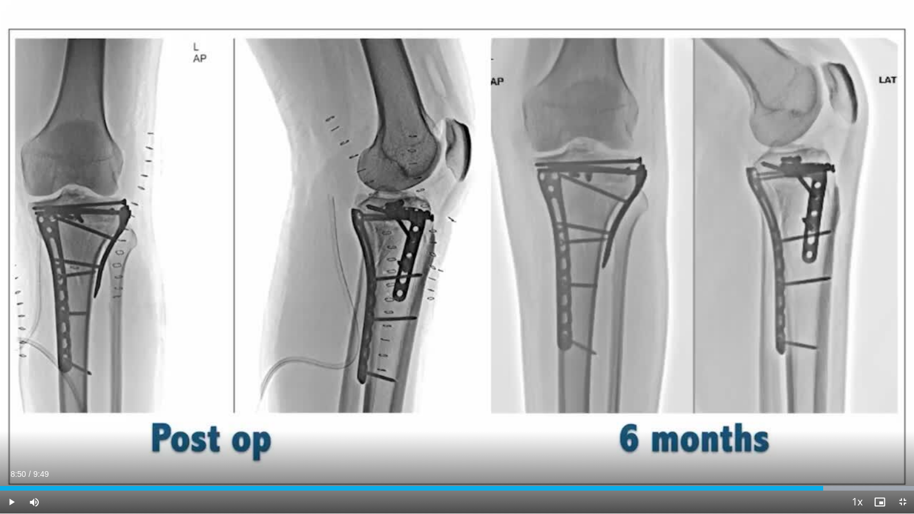
click at [837, 422] on div "Current Time 8:50 / Duration 9:49 Play Skip Backward Skip Forward Mute Loaded :…" at bounding box center [457, 502] width 914 height 23
click at [837, 422] on div "Progress Bar" at bounding box center [837, 488] width 1 height 5
click at [850, 422] on div "Progress Bar" at bounding box center [849, 488] width 1 height 5
click at [905, 422] on span "Video Player" at bounding box center [902, 502] width 23 height 23
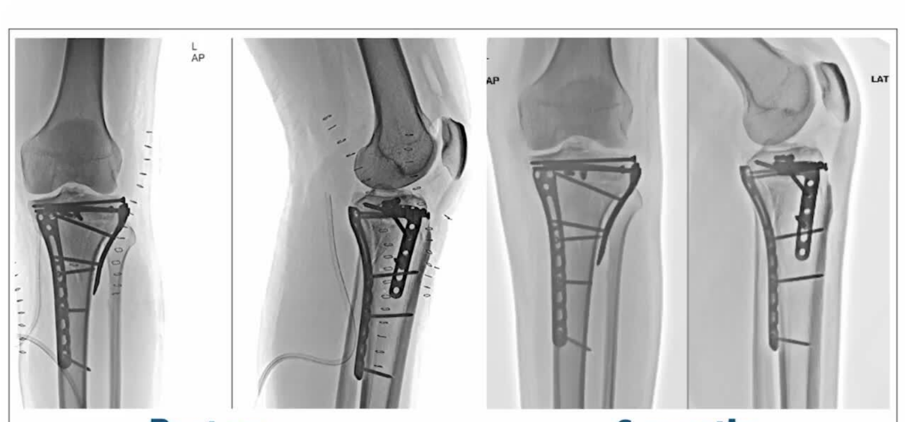
scroll to position [114, 0]
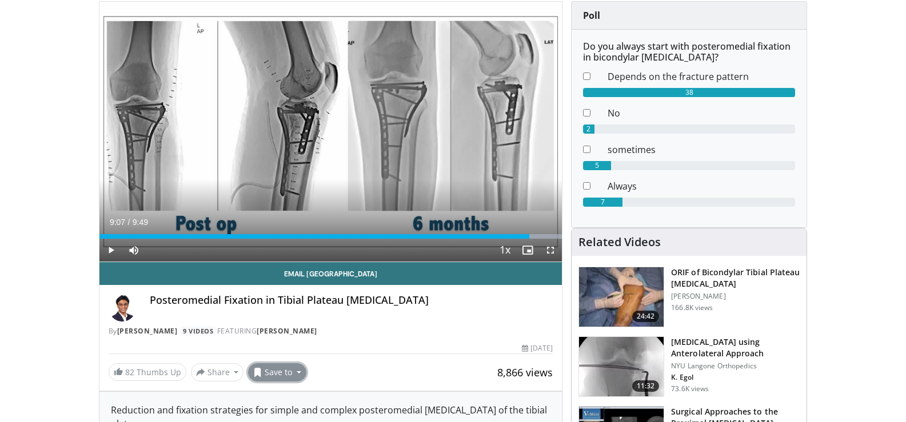
click at [283, 379] on button "Save to" at bounding box center [277, 372] width 58 height 18
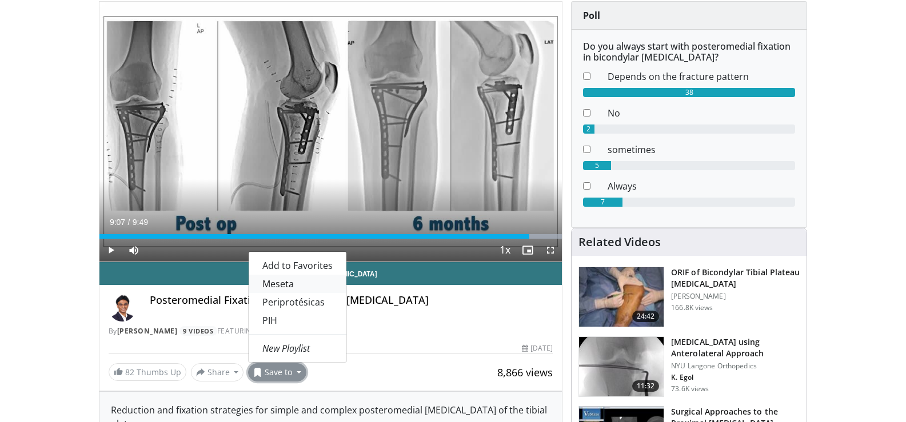
click at [303, 284] on link "Meseta" at bounding box center [298, 284] width 98 height 18
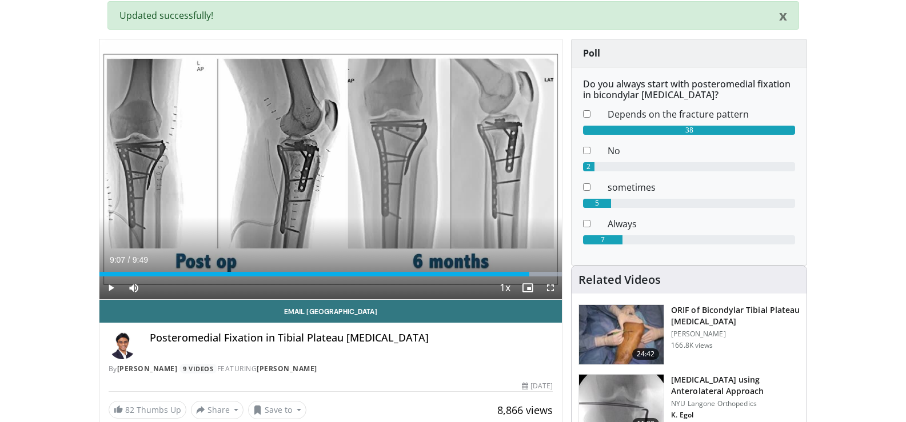
scroll to position [152, 0]
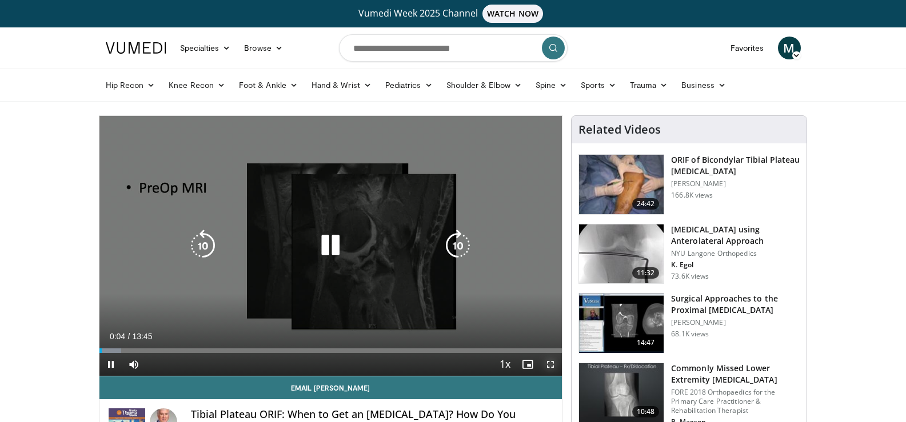
drag, startPoint x: 553, startPoint y: 366, endPoint x: 555, endPoint y: 435, distance: 69.2
click at [553, 366] on span "Video Player" at bounding box center [550, 364] width 23 height 23
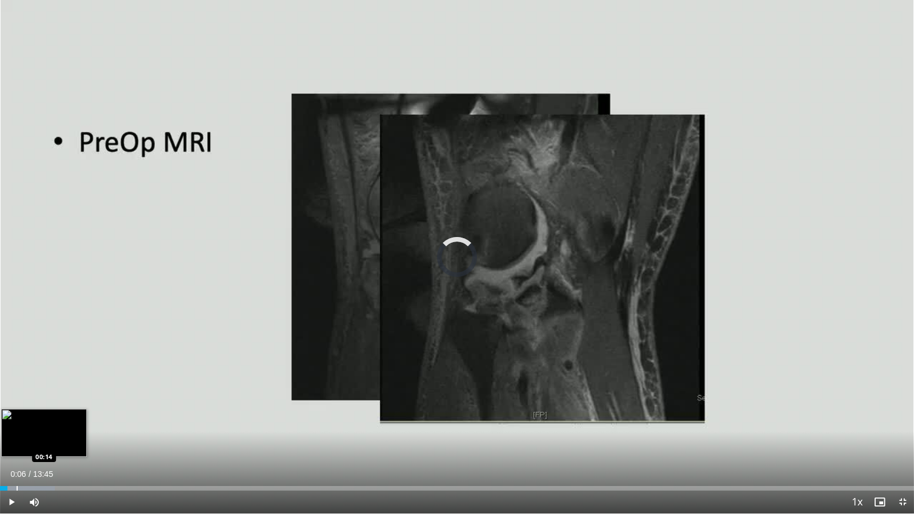
click at [17, 422] on div "Progress Bar" at bounding box center [17, 488] width 1 height 5
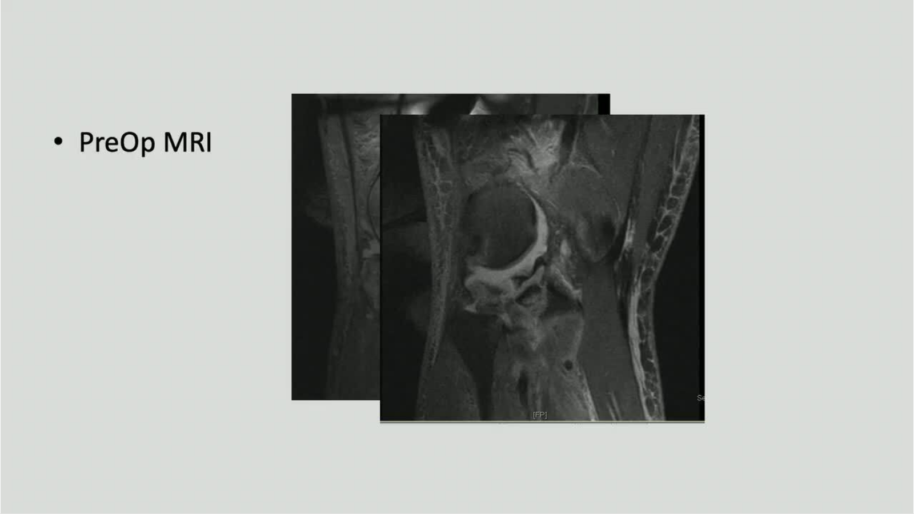
click at [31, 422] on video-js "**********" at bounding box center [457, 257] width 914 height 514
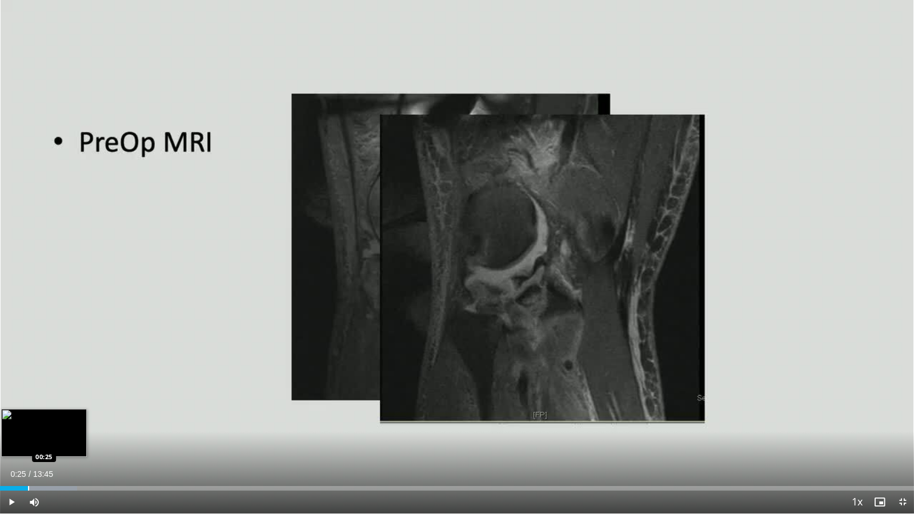
click at [28, 422] on div "Loaded : 8.41% 00:25 00:25" at bounding box center [457, 485] width 914 height 11
click at [42, 422] on div "Loaded : 10.81% 00:39 00:39" at bounding box center [457, 485] width 914 height 11
click at [51, 422] on div "Progress Bar" at bounding box center [51, 488] width 1 height 5
click at [72, 422] on div "Progress Bar" at bounding box center [72, 488] width 1 height 5
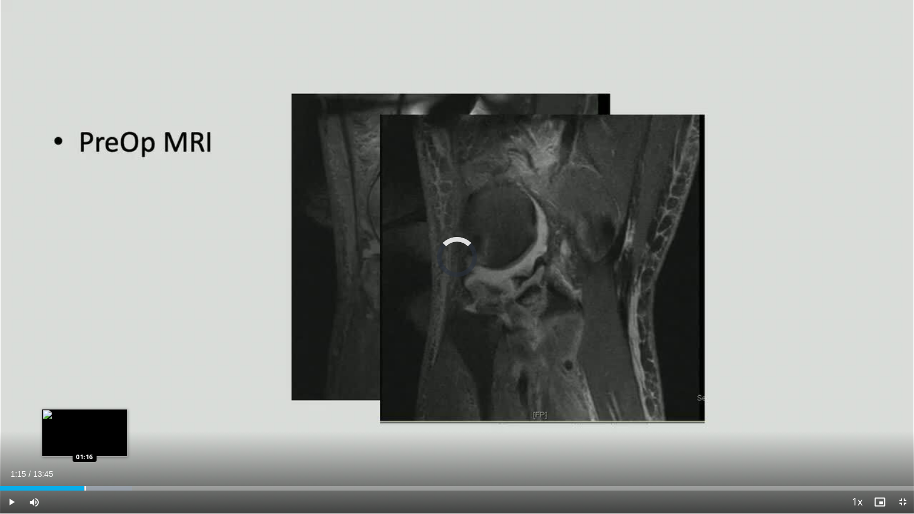
click at [85, 422] on div "Loaded : 14.42% 01:15 01:16" at bounding box center [457, 485] width 914 height 11
click at [98, 422] on div "Loaded : 16.83% 01:18 01:28" at bounding box center [457, 485] width 914 height 11
click at [116, 422] on div "Progress Bar" at bounding box center [116, 488] width 1 height 5
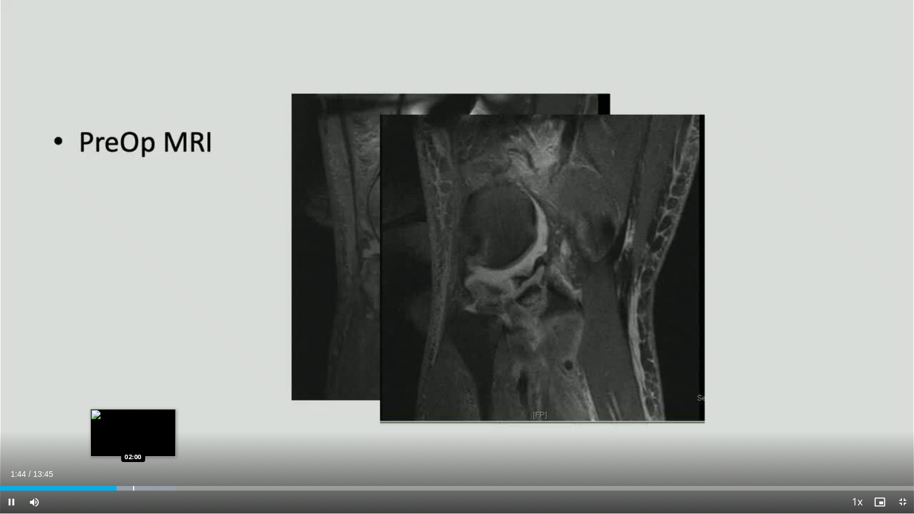
click at [133, 422] on div "Progress Bar" at bounding box center [133, 488] width 1 height 5
click at [149, 422] on div "Progress Bar" at bounding box center [148, 488] width 1 height 5
click at [159, 422] on div "Progress Bar" at bounding box center [159, 488] width 1 height 5
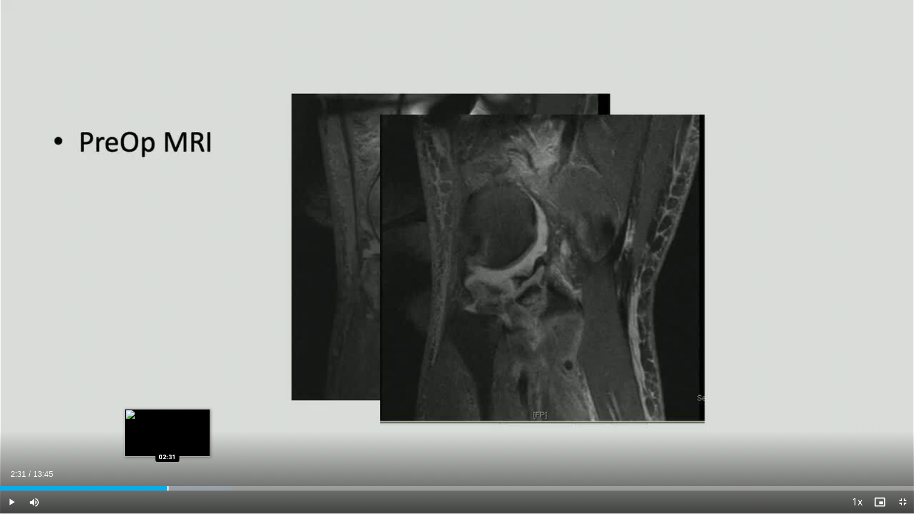
click at [167, 422] on div "Progress Bar" at bounding box center [167, 488] width 1 height 5
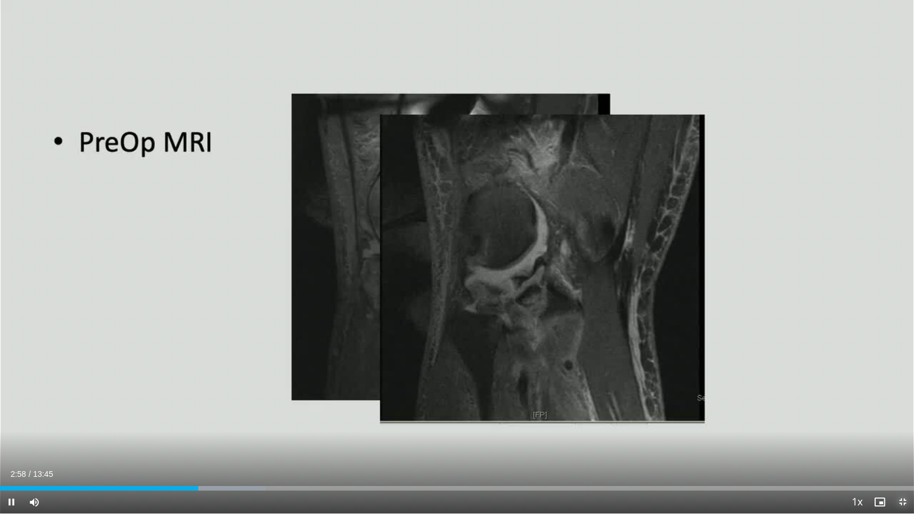
click at [903, 422] on span "Video Player" at bounding box center [902, 502] width 23 height 23
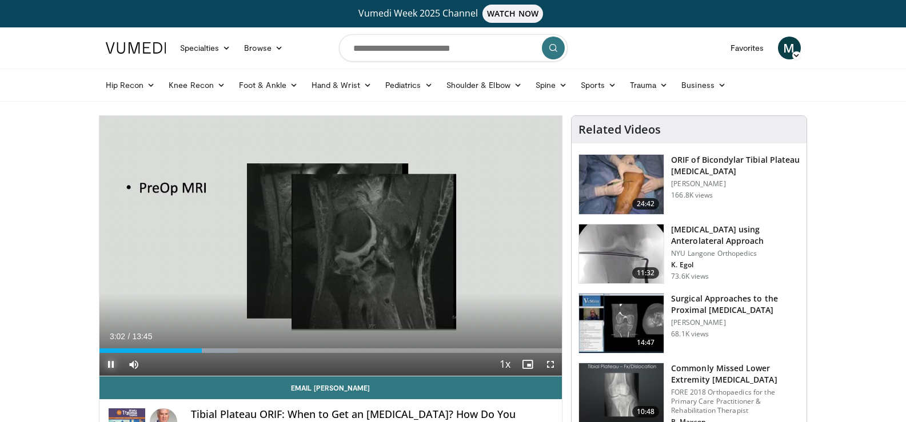
click at [106, 365] on span "Video Player" at bounding box center [110, 364] width 23 height 23
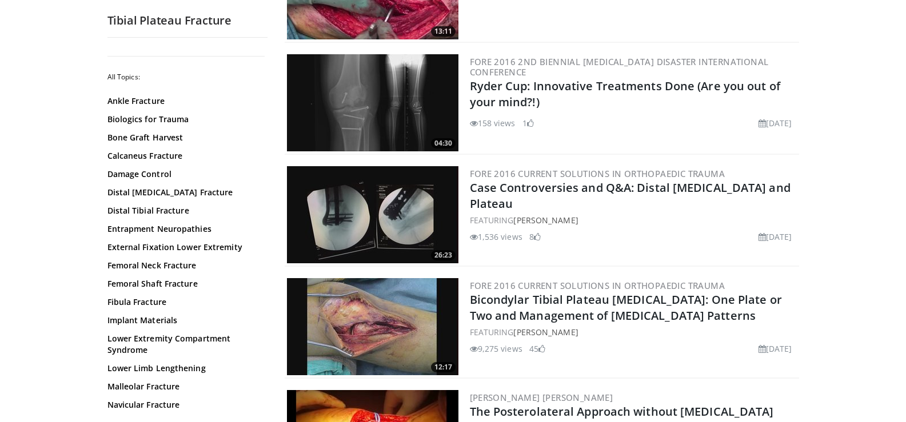
scroll to position [914, 0]
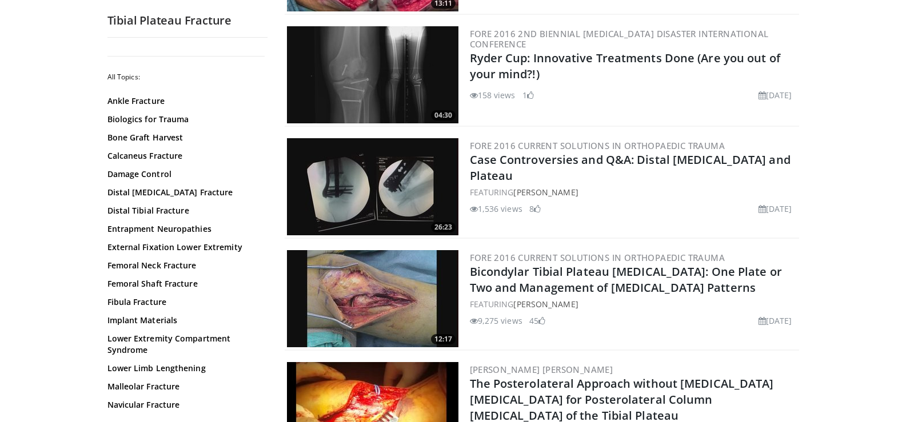
drag, startPoint x: 602, startPoint y: 159, endPoint x: 877, endPoint y: 158, distance: 274.3
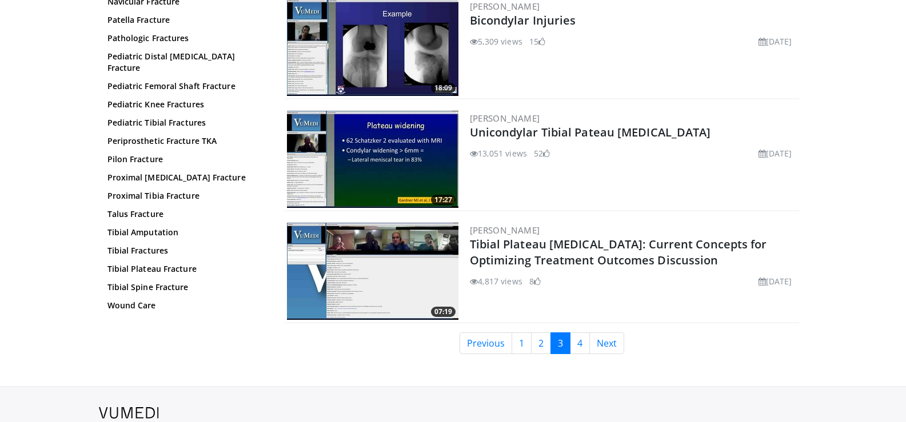
scroll to position [2571, 0]
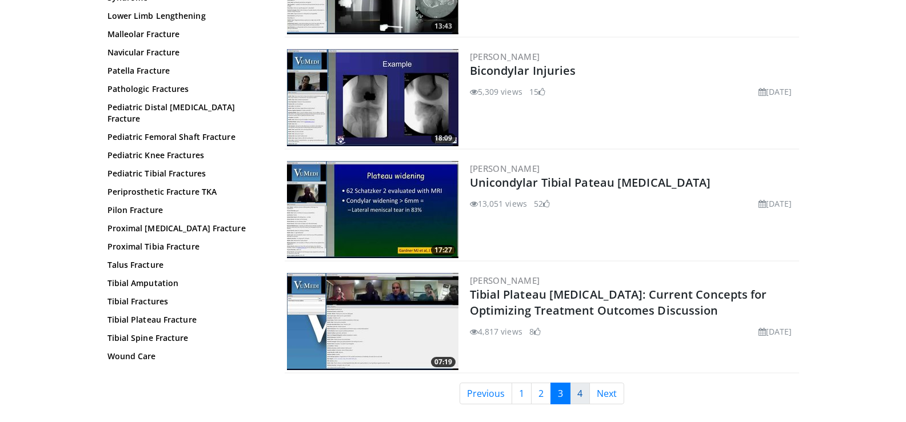
click at [577, 390] on link "4" at bounding box center [580, 394] width 20 height 22
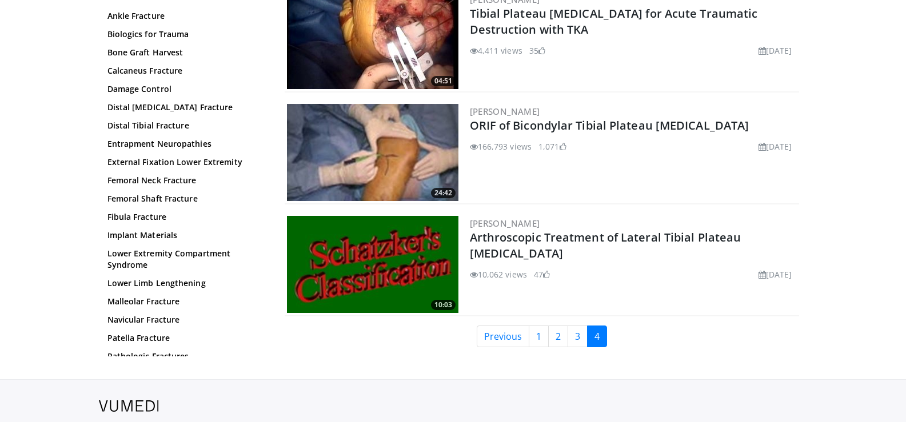
scroll to position [857, 0]
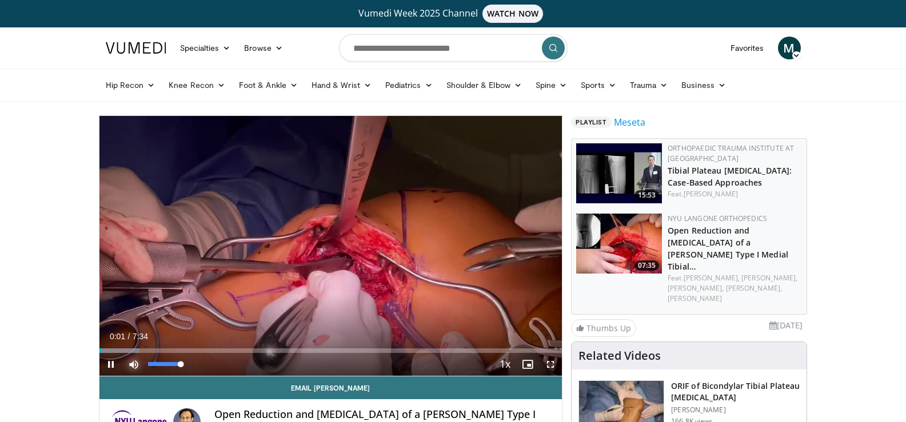
click at [138, 353] on span "Video Player" at bounding box center [133, 364] width 23 height 23
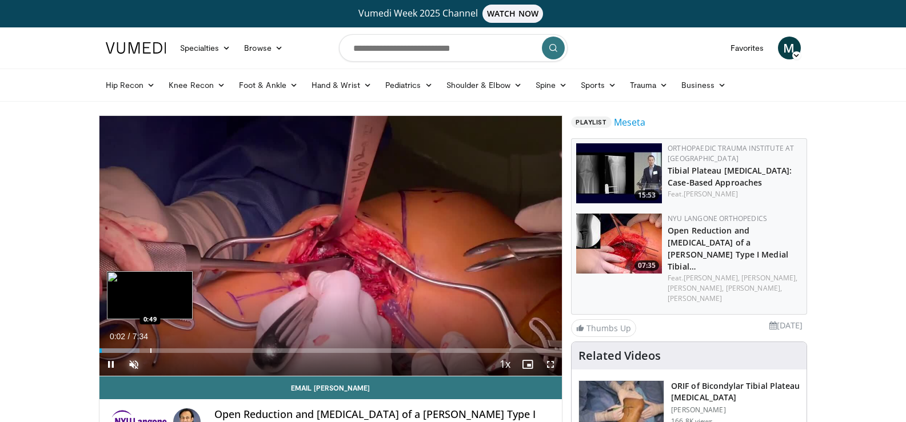
click at [150, 351] on div "Progress Bar" at bounding box center [150, 351] width 1 height 5
